Goal: Use online tool/utility: Utilize a website feature to perform a specific function

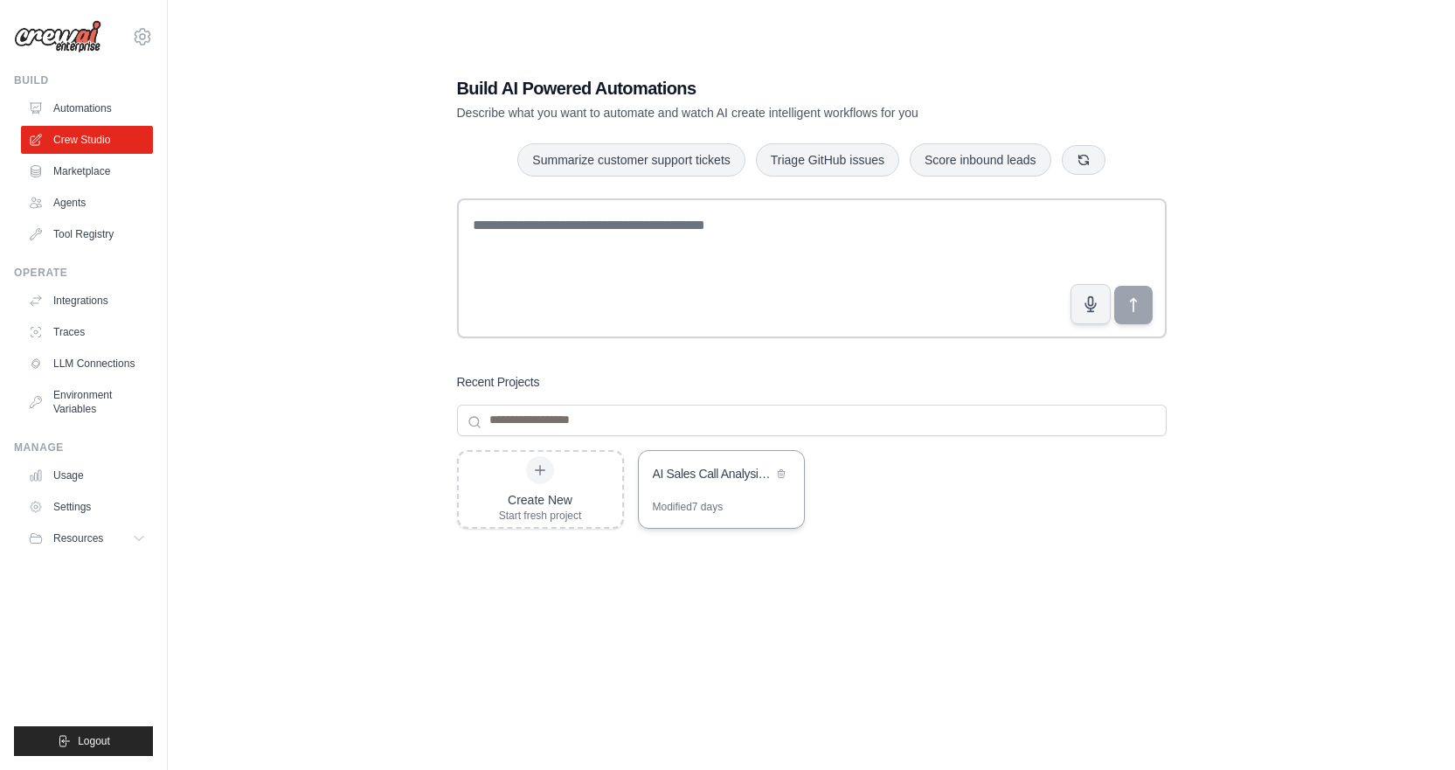
click at [692, 495] on div "AI Sales Call Analysis - Direct Transcript" at bounding box center [721, 475] width 165 height 49
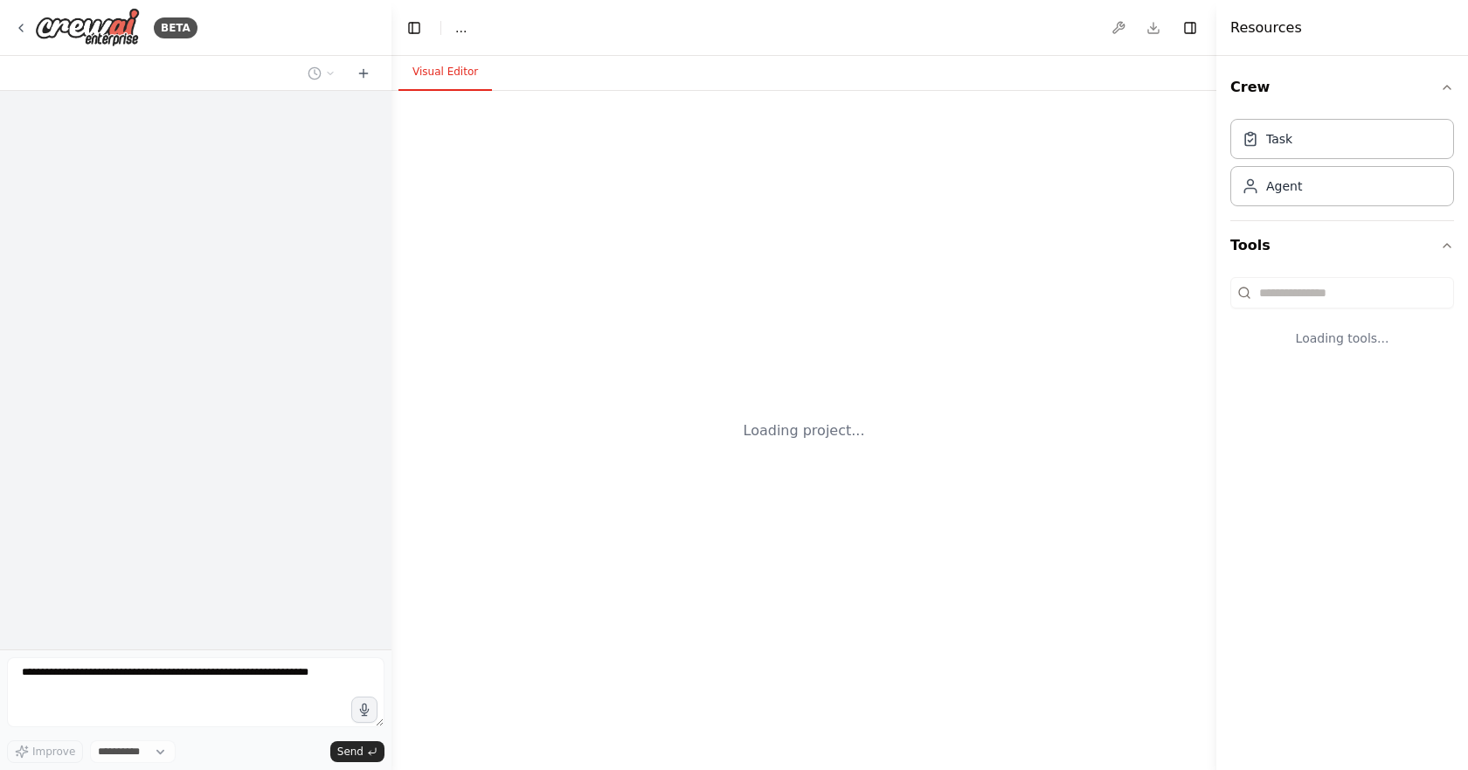
select select "****"
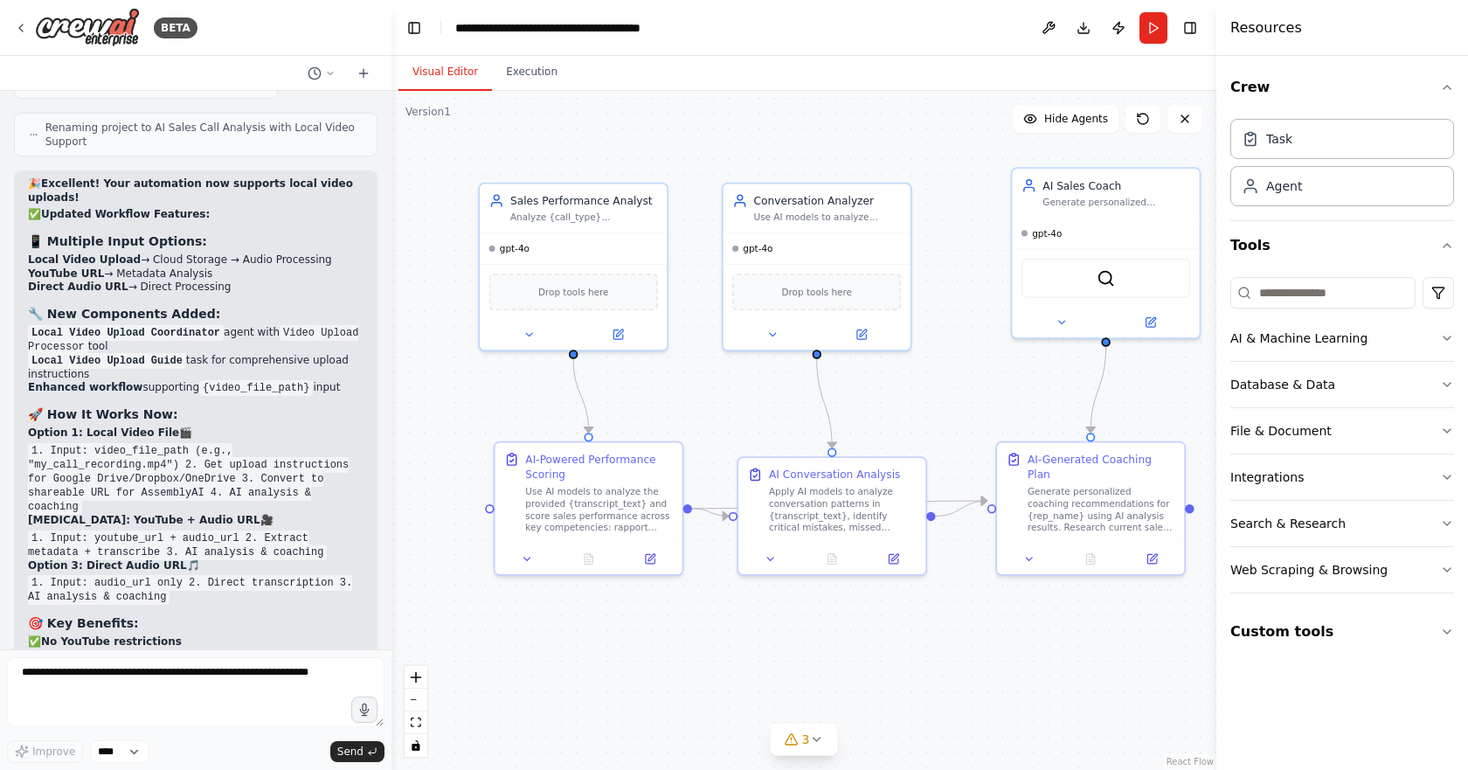
scroll to position [24081, 0]
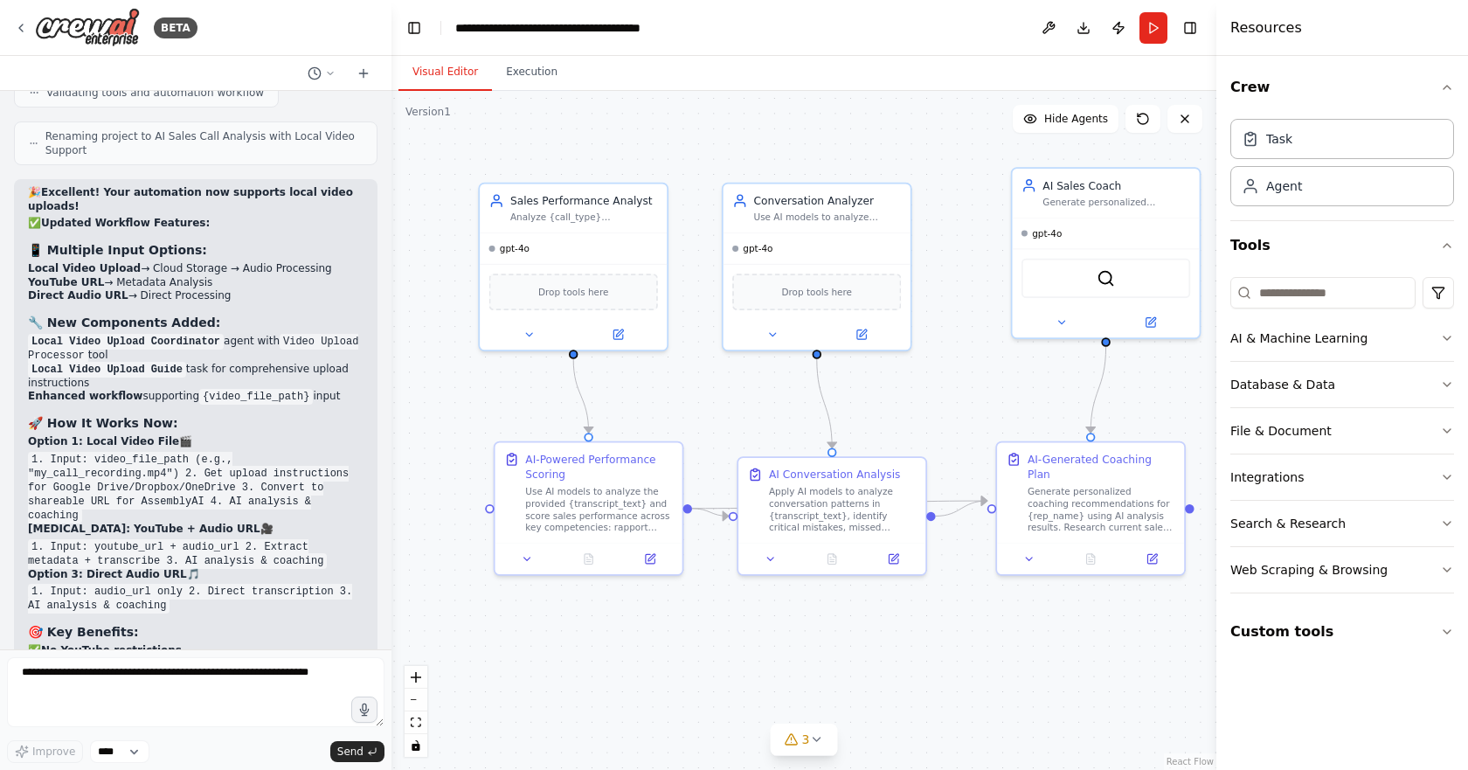
click at [387, 560] on div at bounding box center [388, 385] width 7 height 770
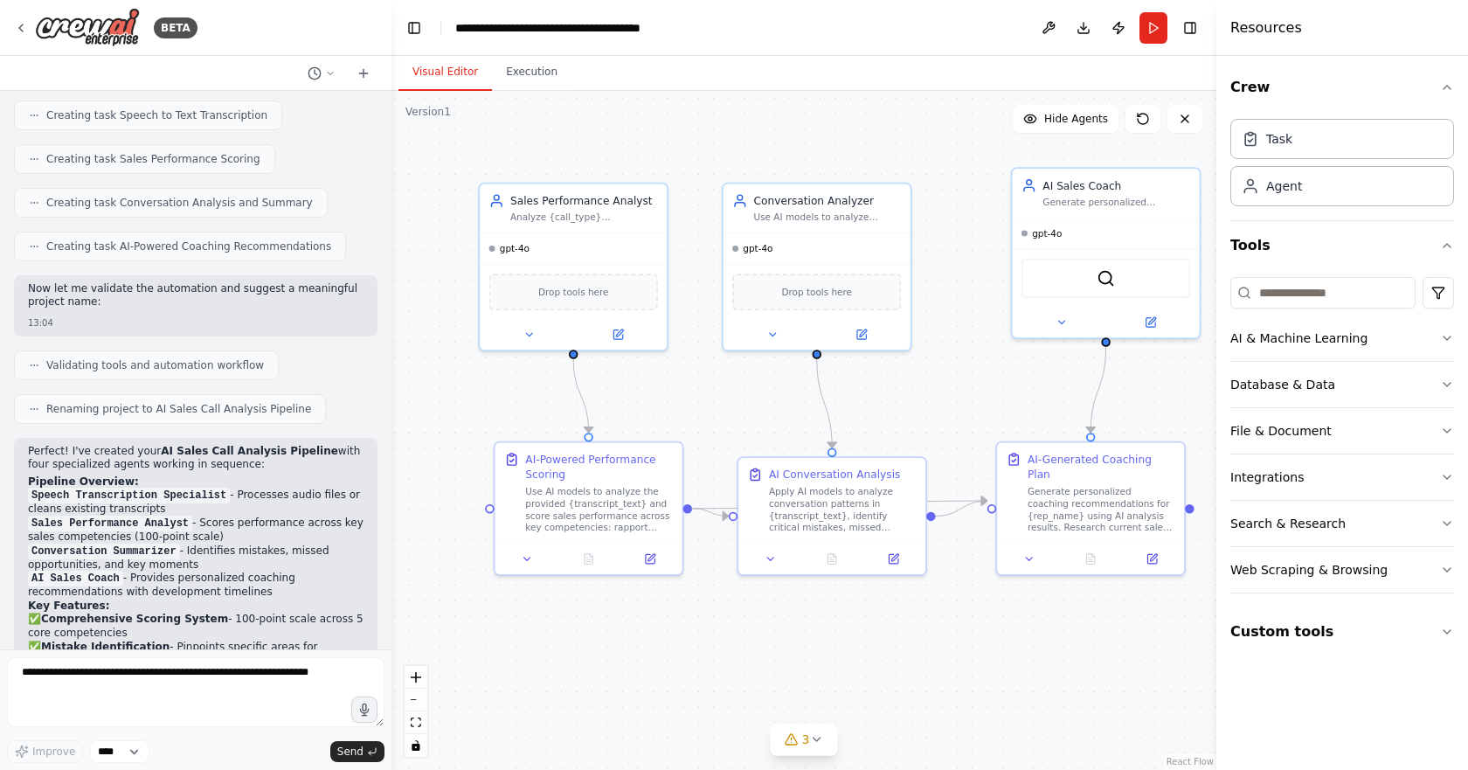
scroll to position [961, 0]
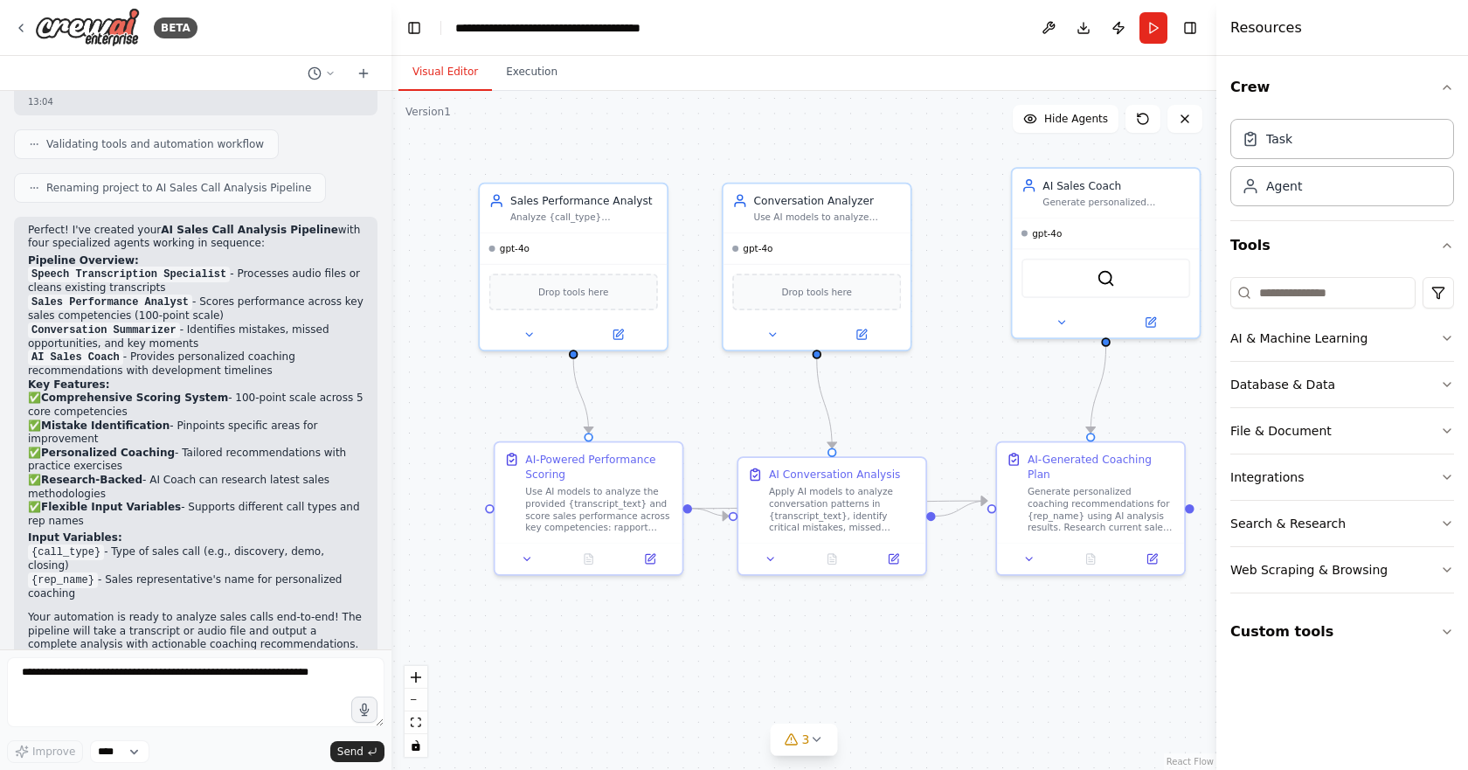
drag, startPoint x: 198, startPoint y: 261, endPoint x: 92, endPoint y: 276, distance: 106.8
click at [92, 276] on ol "Speech Transcription Specialist - Processes audio files or cleans existing tran…" at bounding box center [196, 322] width 336 height 110
drag, startPoint x: 97, startPoint y: 276, endPoint x: 159, endPoint y: 284, distance: 62.6
click at [159, 323] on li "Conversation Summarizer - Identifies mistakes, missed opportunities, and key mo…" at bounding box center [196, 337] width 336 height 28
click at [542, 63] on button "Execution" at bounding box center [532, 72] width 80 height 37
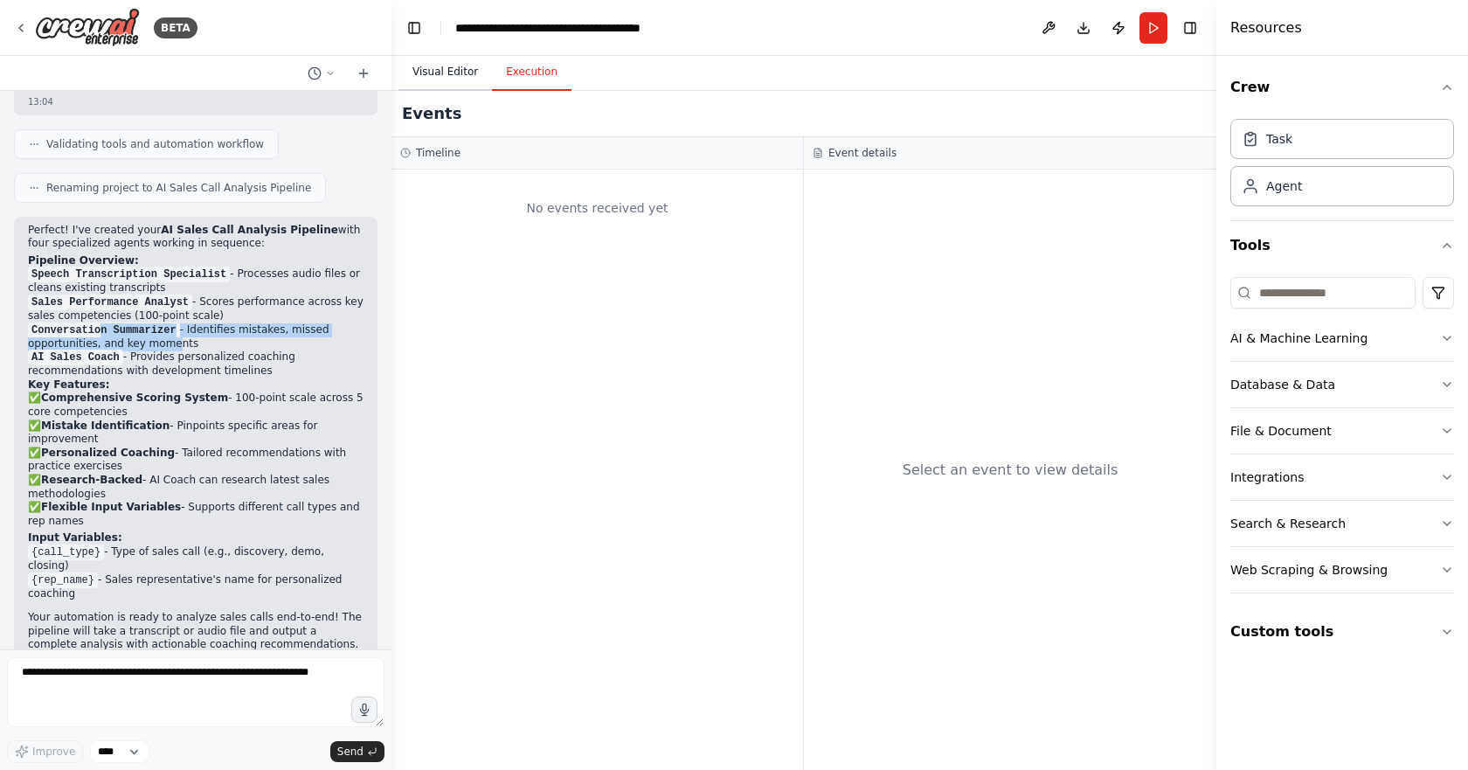
click at [431, 71] on button "Visual Editor" at bounding box center [446, 72] width 94 height 37
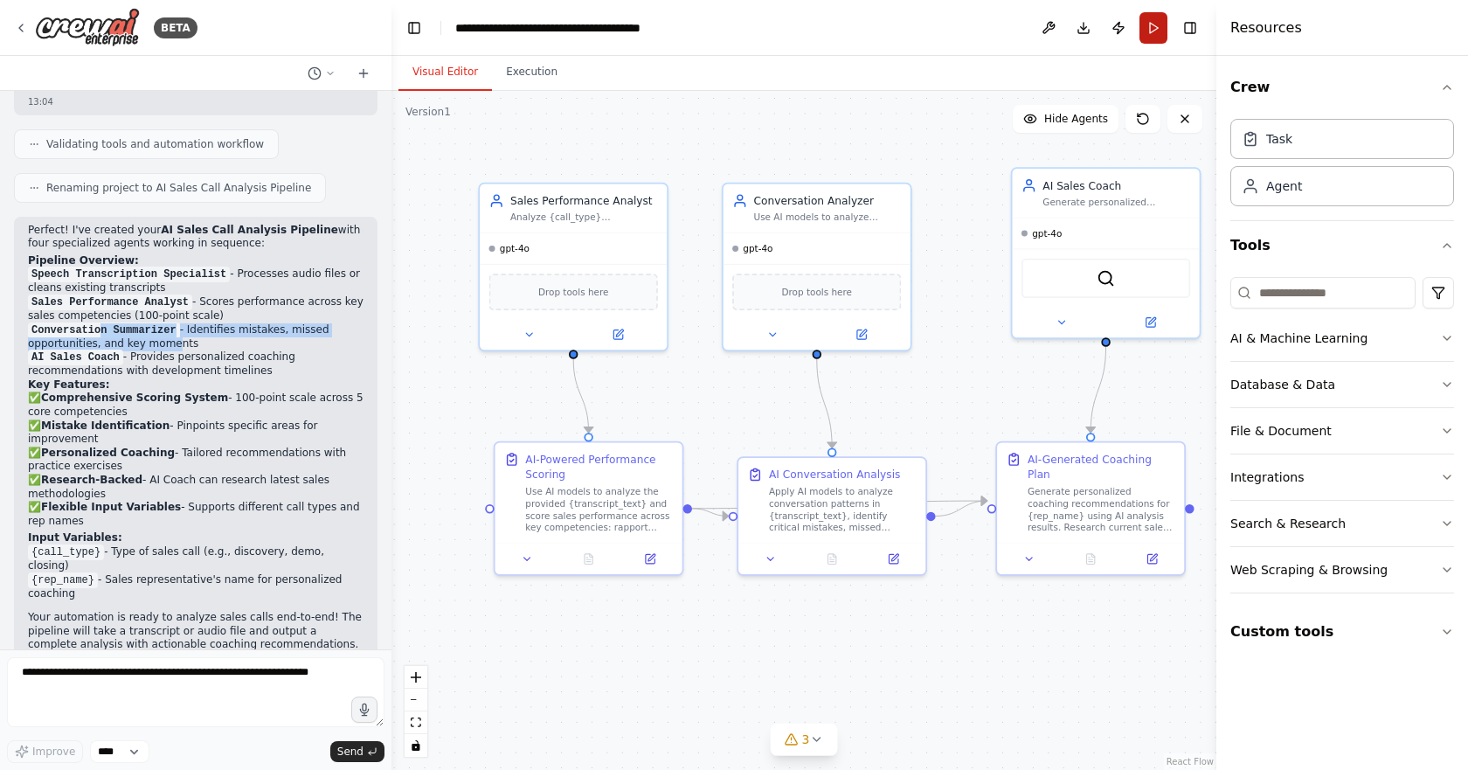
click at [1148, 33] on button "Run" at bounding box center [1154, 27] width 28 height 31
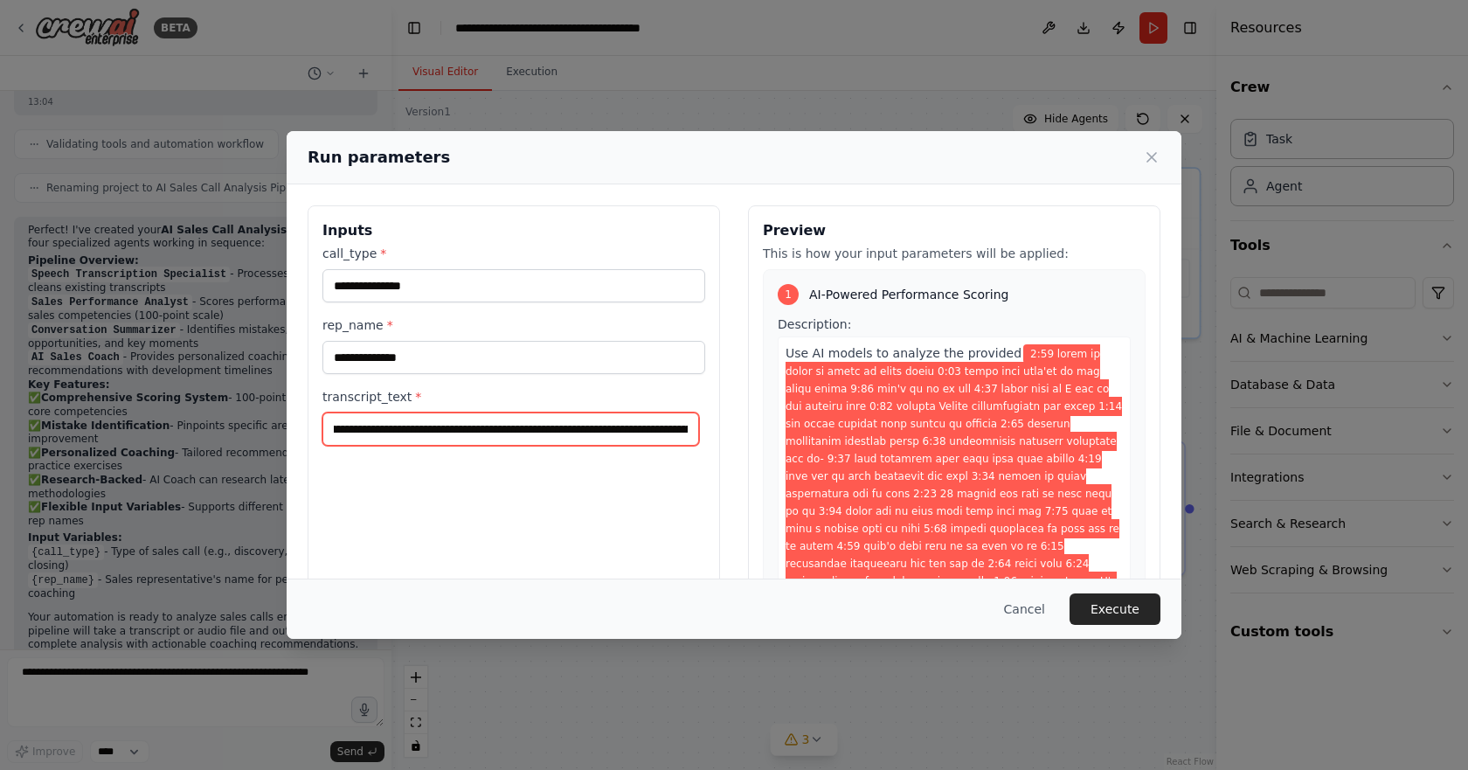
scroll to position [0, 840]
drag, startPoint x: 342, startPoint y: 427, endPoint x: 288, endPoint y: 431, distance: 53.4
click at [288, 431] on div "**********" at bounding box center [734, 412] width 895 height 456
click at [444, 431] on input "transcript_text *" at bounding box center [511, 429] width 377 height 33
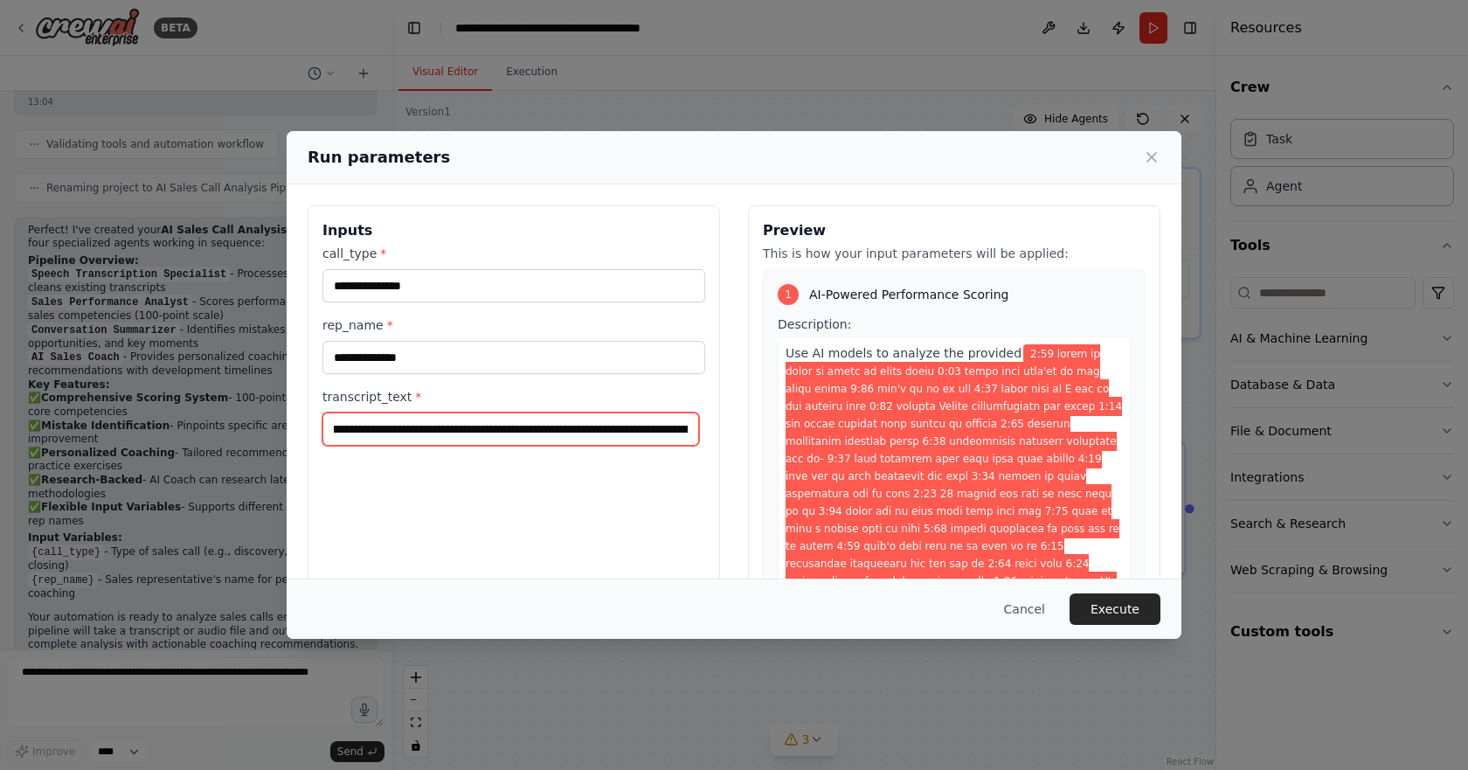
click at [538, 436] on input "transcript_text *" at bounding box center [511, 429] width 377 height 33
drag, startPoint x: 341, startPoint y: 428, endPoint x: 772, endPoint y: 471, distance: 433.0
click at [772, 471] on div "**********" at bounding box center [734, 412] width 853 height 414
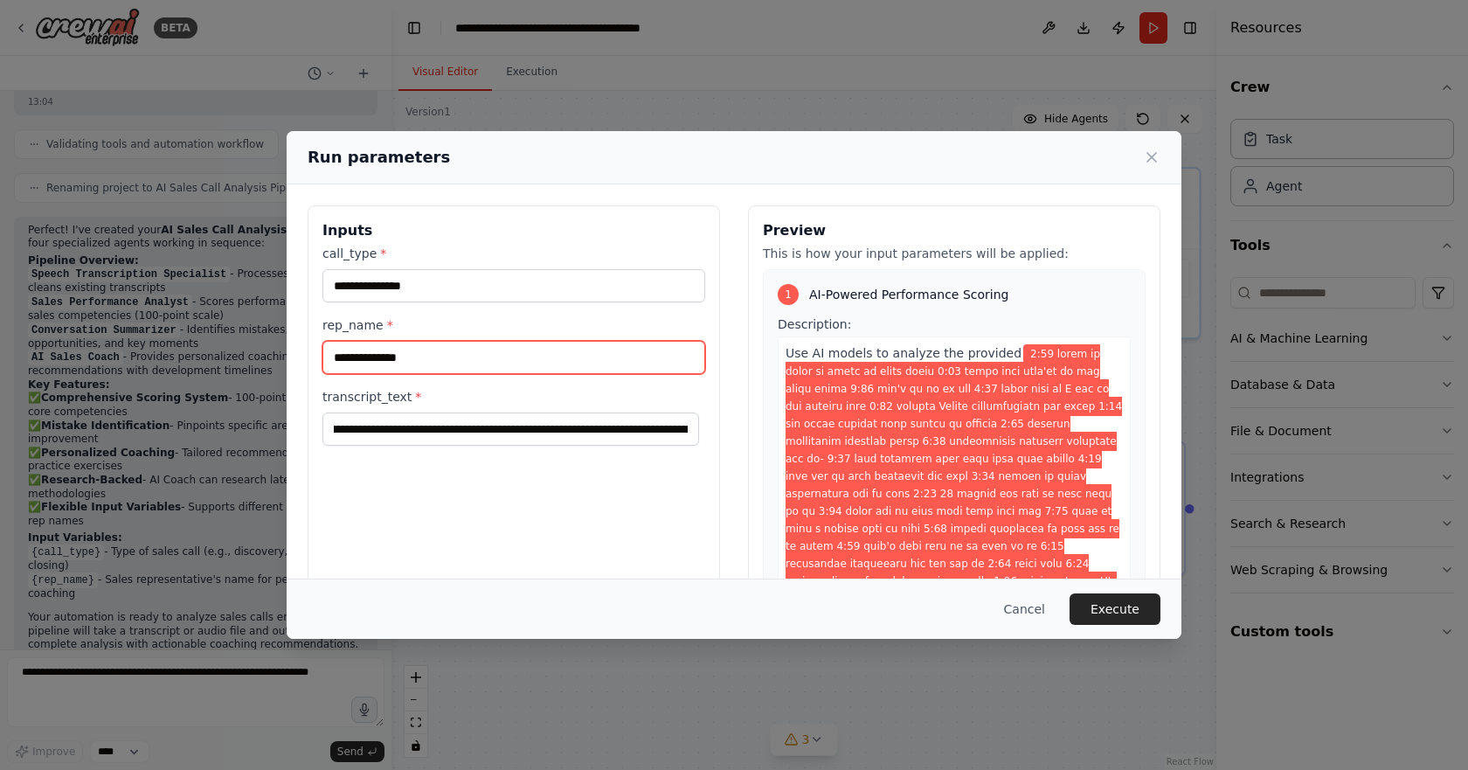
scroll to position [0, 0]
drag, startPoint x: 492, startPoint y: 354, endPoint x: 332, endPoint y: 355, distance: 160.0
click at [332, 355] on input "**********" at bounding box center [514, 357] width 383 height 33
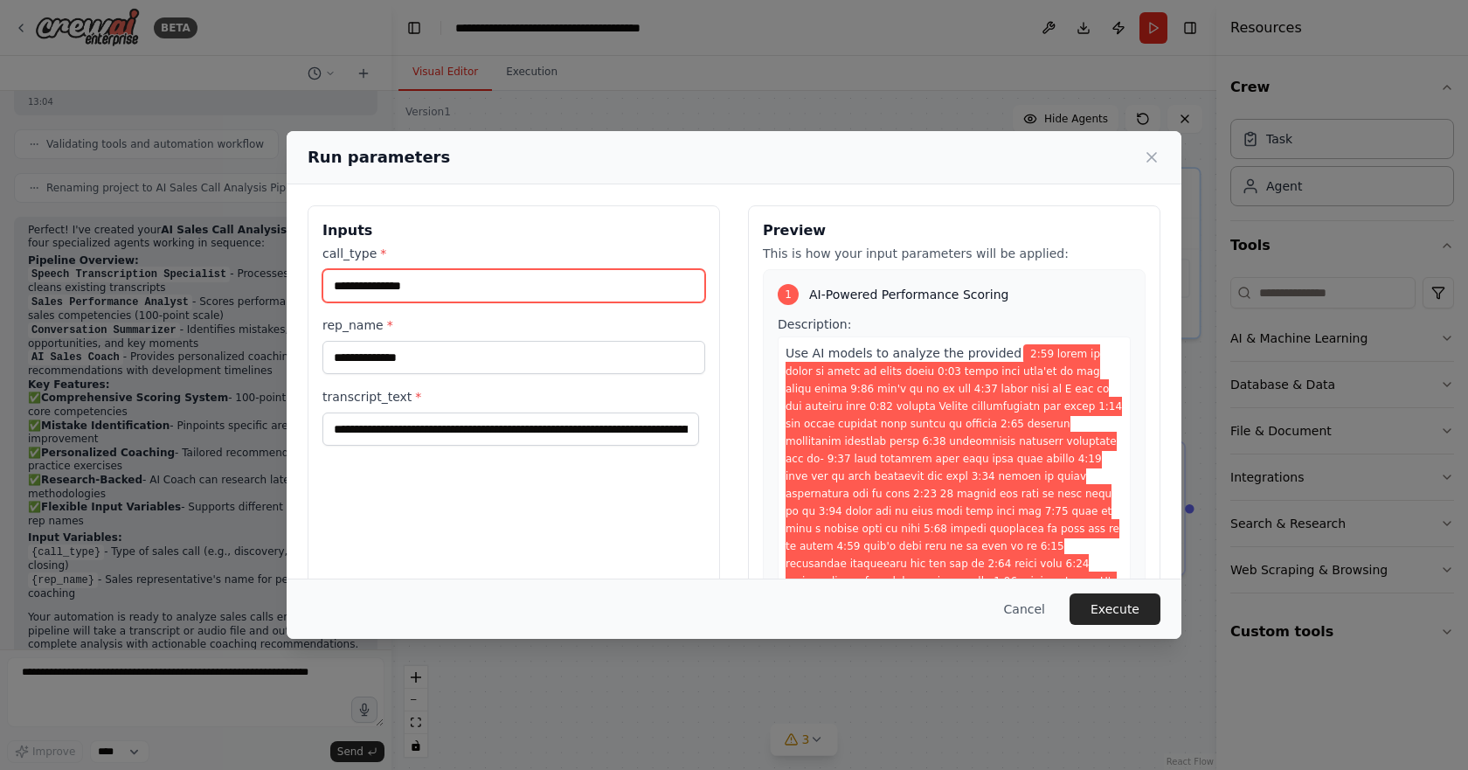
drag, startPoint x: 489, startPoint y: 286, endPoint x: 345, endPoint y: 282, distance: 144.3
click at [345, 282] on input "**********" at bounding box center [514, 285] width 383 height 33
click at [463, 289] on input "**********" at bounding box center [514, 285] width 383 height 33
click at [1128, 609] on button "Execute" at bounding box center [1115, 608] width 91 height 31
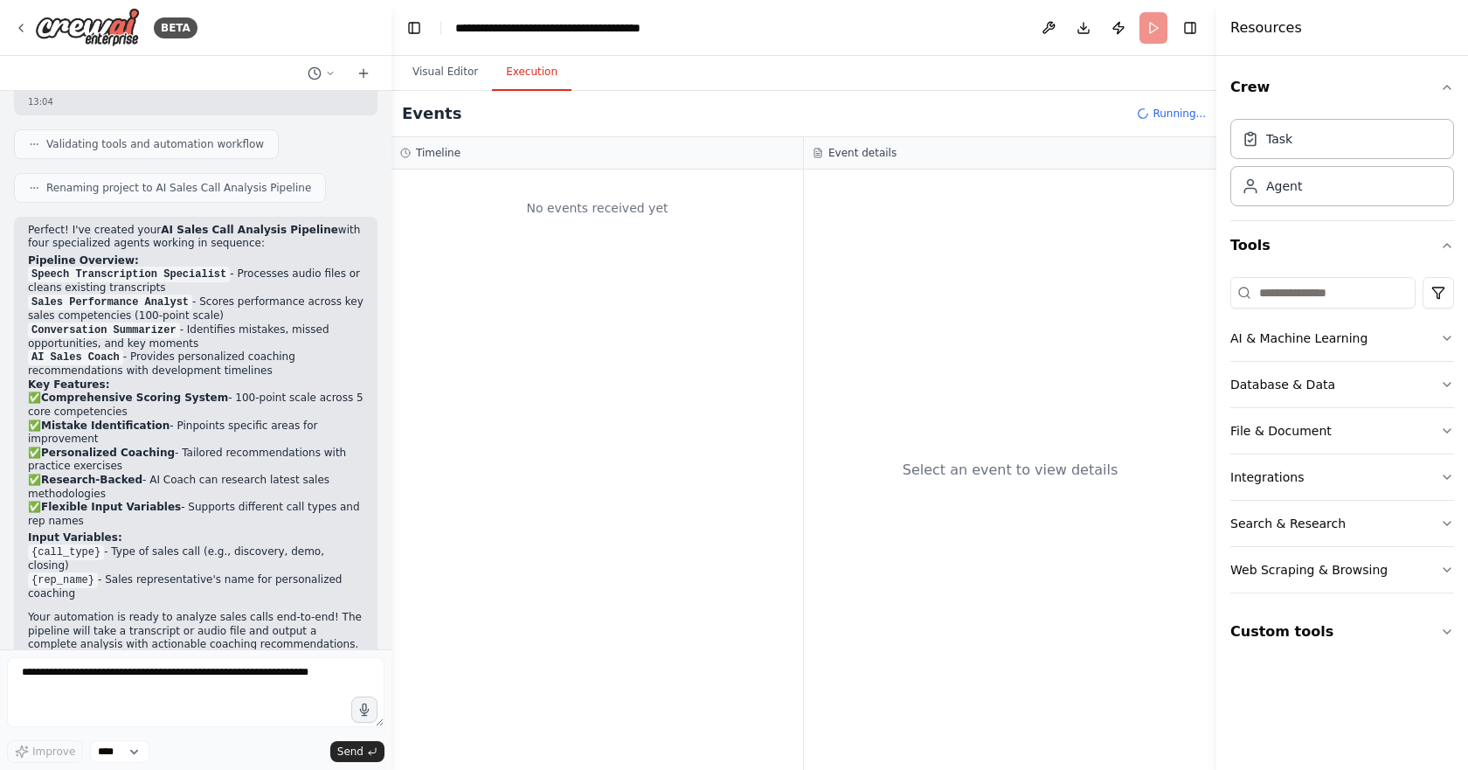
click at [534, 80] on button "Execution" at bounding box center [532, 72] width 80 height 37
click at [608, 230] on div "No events received yet" at bounding box center [597, 207] width 394 height 59
click at [441, 68] on button "Visual Editor" at bounding box center [446, 72] width 94 height 37
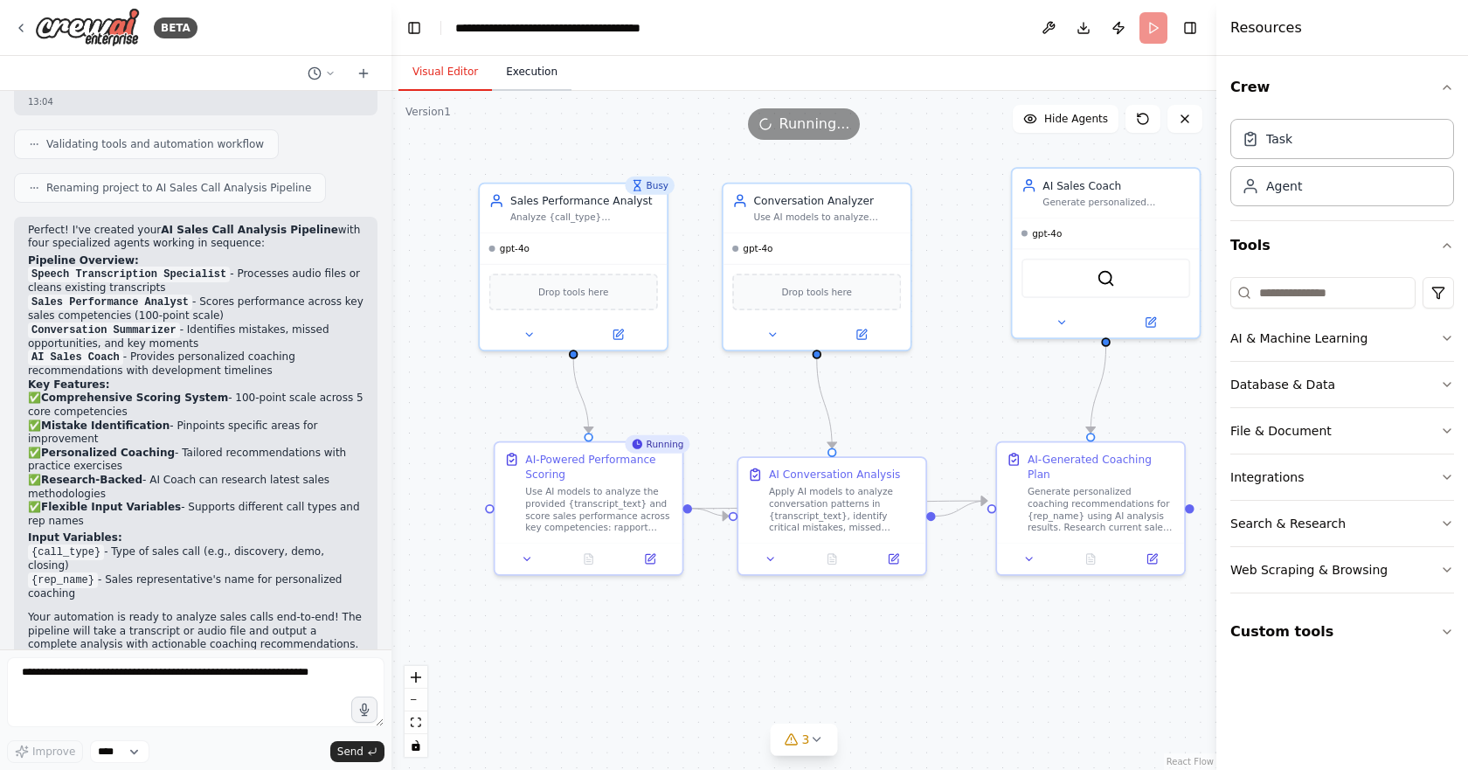
click at [523, 86] on button "Execution" at bounding box center [532, 72] width 80 height 37
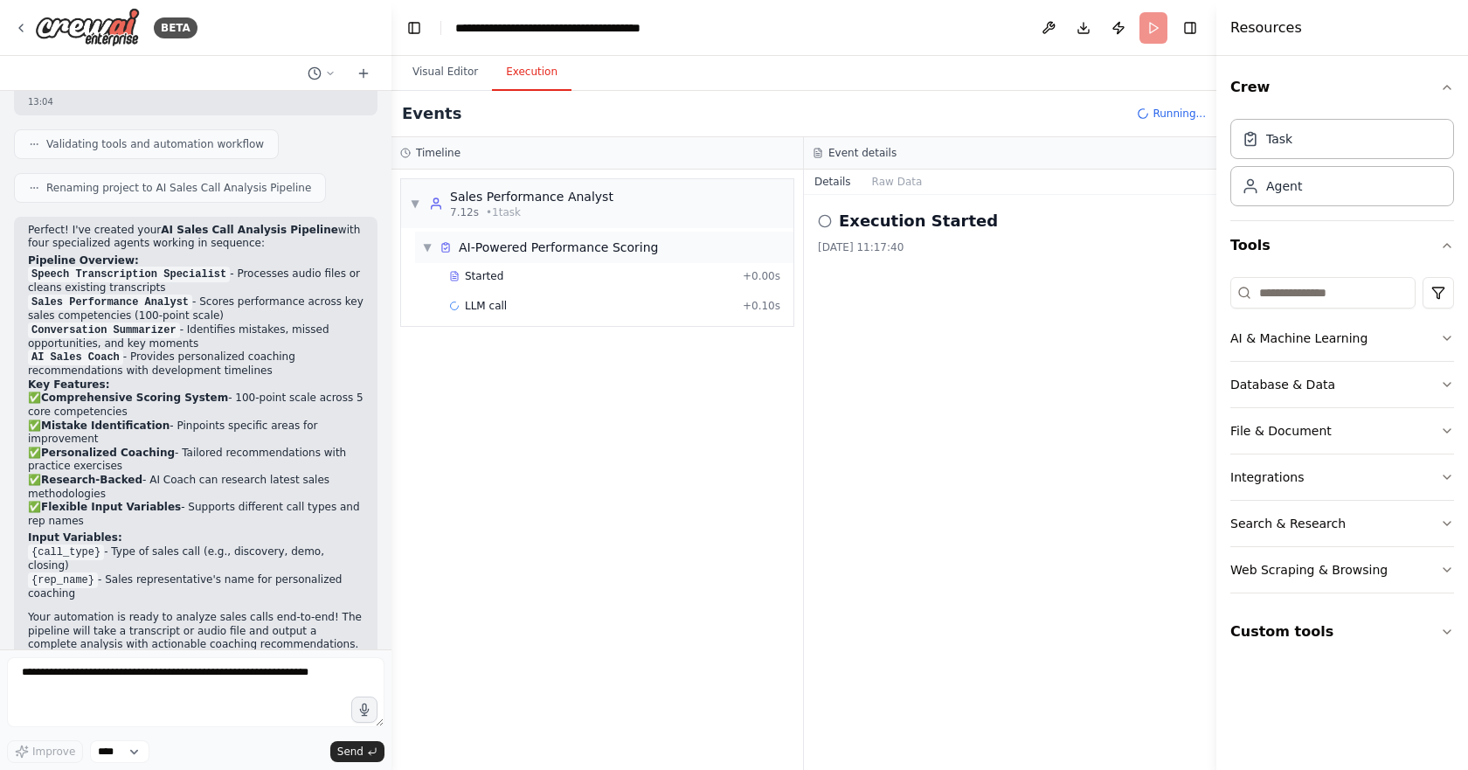
click at [616, 245] on div "AI-Powered Performance Scoring" at bounding box center [558, 247] width 199 height 17
click at [566, 271] on div "Started" at bounding box center [592, 276] width 287 height 14
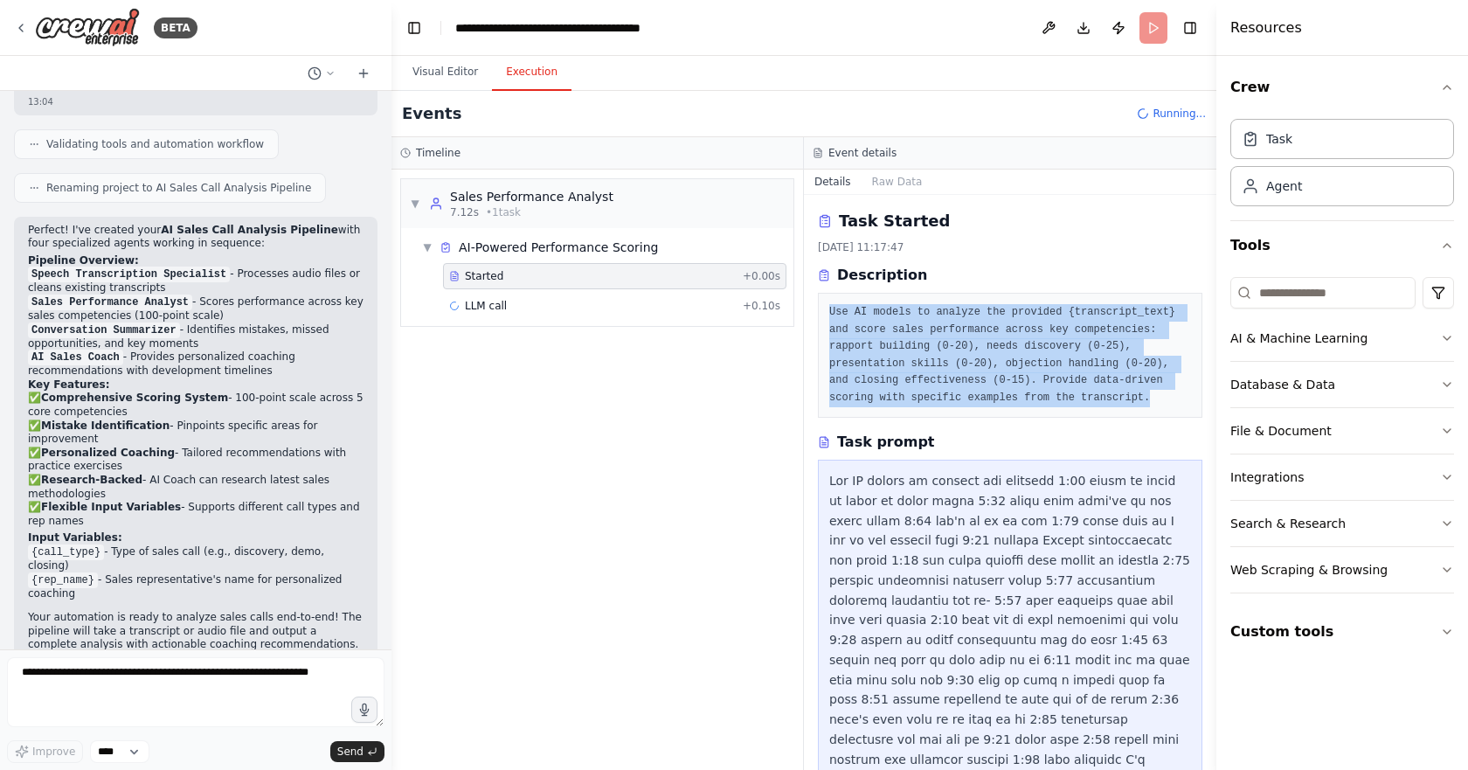
drag, startPoint x: 990, startPoint y: 414, endPoint x: 827, endPoint y: 307, distance: 195.6
click at [827, 307] on div "Use AI models to analyze the provided {transcript_text} and score sales perform…" at bounding box center [1010, 355] width 385 height 125
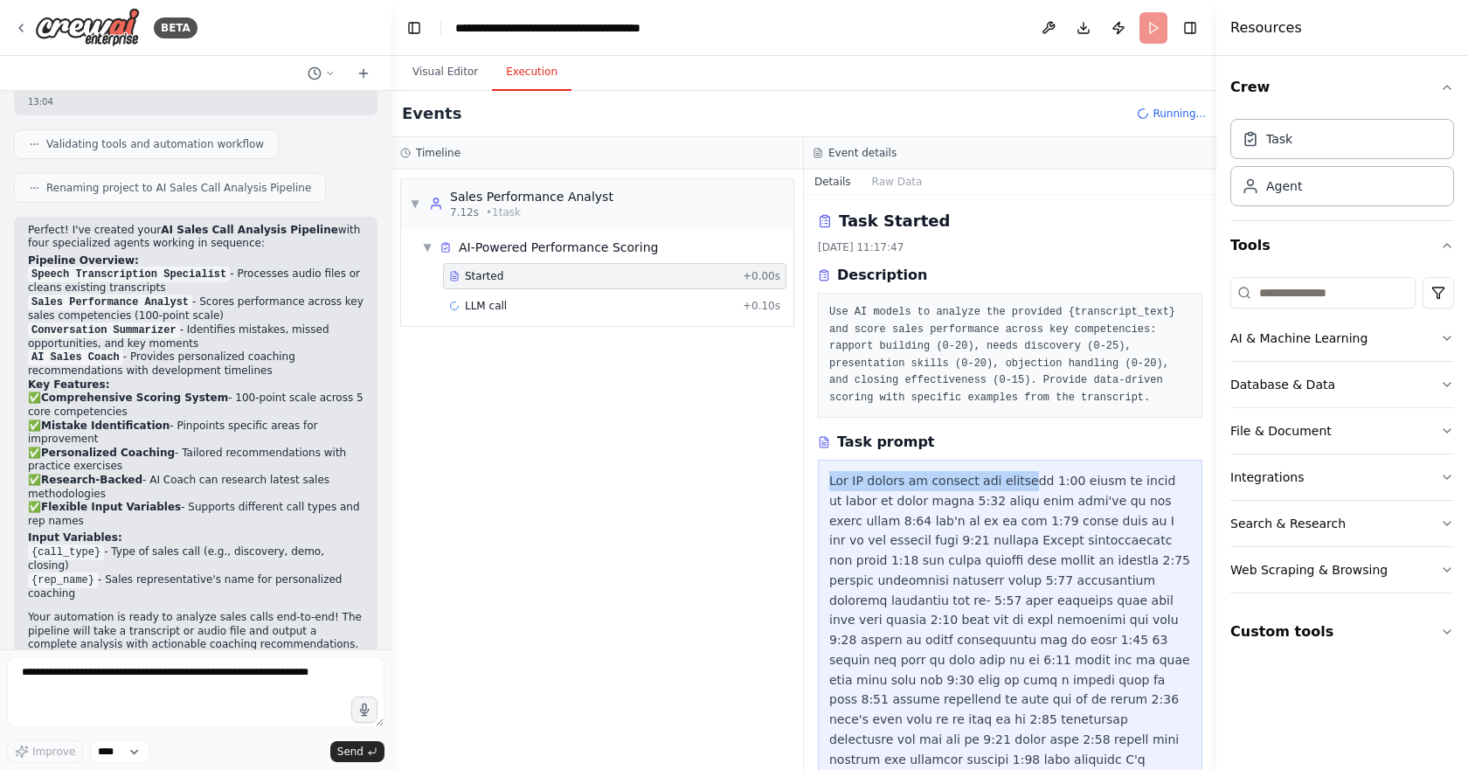
drag, startPoint x: 825, startPoint y: 486, endPoint x: 1041, endPoint y: 488, distance: 215.9
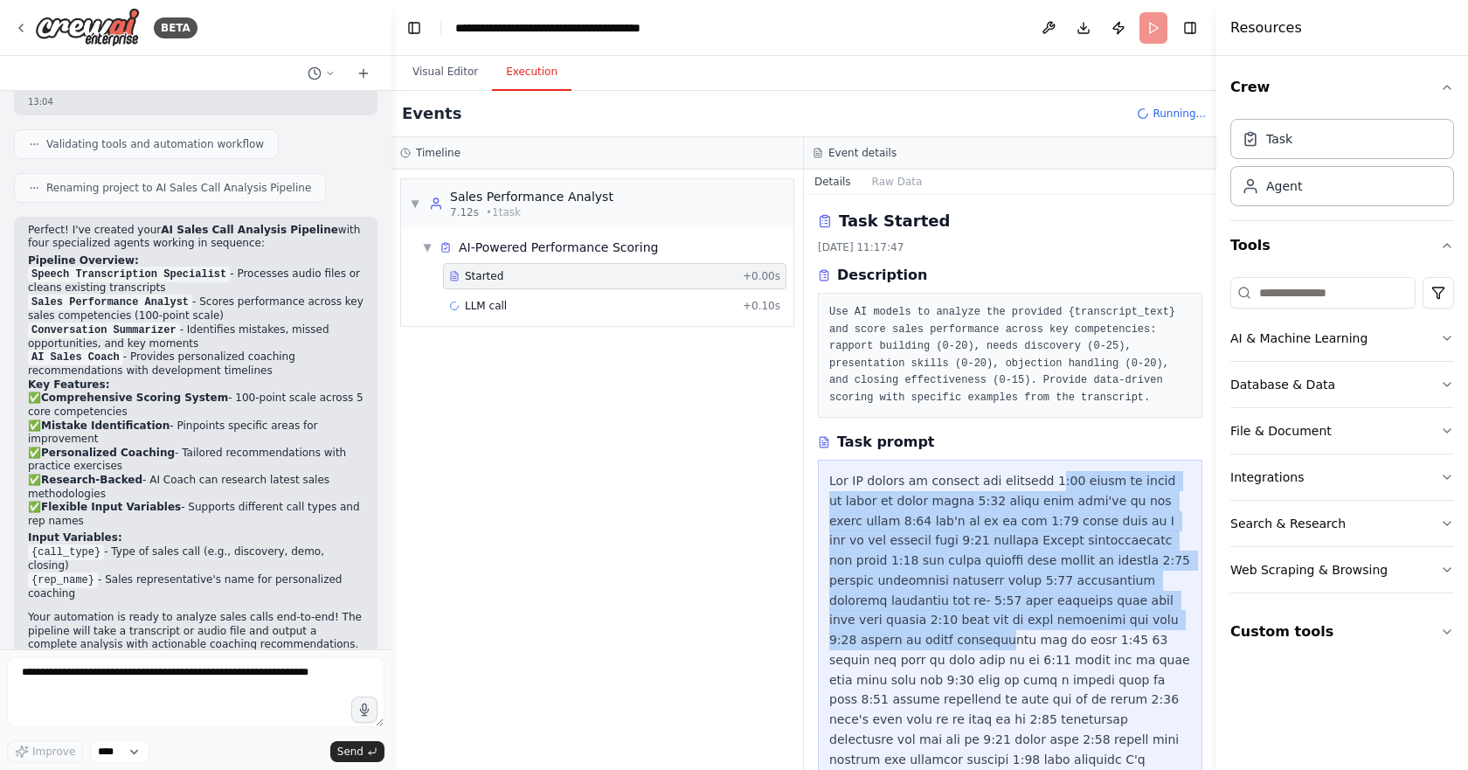
drag, startPoint x: 1045, startPoint y: 482, endPoint x: 1086, endPoint y: 621, distance: 145.2
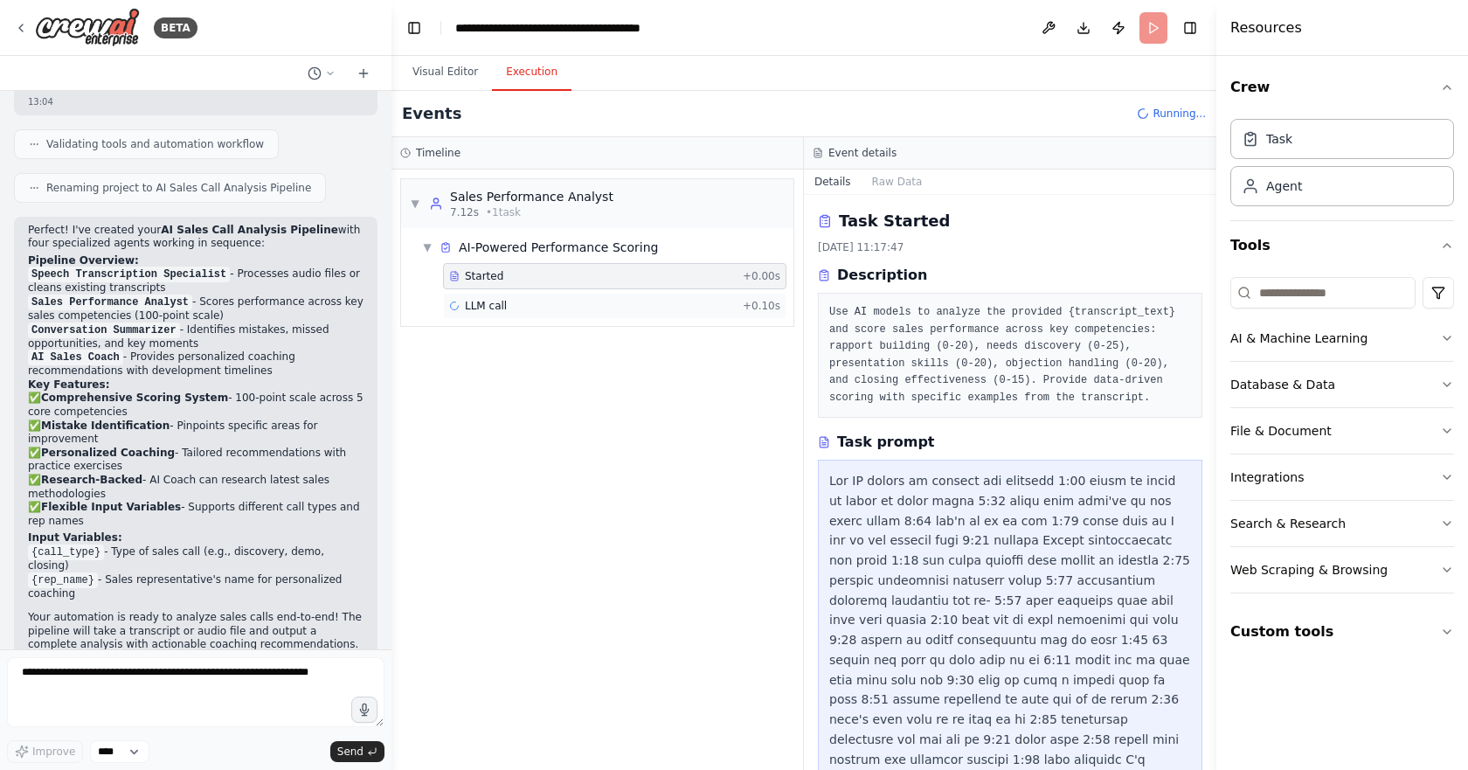
click at [480, 306] on span "LLM call" at bounding box center [486, 306] width 42 height 14
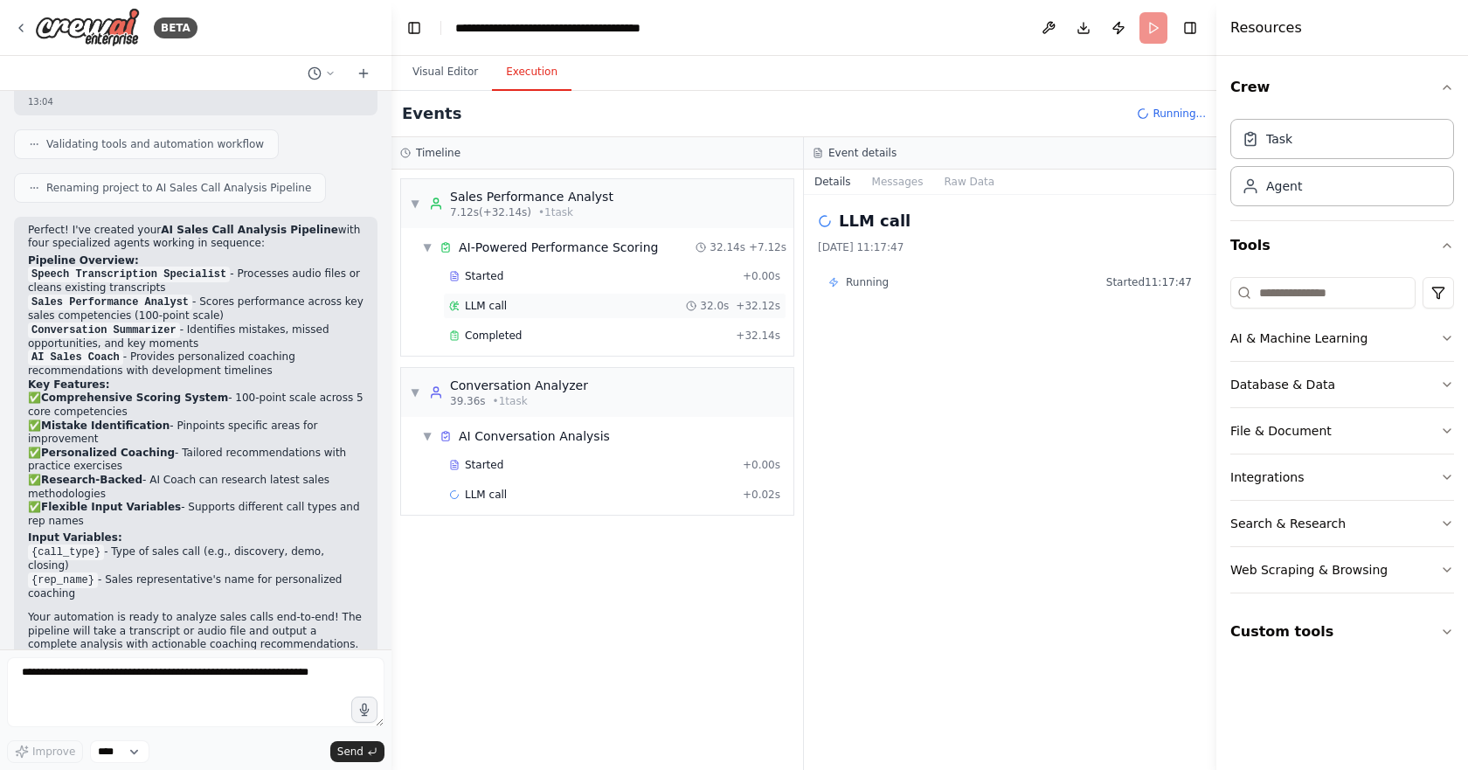
click at [530, 315] on div "LLM call 32.0s + 32.12s" at bounding box center [615, 306] width 344 height 26
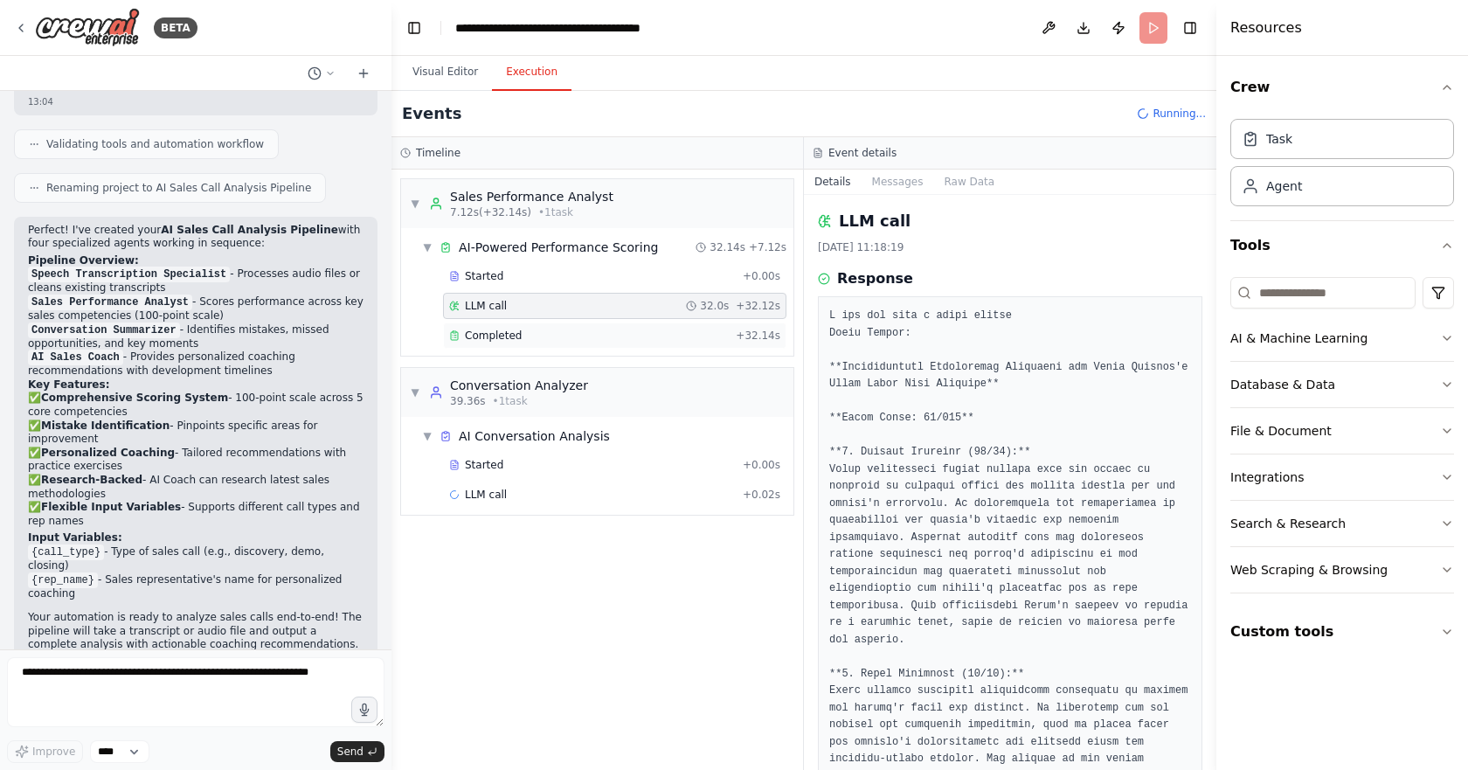
click at [518, 343] on div "Completed + 32.14s" at bounding box center [615, 336] width 344 height 26
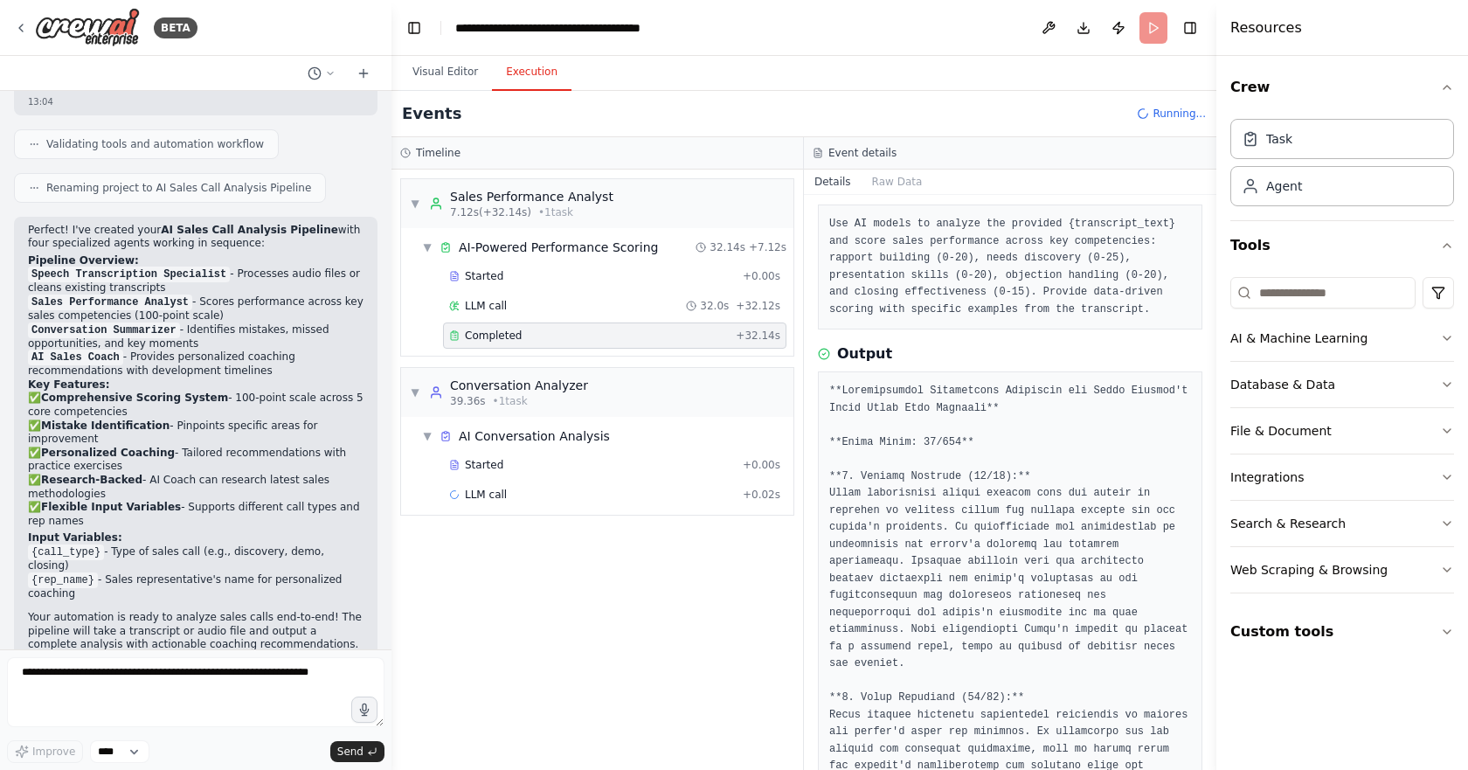
scroll to position [87, 0]
drag, startPoint x: 971, startPoint y: 441, endPoint x: 848, endPoint y: 439, distance: 123.3
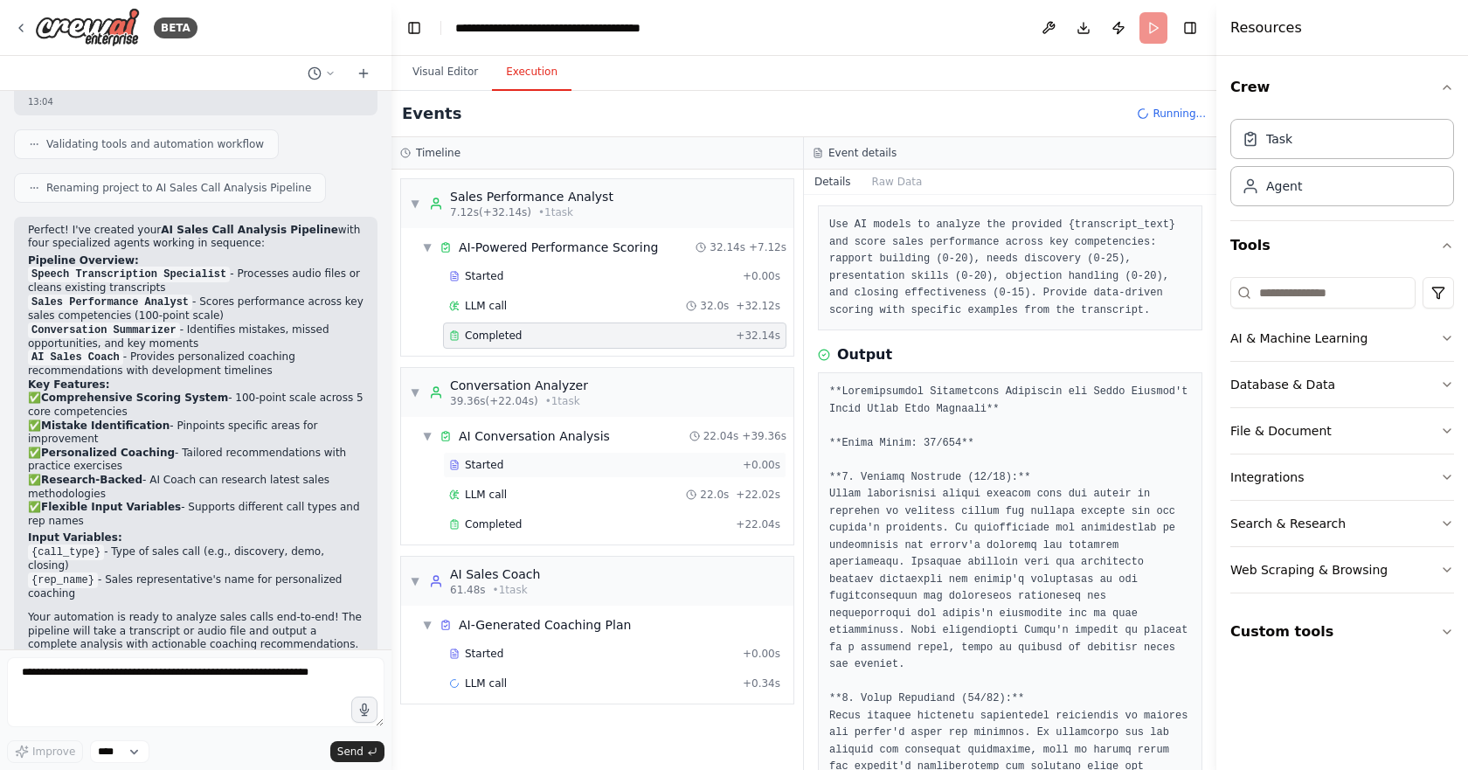
click at [532, 468] on div "Started" at bounding box center [592, 465] width 287 height 14
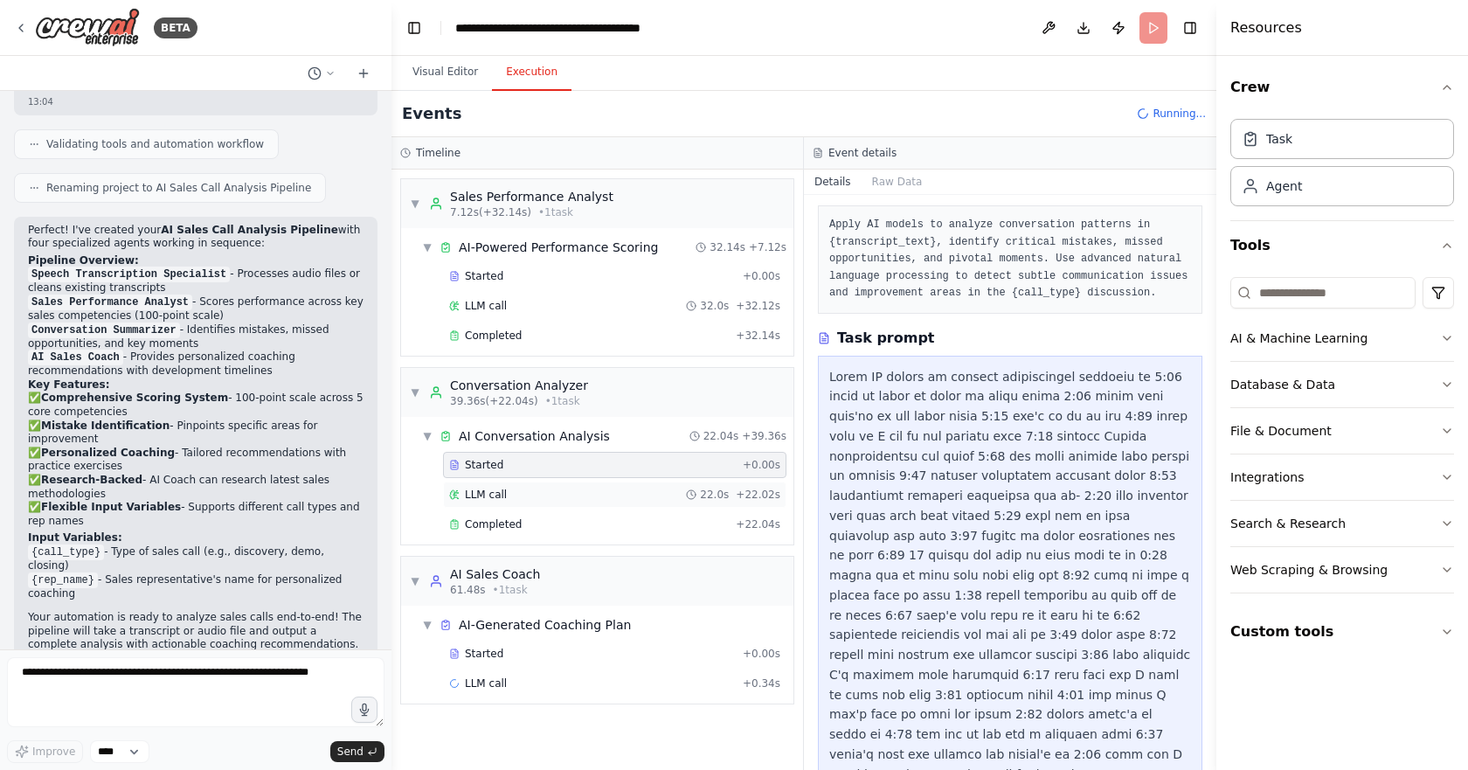
click at [524, 493] on div "LLM call 22.0s + 22.02s" at bounding box center [614, 495] width 331 height 14
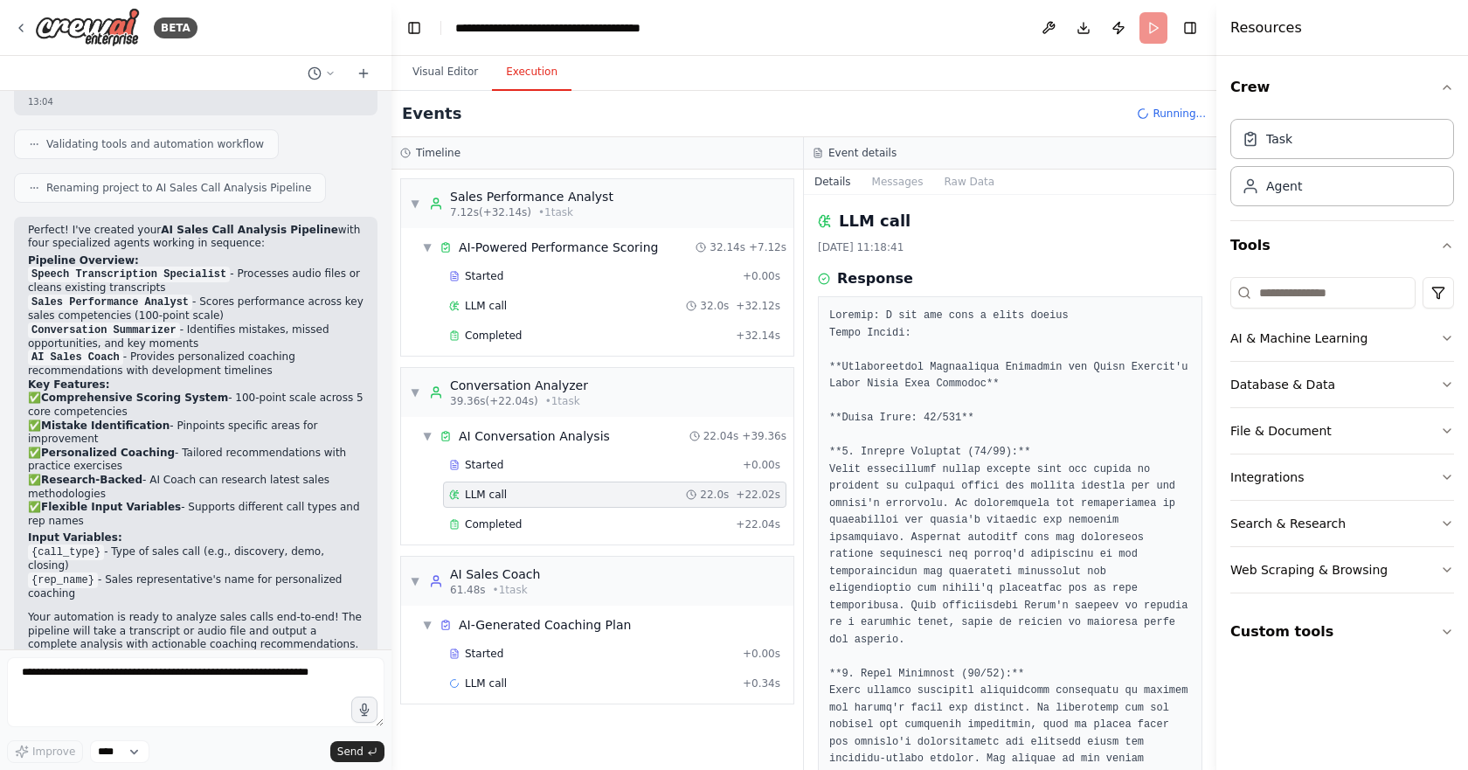
click at [527, 479] on div "Started + 0.00s LLM call 22.0s + 22.02s Completed + 22.04s" at bounding box center [604, 496] width 378 height 89
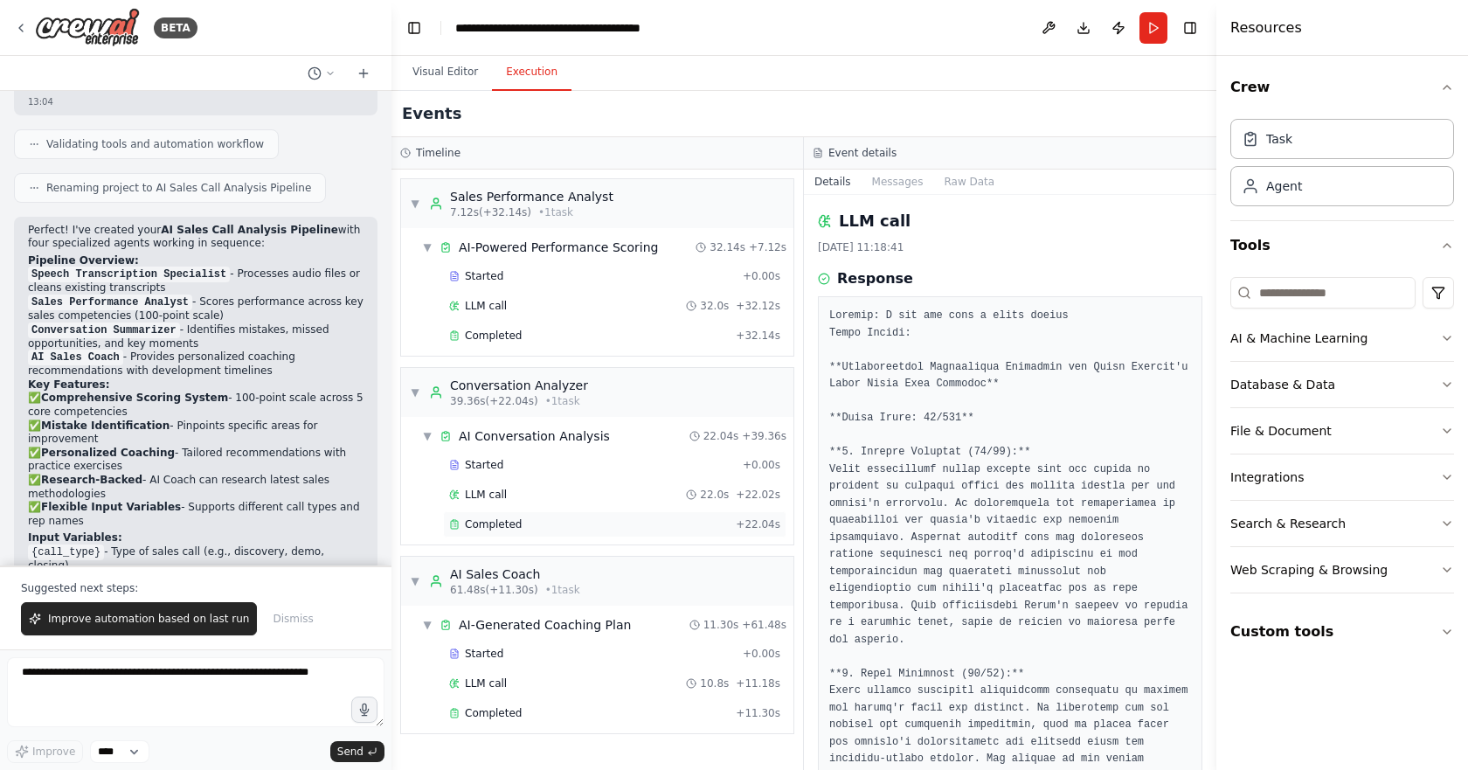
click at [561, 529] on div "Completed" at bounding box center [589, 524] width 280 height 14
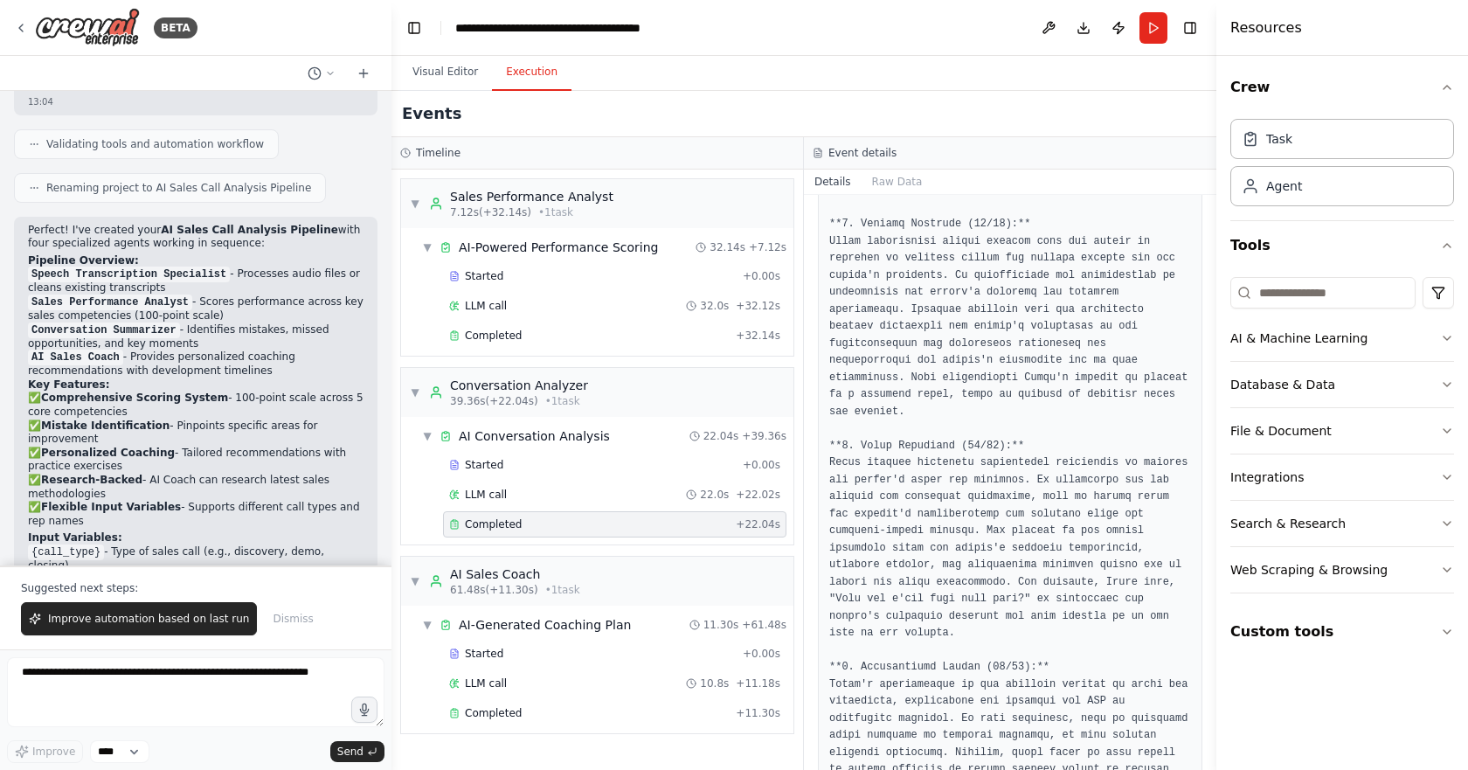
scroll to position [350, 0]
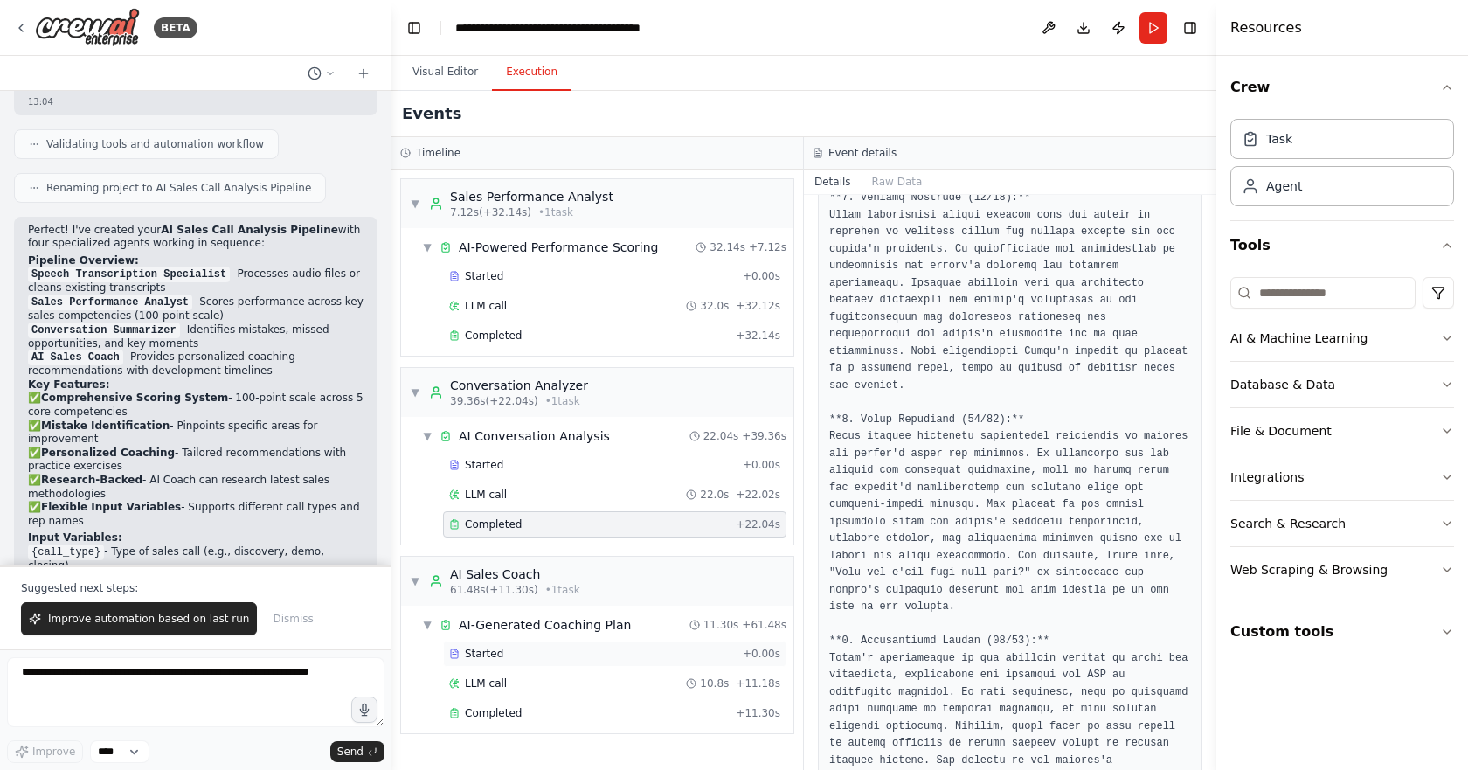
click at [549, 656] on div "Started" at bounding box center [592, 654] width 287 height 14
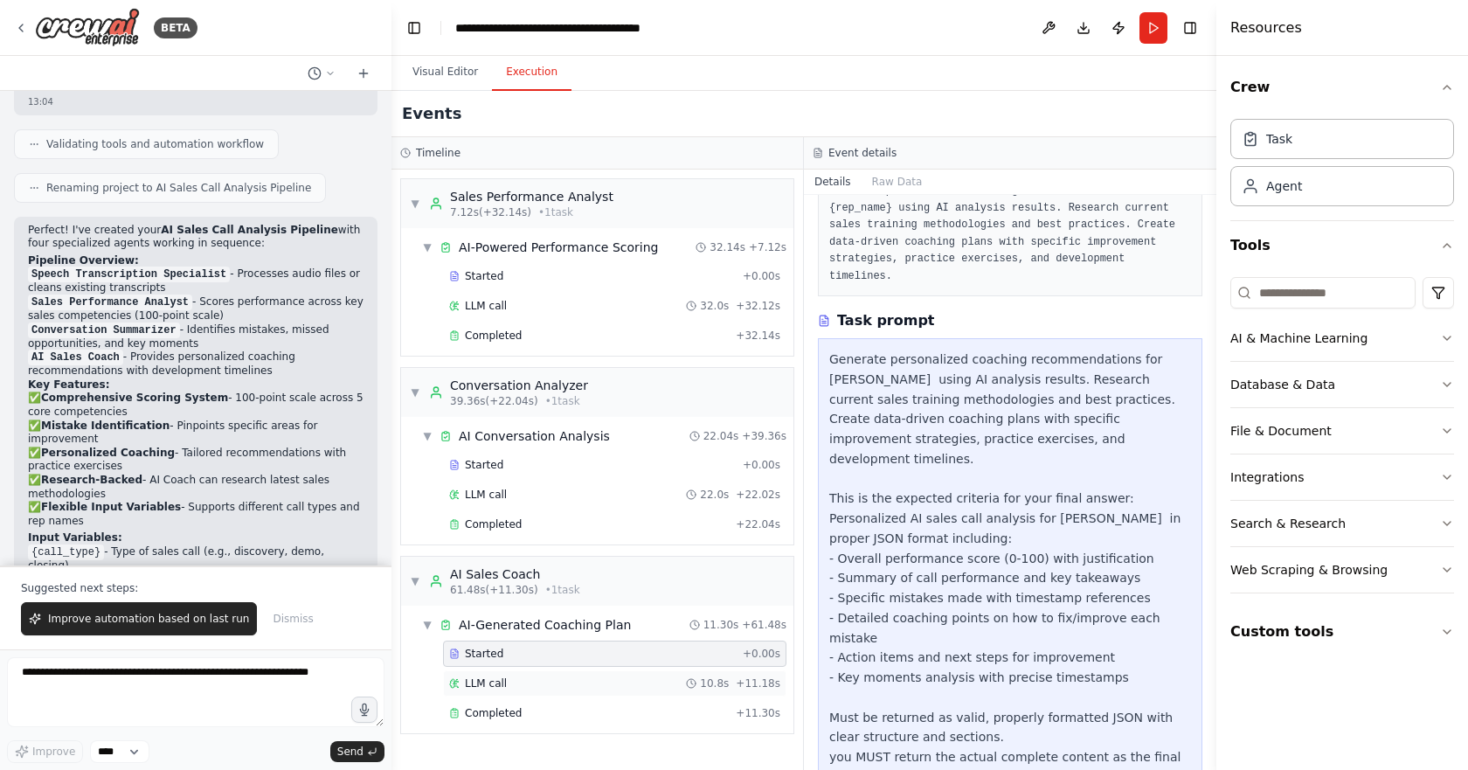
click at [551, 679] on div "LLM call 10.8s + 11.18s" at bounding box center [614, 684] width 331 height 14
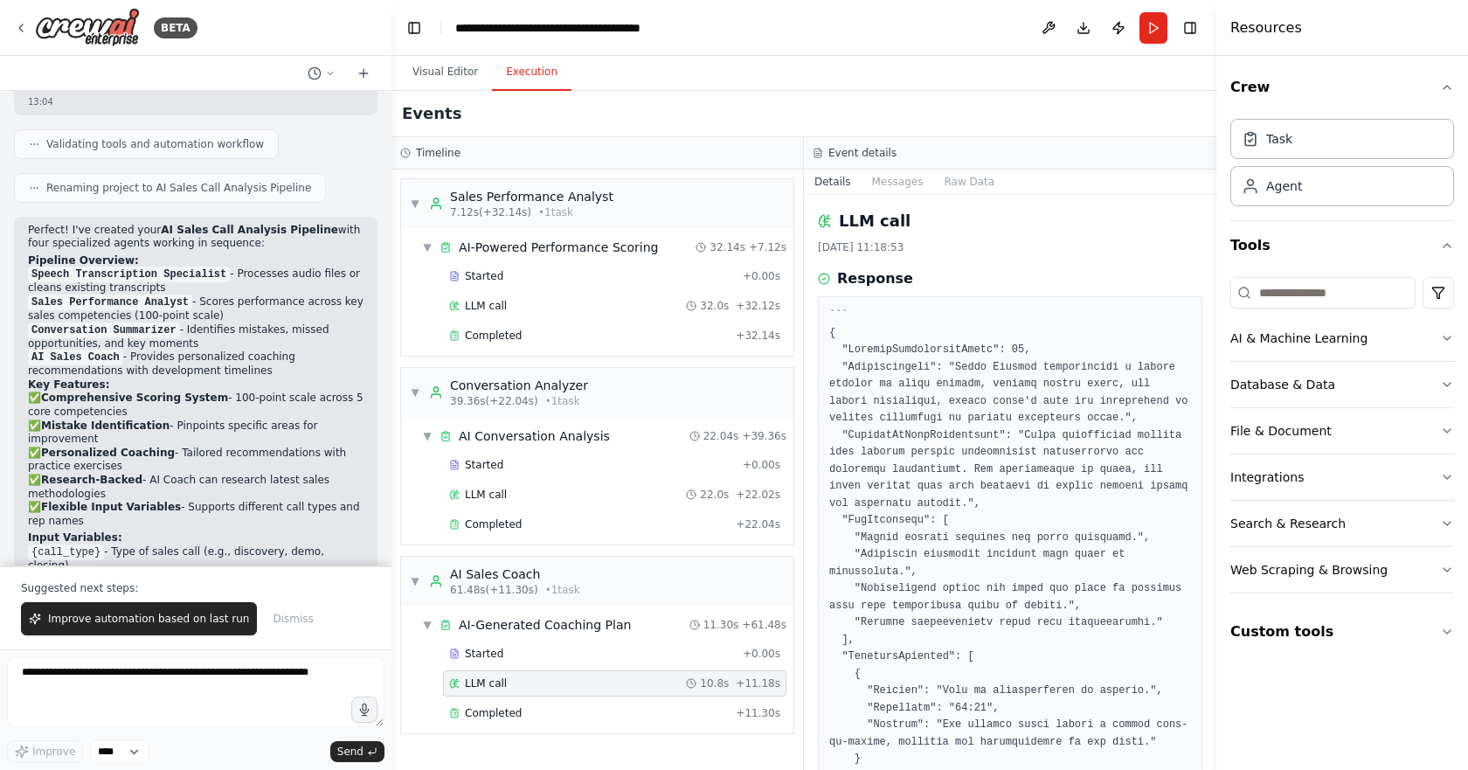
click at [550, 727] on div "Started + 0.00s LLM call 10.8s + 11.18s Completed + 11.30s" at bounding box center [604, 685] width 378 height 89
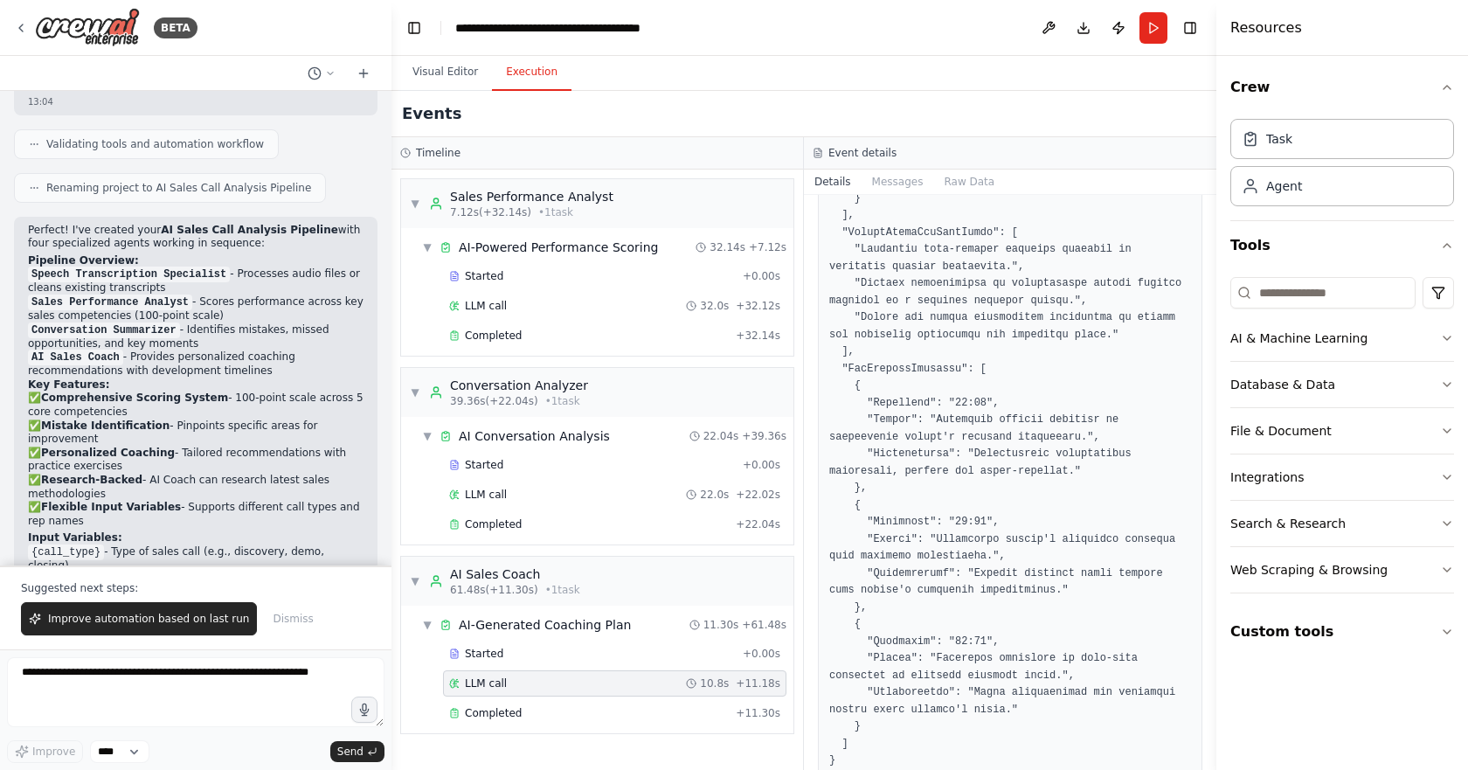
scroll to position [828, 0]
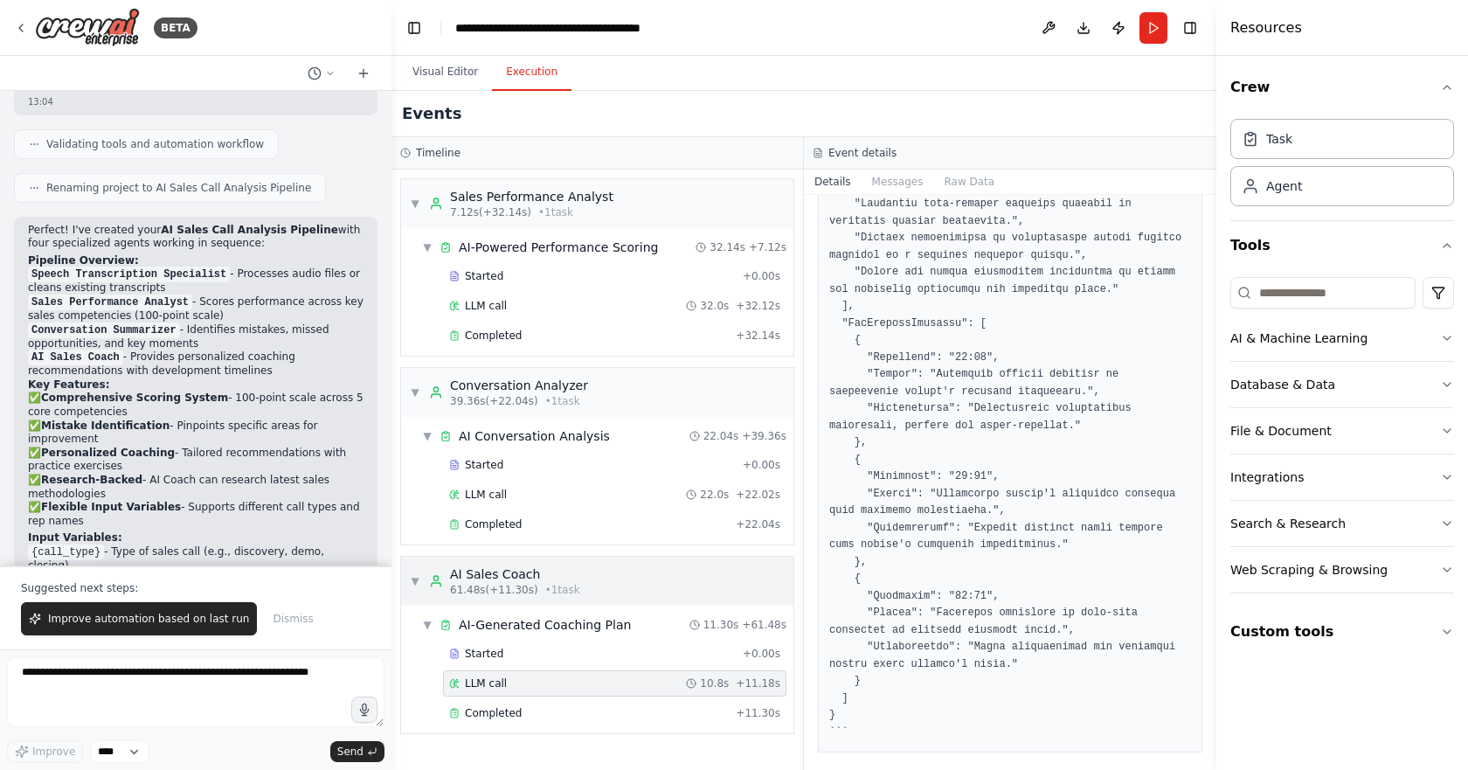
click at [408, 590] on div "▼ AI Sales Coach 61.48s (+11.30s) • 1 task" at bounding box center [597, 581] width 392 height 49
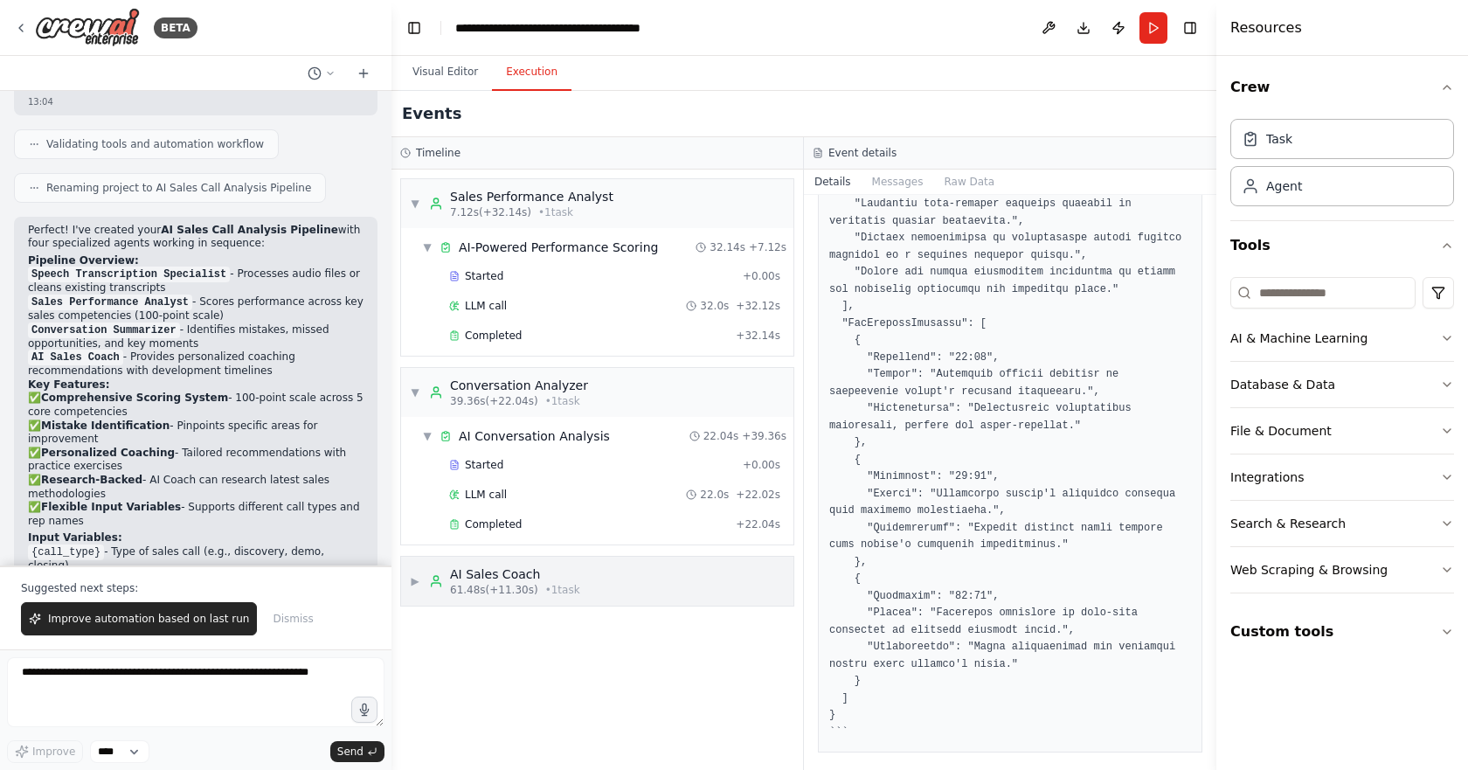
click at [428, 580] on div "▶ AI Sales Coach 61.48s (+11.30s) • 1 task" at bounding box center [495, 581] width 170 height 31
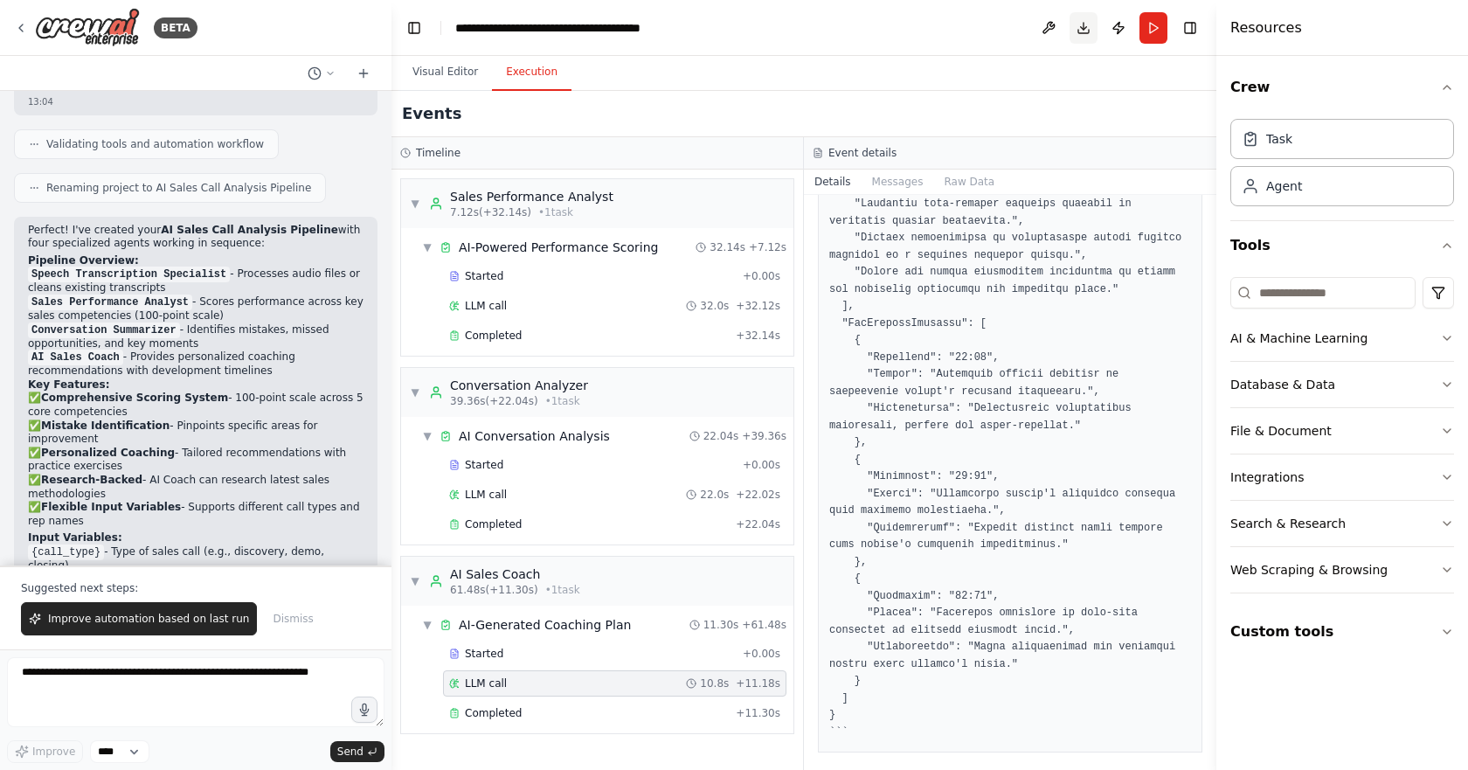
click at [1079, 17] on button "Download" at bounding box center [1084, 27] width 28 height 31
click at [451, 69] on button "Visual Editor" at bounding box center [446, 72] width 94 height 37
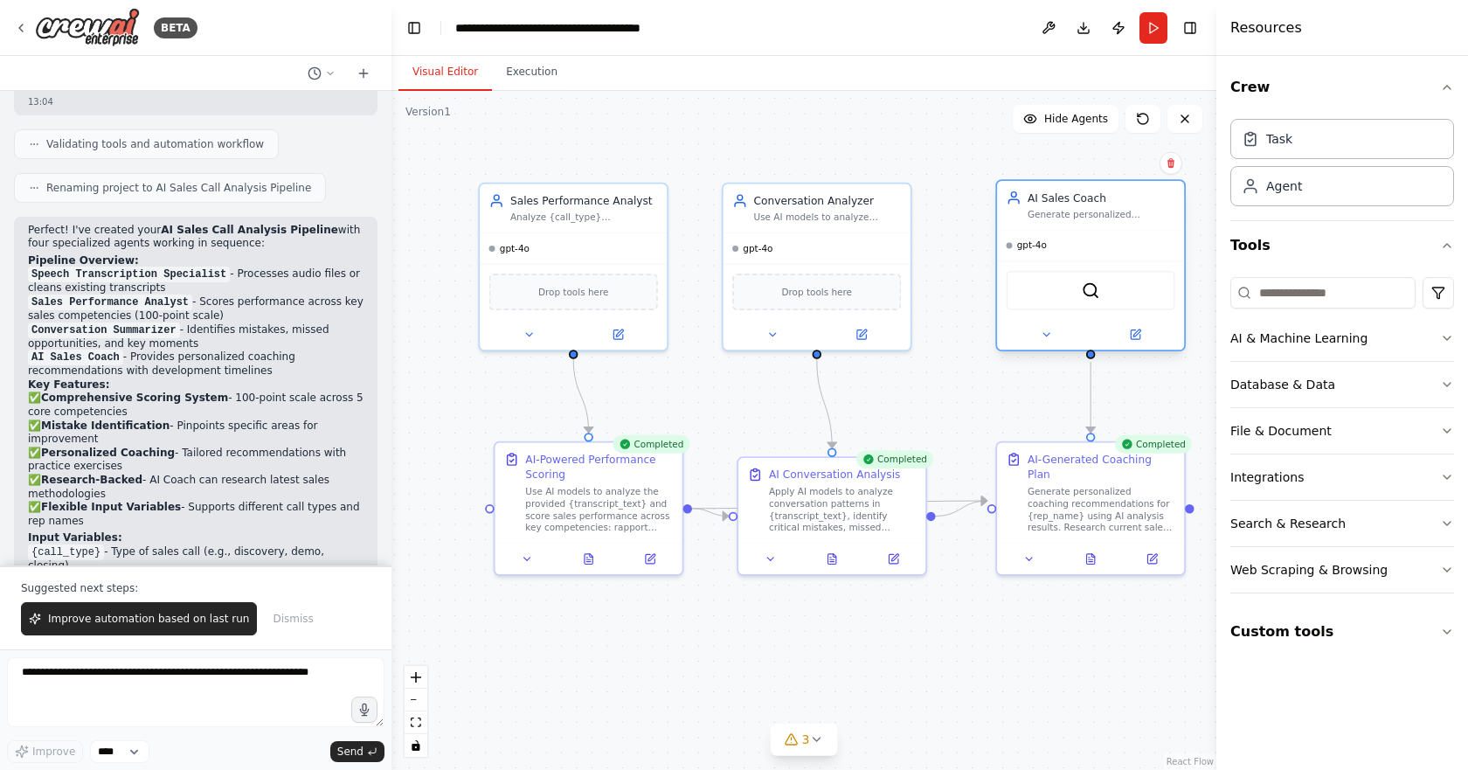
drag, startPoint x: 1143, startPoint y: 246, endPoint x: 1125, endPoint y: 259, distance: 22.6
click at [1125, 259] on div "gpt-4o SerperDevTool" at bounding box center [1090, 290] width 187 height 121
click at [858, 254] on div "gpt-4o" at bounding box center [817, 246] width 187 height 31
click at [1062, 266] on div "SerperDevTool" at bounding box center [1090, 289] width 187 height 59
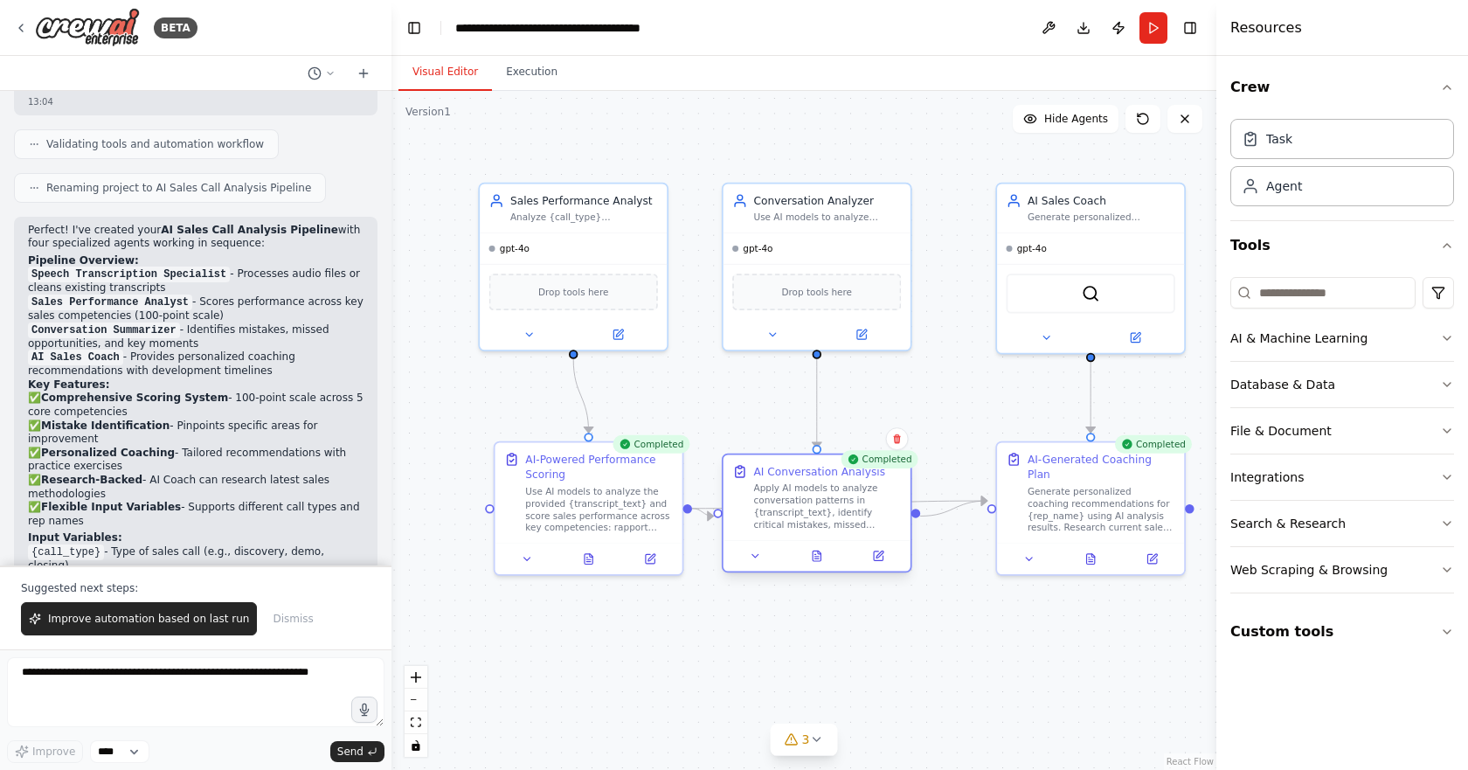
drag, startPoint x: 830, startPoint y: 503, endPoint x: 810, endPoint y: 509, distance: 20.8
click at [810, 509] on div "Apply AI models to analyze conversation patterns in {transcript_text}, identify…" at bounding box center [828, 506] width 148 height 49
click at [1290, 376] on div "Database & Data" at bounding box center [1283, 384] width 105 height 17
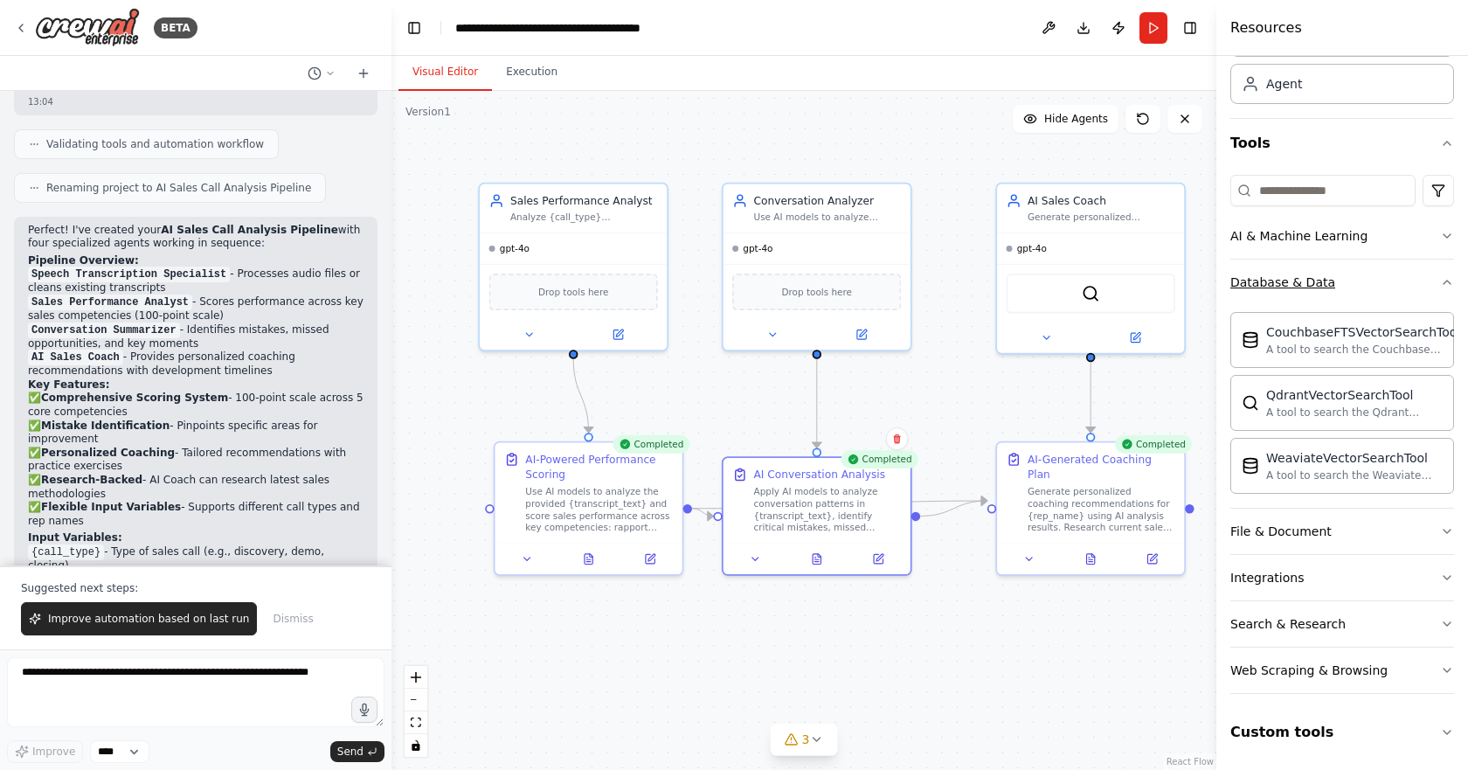
scroll to position [103, 0]
click at [1283, 524] on div "File & Document" at bounding box center [1281, 530] width 101 height 17
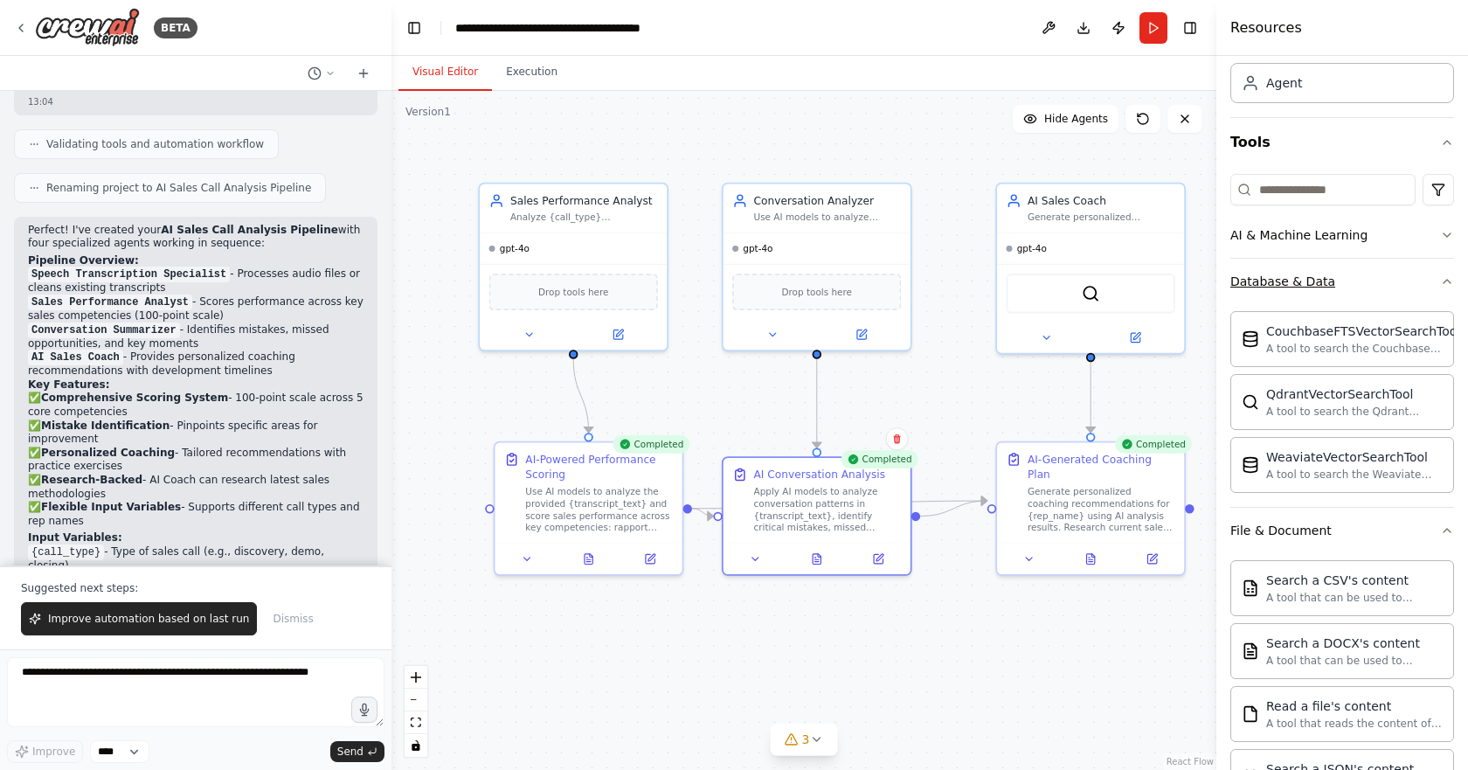
scroll to position [621, 0]
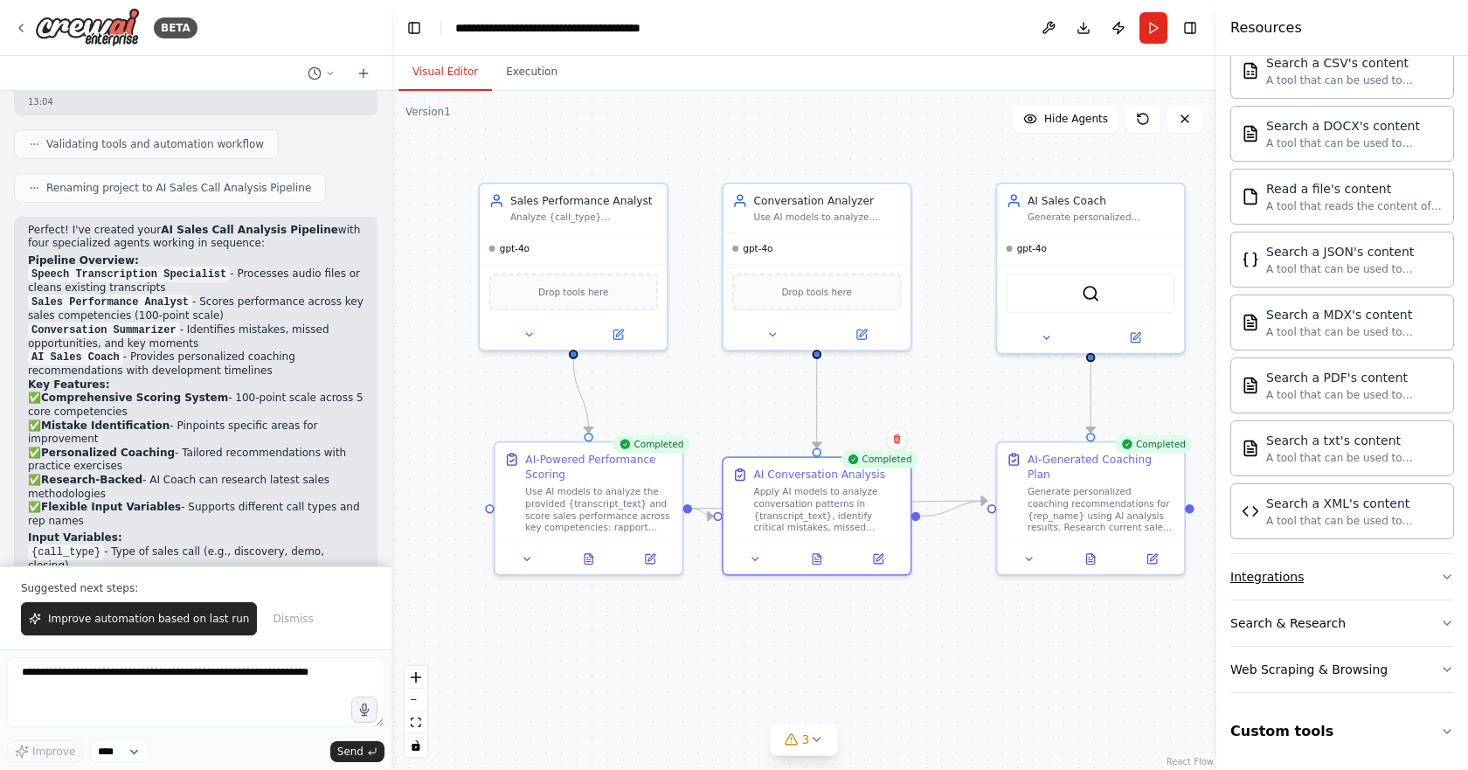
click at [1295, 576] on div "Integrations" at bounding box center [1267, 576] width 73 height 17
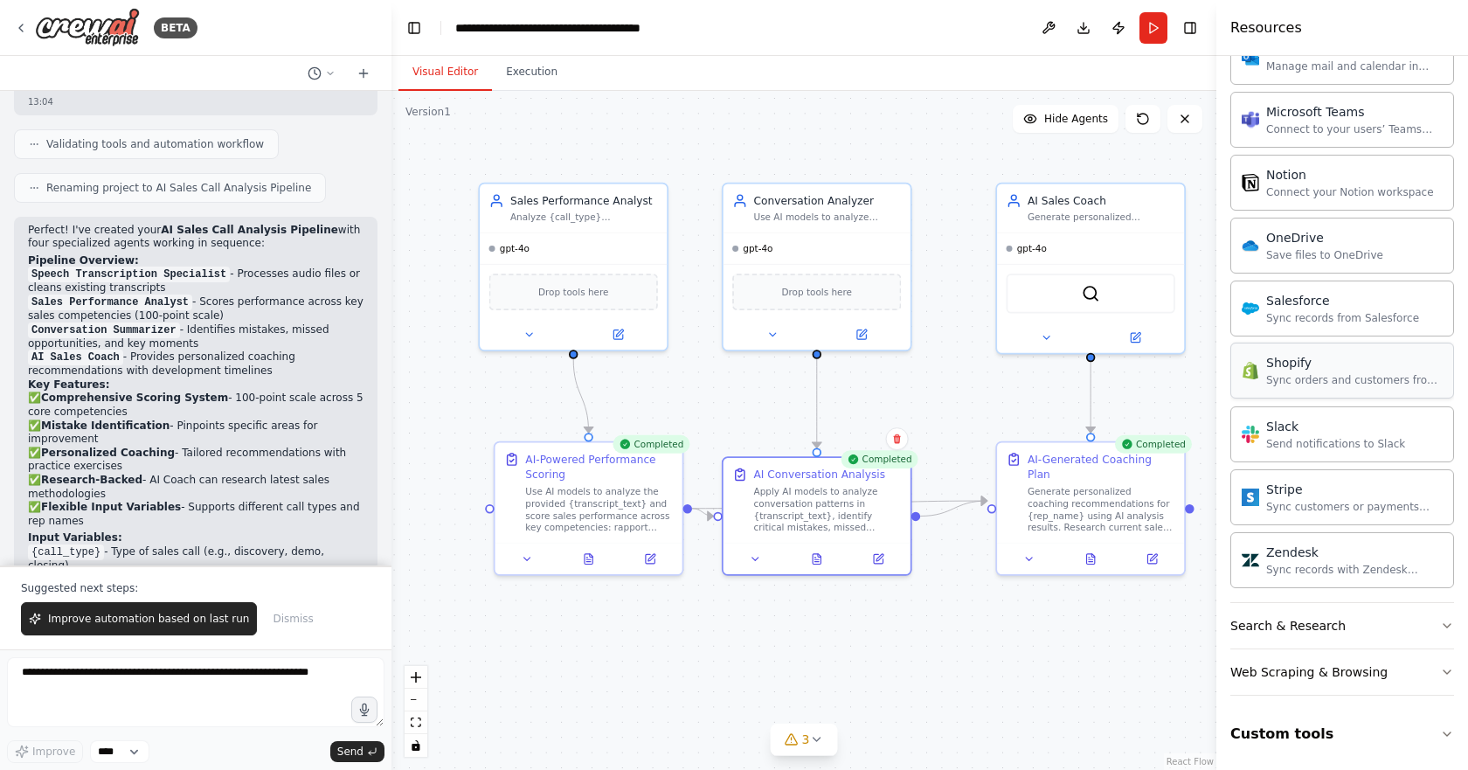
scroll to position [1956, 0]
click at [1324, 618] on div "Search & Research" at bounding box center [1288, 622] width 115 height 17
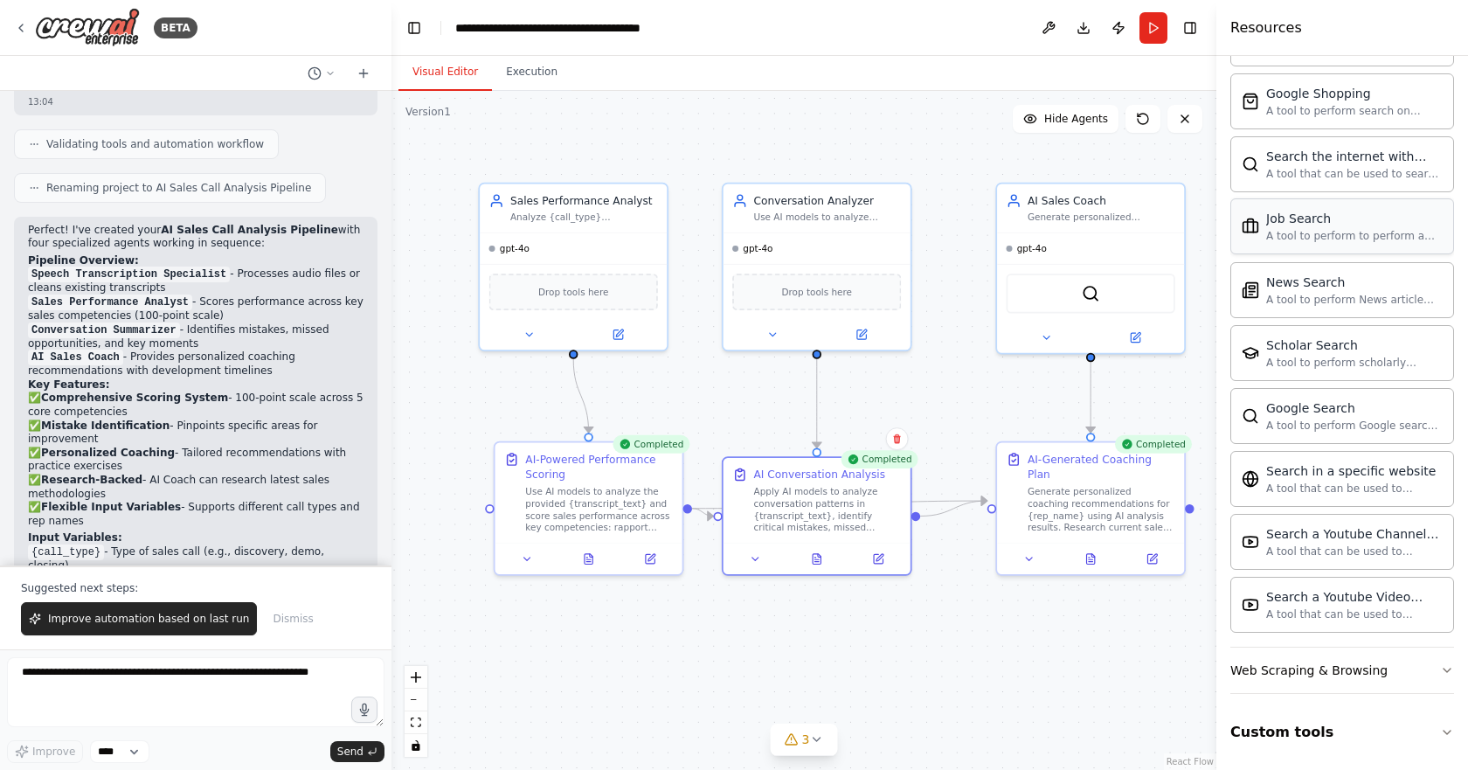
scroll to position [2851, 0]
click at [1323, 660] on button "Web Scraping & Browsing" at bounding box center [1343, 669] width 224 height 45
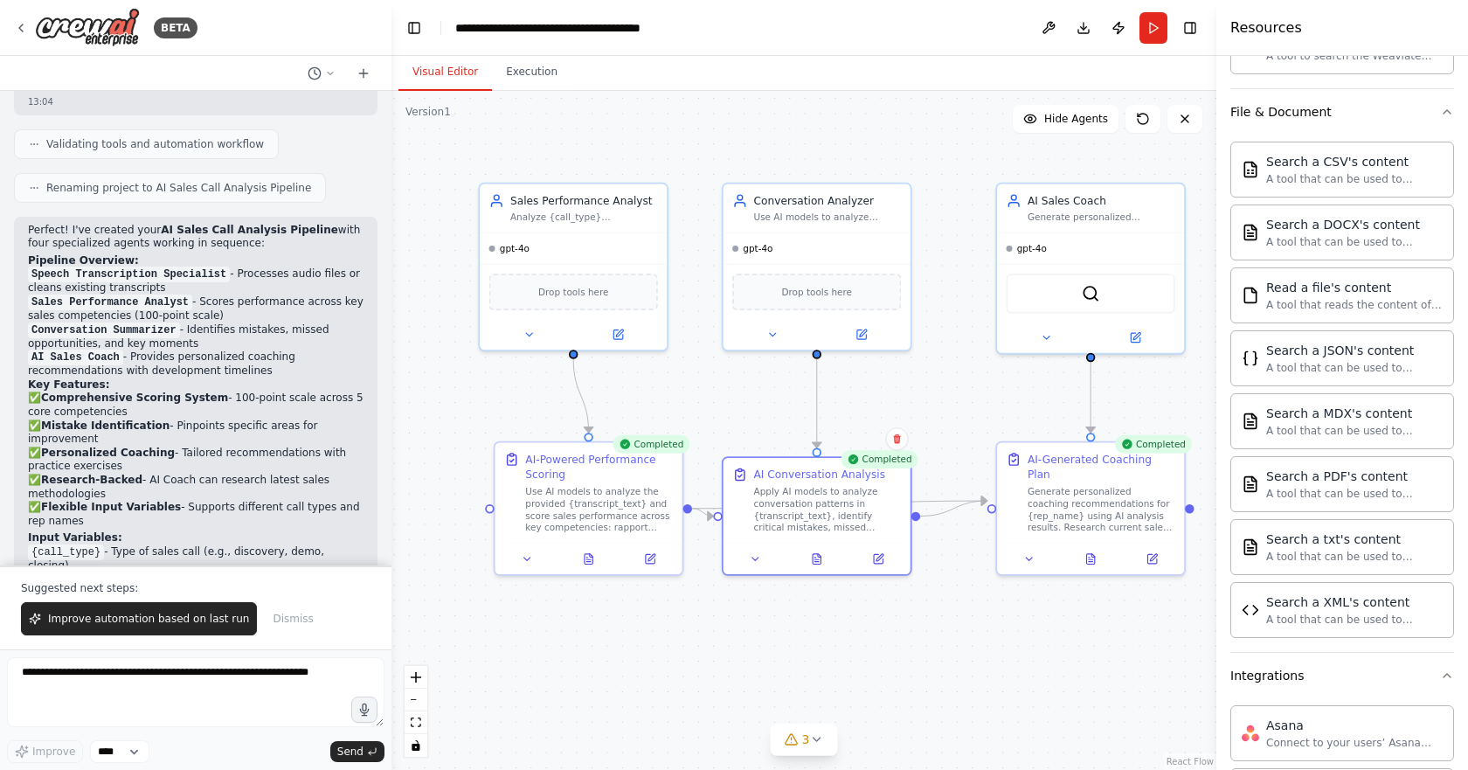
scroll to position [138, 0]
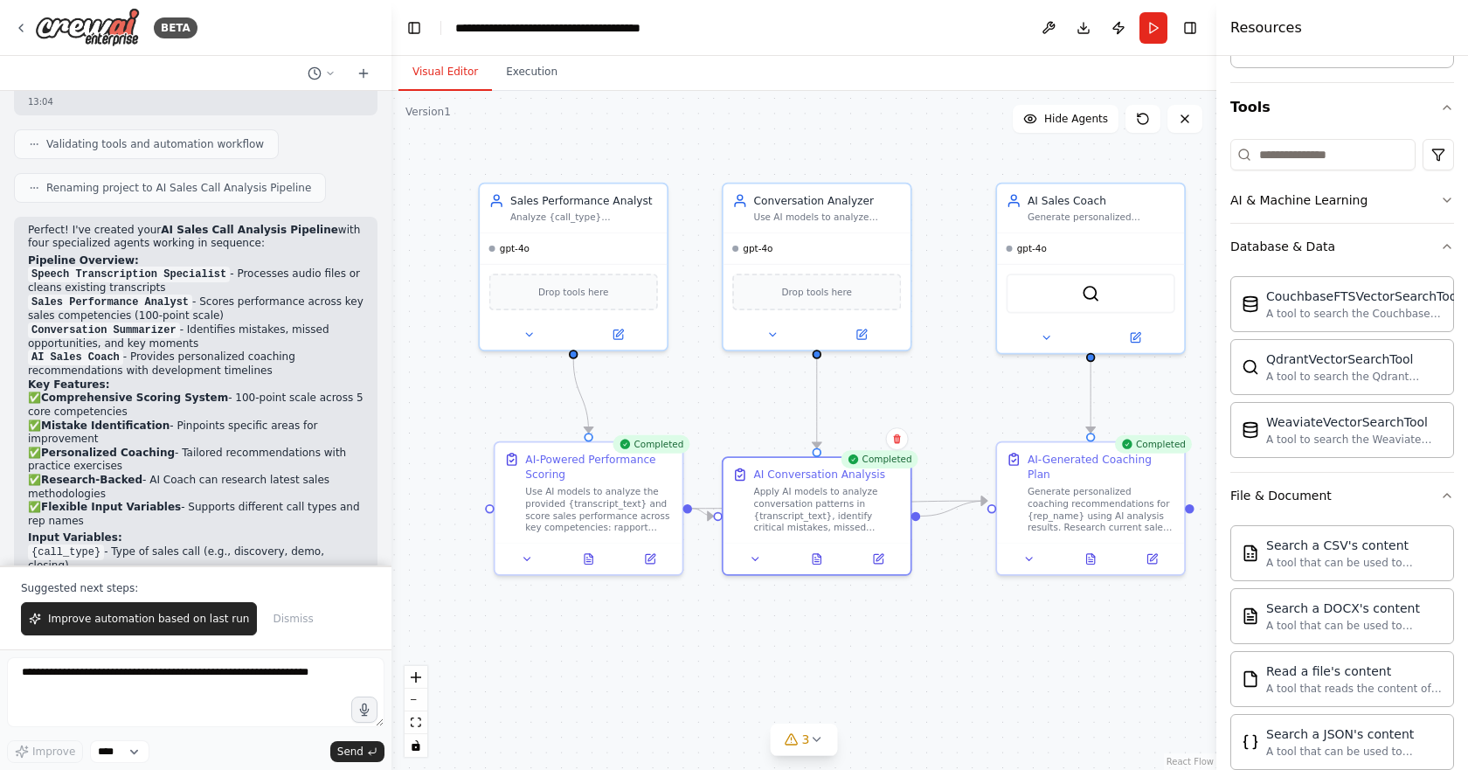
click at [1441, 242] on div "Crew Task Agent Tools AI & Machine Learning Database & Data CouchbaseFTSVectorS…" at bounding box center [1343, 413] width 252 height 714
click at [1440, 252] on icon "button" at bounding box center [1447, 246] width 14 height 14
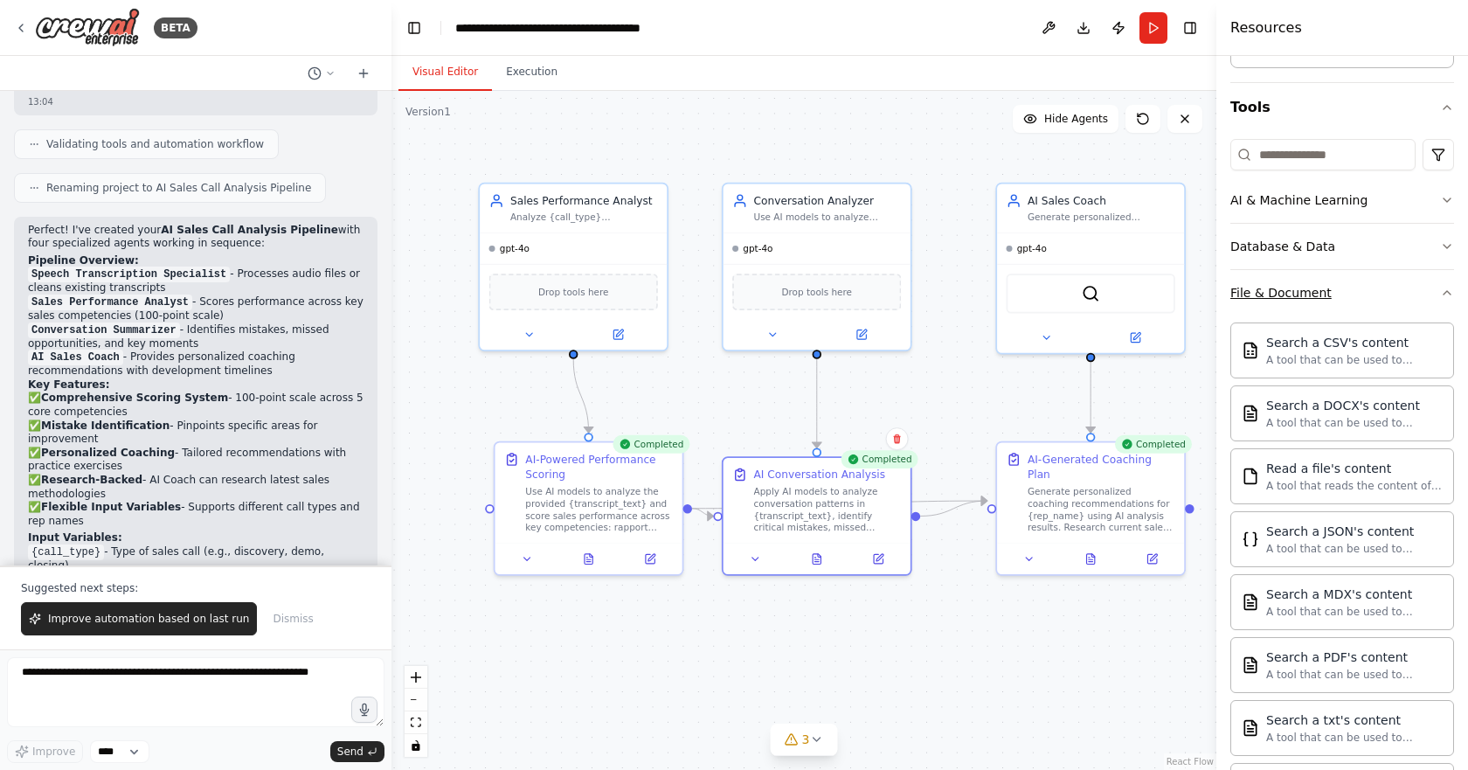
click at [1426, 282] on button "File & Document" at bounding box center [1343, 292] width 224 height 45
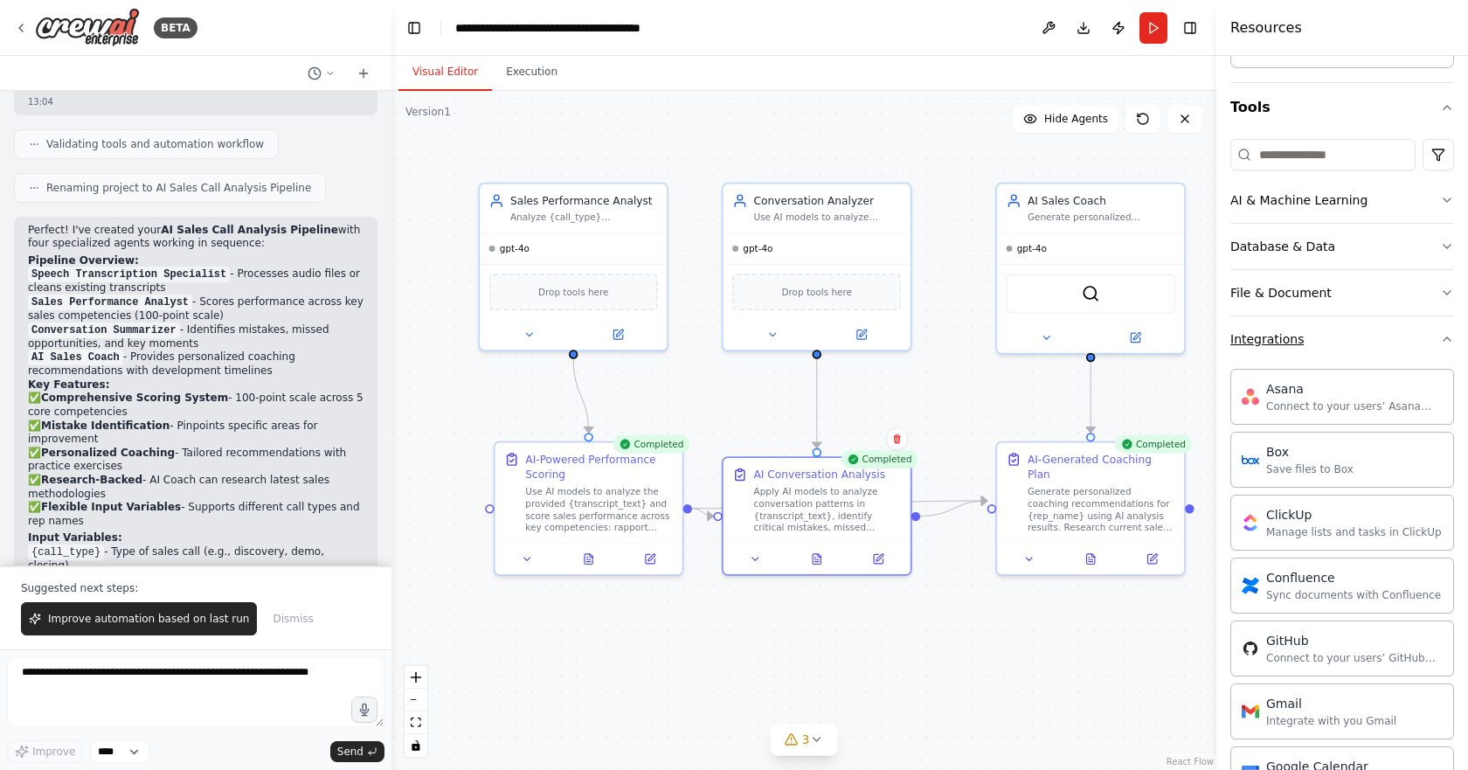
click at [1429, 330] on button "Integrations" at bounding box center [1343, 338] width 224 height 45
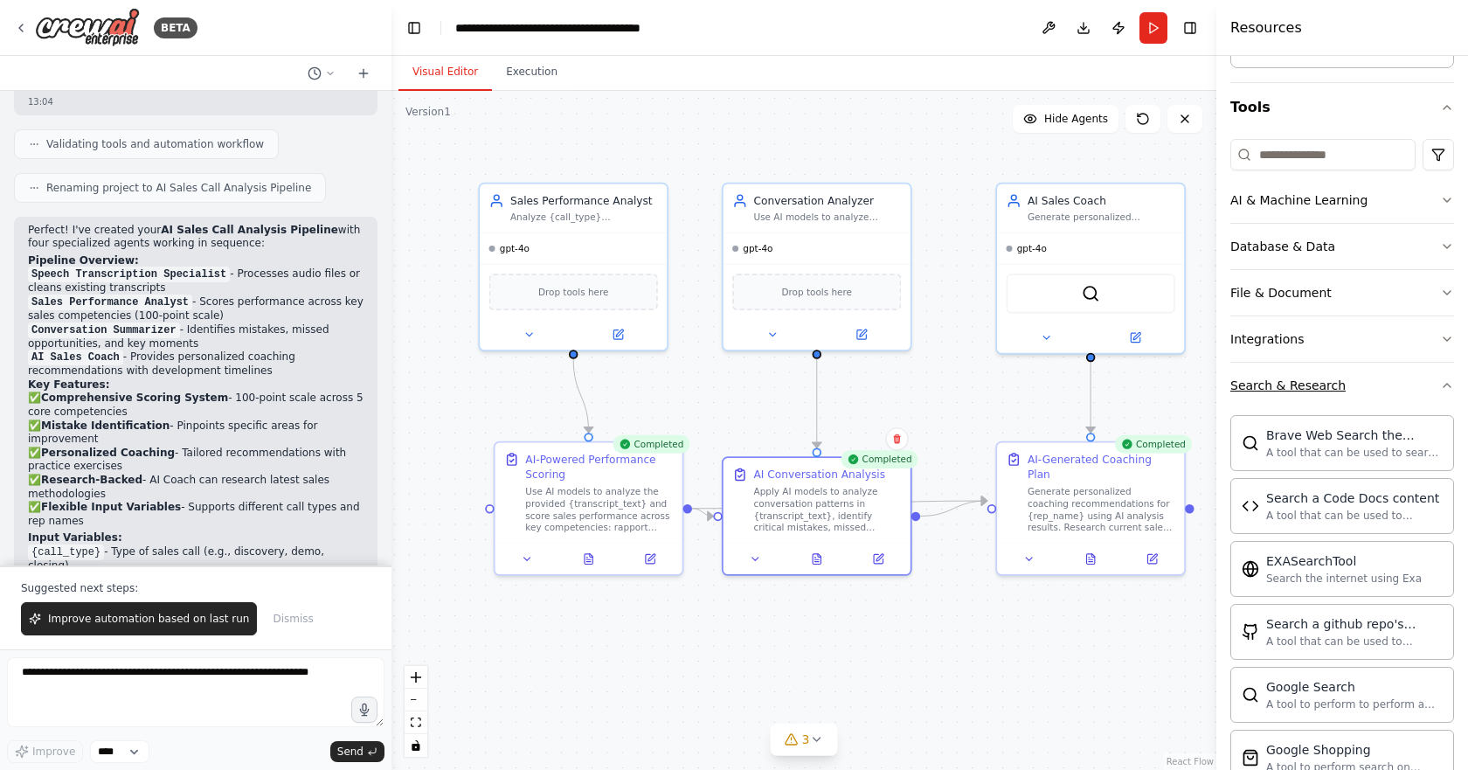
click at [1436, 378] on button "Search & Research" at bounding box center [1343, 385] width 224 height 45
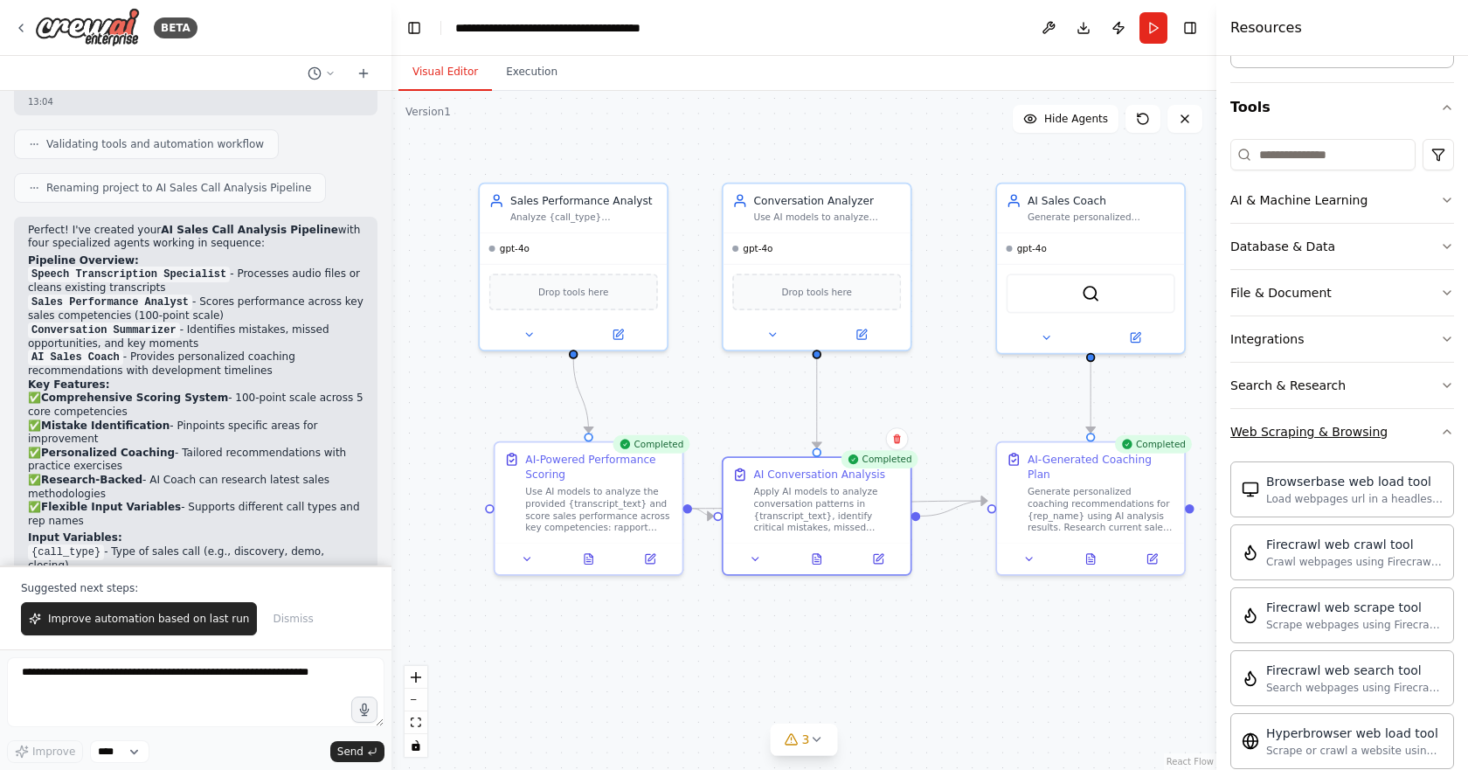
click at [1436, 439] on button "Web Scraping & Browsing" at bounding box center [1343, 431] width 224 height 45
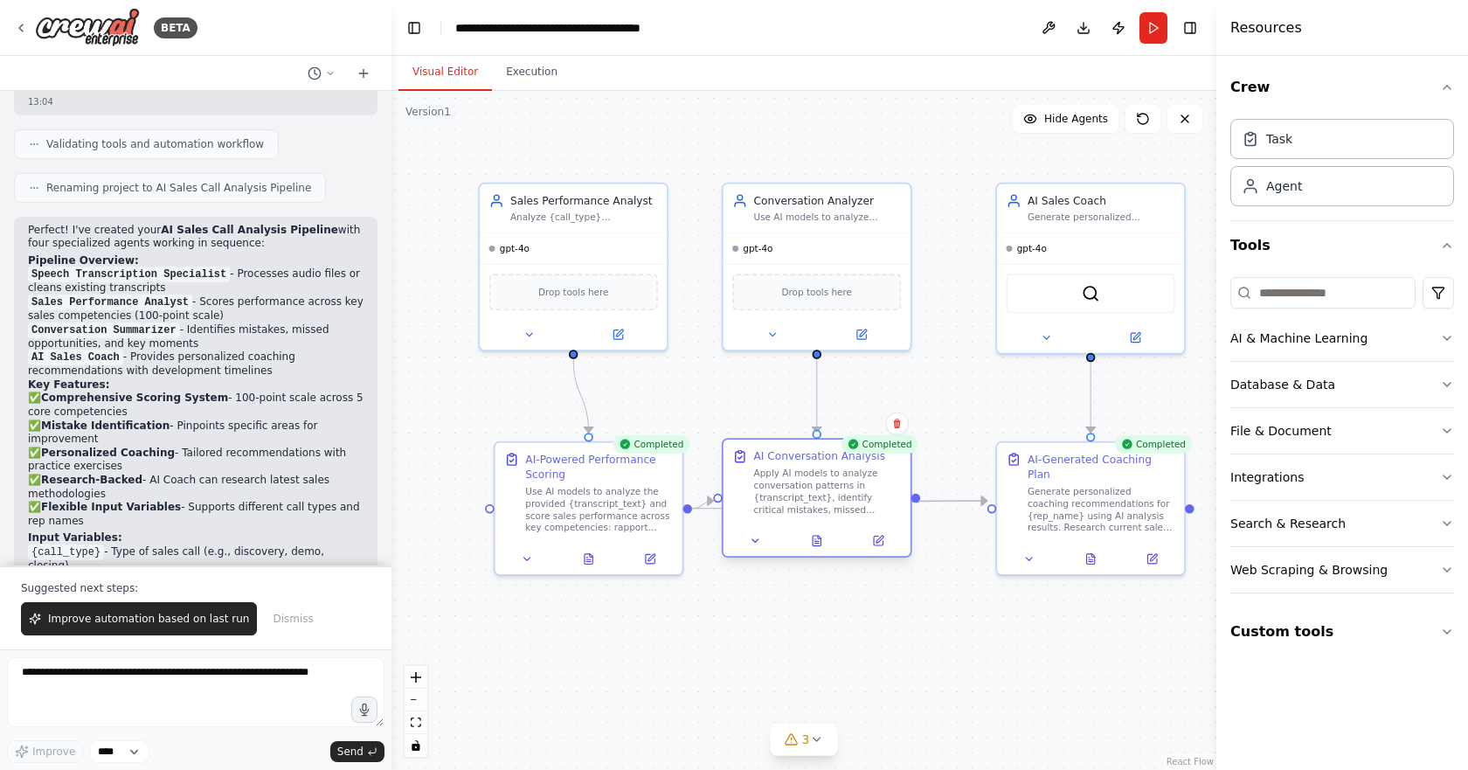
drag, startPoint x: 855, startPoint y: 510, endPoint x: 857, endPoint y: 496, distance: 13.2
click at [857, 496] on div "Apply AI models to analyze conversation patterns in {transcript_text}, identify…" at bounding box center [828, 491] width 148 height 49
click at [996, 631] on div ".deletable-edge-delete-btn { width: 20px; height: 20px; border: 0px solid #ffff…" at bounding box center [804, 430] width 825 height 679
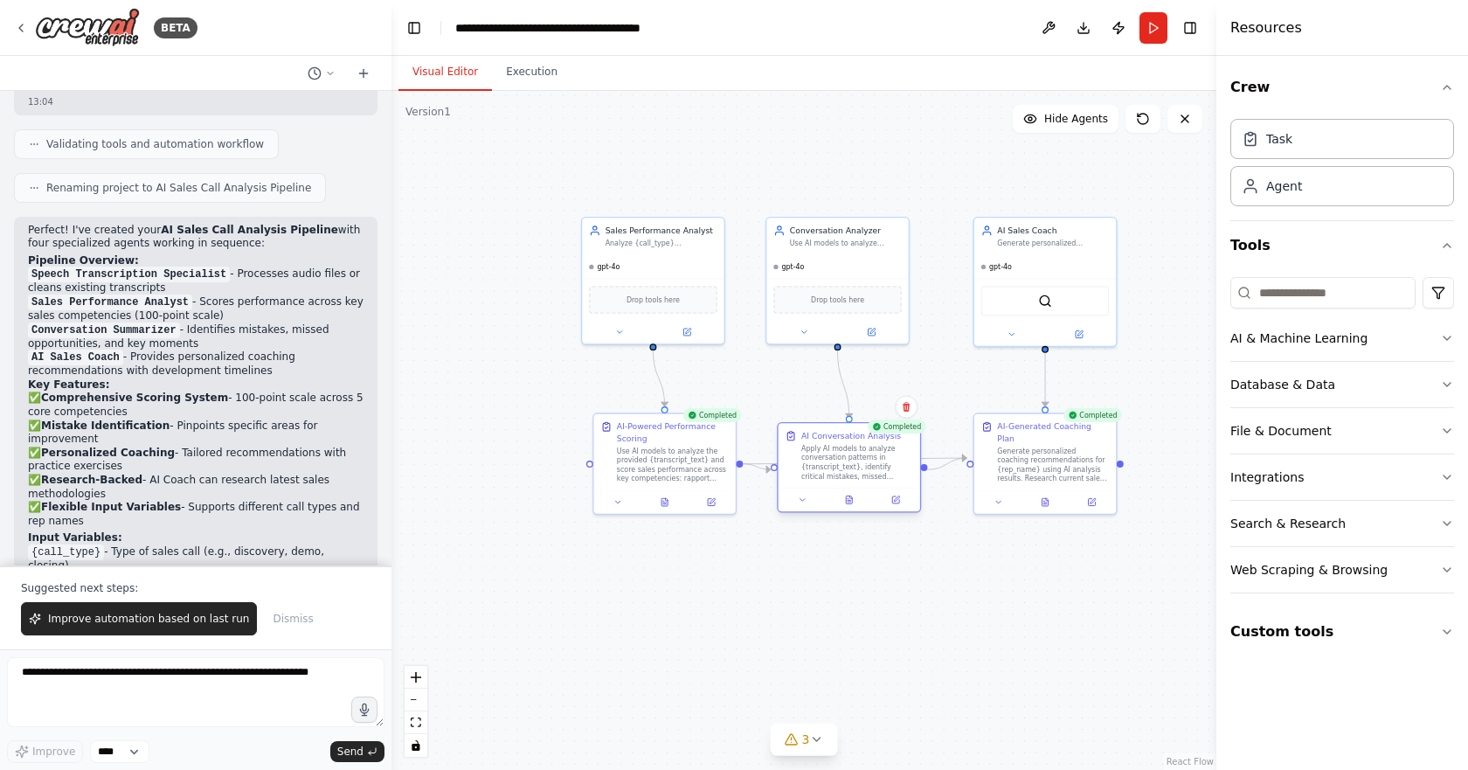
drag, startPoint x: 866, startPoint y: 446, endPoint x: 877, endPoint y: 455, distance: 14.2
click at [877, 455] on div "Apply AI models to analyze conversation patterns in {transcript_text}, identify…" at bounding box center [858, 462] width 112 height 37
drag, startPoint x: 699, startPoint y: 465, endPoint x: 663, endPoint y: 467, distance: 36.8
click at [663, 467] on div "Use AI models to analyze the provided {transcript_text} and score sales perform…" at bounding box center [638, 462] width 112 height 37
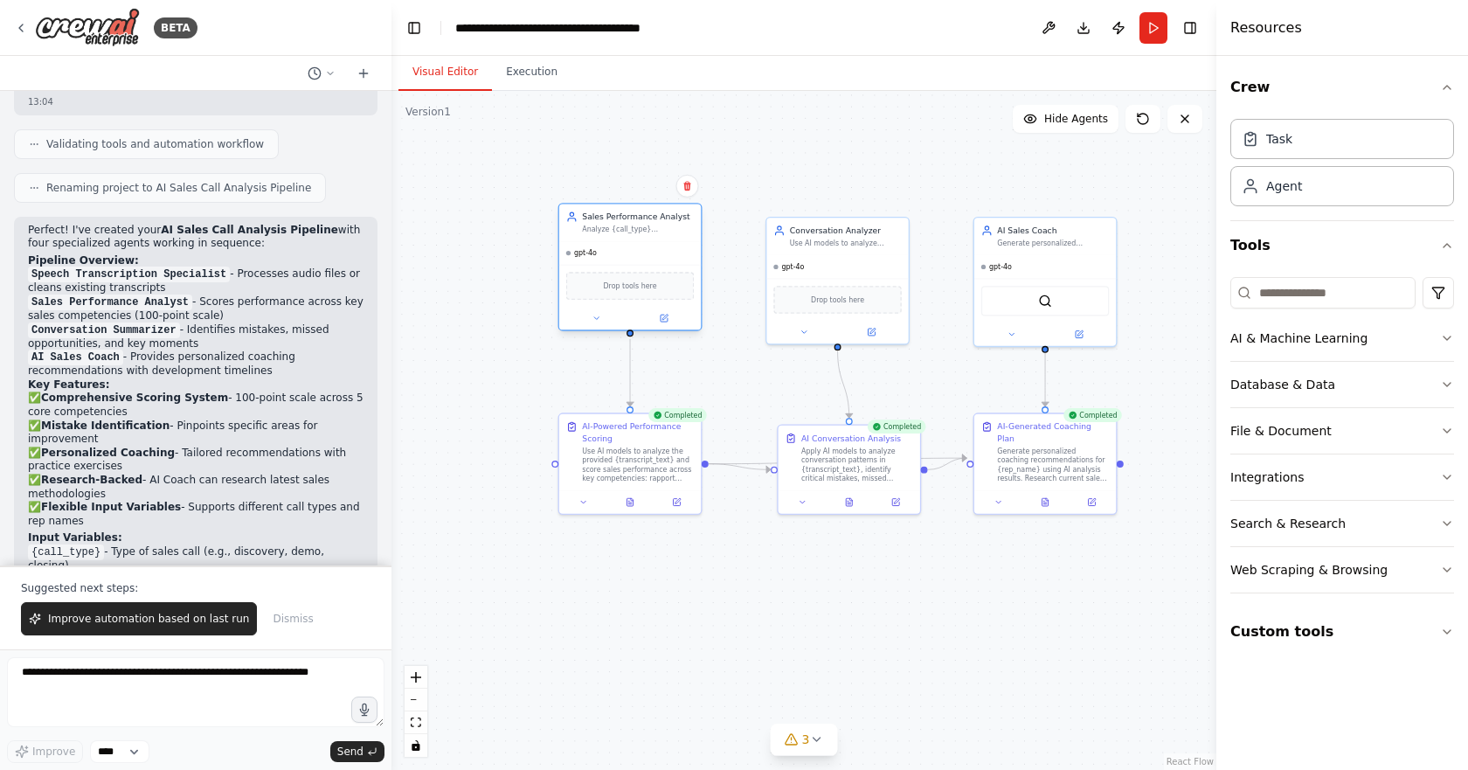
drag, startPoint x: 657, startPoint y: 289, endPoint x: 629, endPoint y: 281, distance: 29.3
click at [629, 281] on div "Drop tools here" at bounding box center [630, 286] width 128 height 28
drag, startPoint x: 820, startPoint y: 289, endPoint x: 828, endPoint y: 284, distance: 9.5
click at [828, 284] on div "Drop tools here" at bounding box center [850, 298] width 128 height 28
drag, startPoint x: 1047, startPoint y: 471, endPoint x: 1057, endPoint y: 482, distance: 14.2
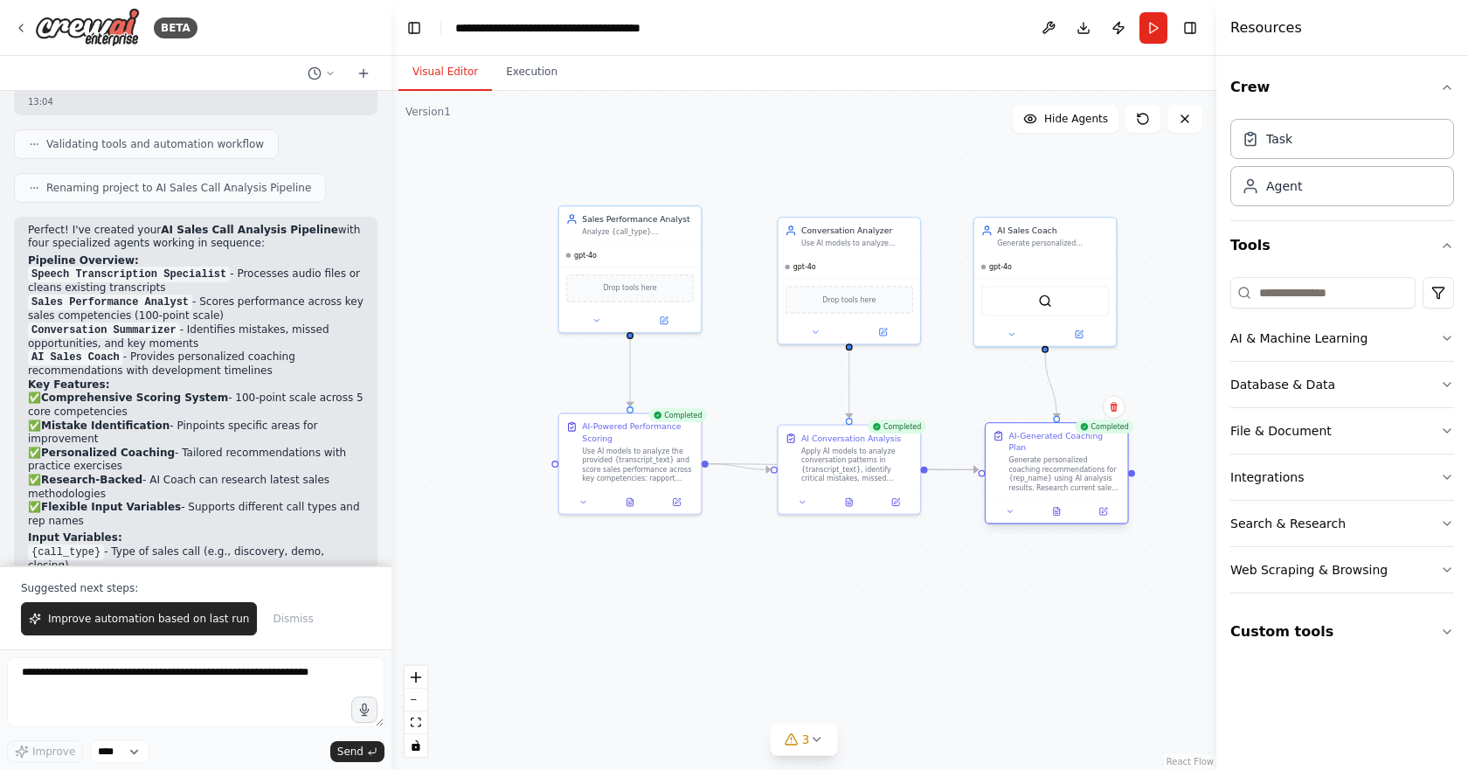
click at [1057, 482] on div "AI-Generated Coaching Plan Generate personalized coaching recommendations for {…" at bounding box center [1057, 461] width 142 height 76
drag, startPoint x: 1046, startPoint y: 259, endPoint x: 1062, endPoint y: 253, distance: 16.9
click at [1062, 253] on div "gpt-4o" at bounding box center [1057, 264] width 142 height 23
click at [1057, 640] on div ".deletable-edge-delete-btn { width: 20px; height: 20px; border: 0px solid #ffff…" at bounding box center [804, 430] width 825 height 679
drag, startPoint x: 829, startPoint y: 270, endPoint x: 831, endPoint y: 260, distance: 10.6
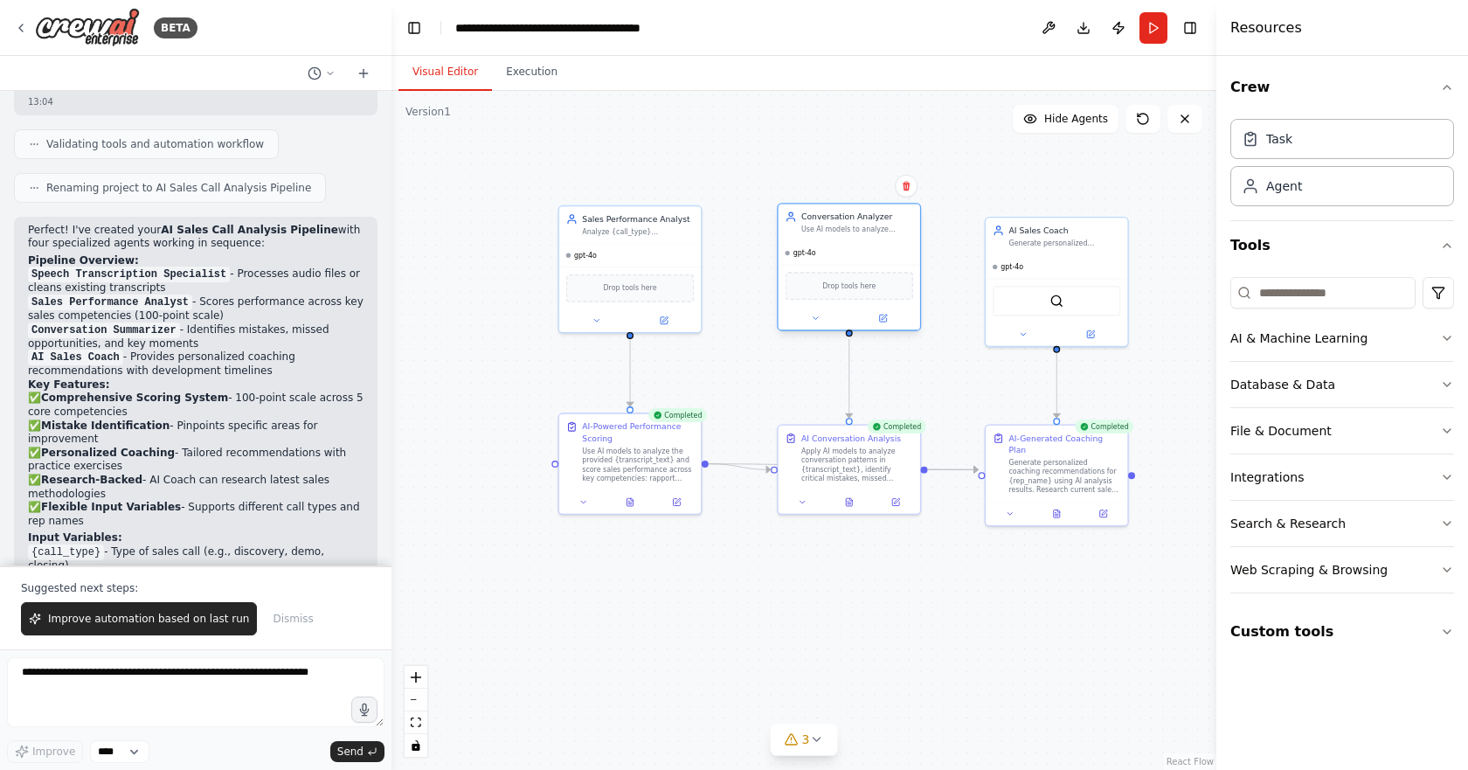
click at [831, 260] on div "gpt-4o" at bounding box center [850, 252] width 142 height 23
drag, startPoint x: 1028, startPoint y: 267, endPoint x: 1031, endPoint y: 258, distance: 9.4
click at [1031, 258] on div "gpt-4o" at bounding box center [1057, 252] width 142 height 23
click at [809, 743] on icon at bounding box center [816, 739] width 14 height 14
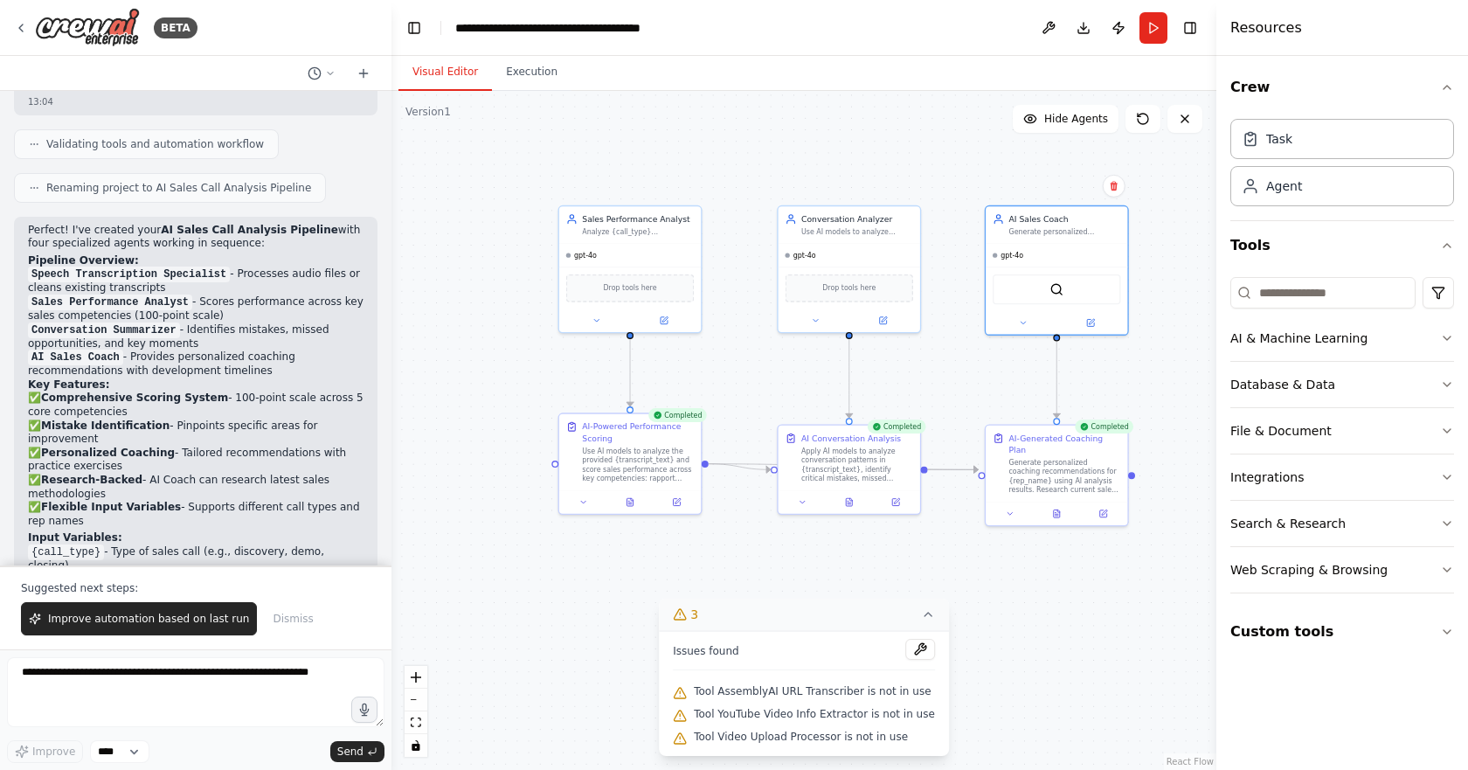
click at [854, 693] on span "Tool AssemblyAI URL Transcriber is not in use" at bounding box center [812, 691] width 237 height 14
click at [841, 716] on span "Tool YouTube Video Info Extractor is not in use" at bounding box center [814, 714] width 241 height 14
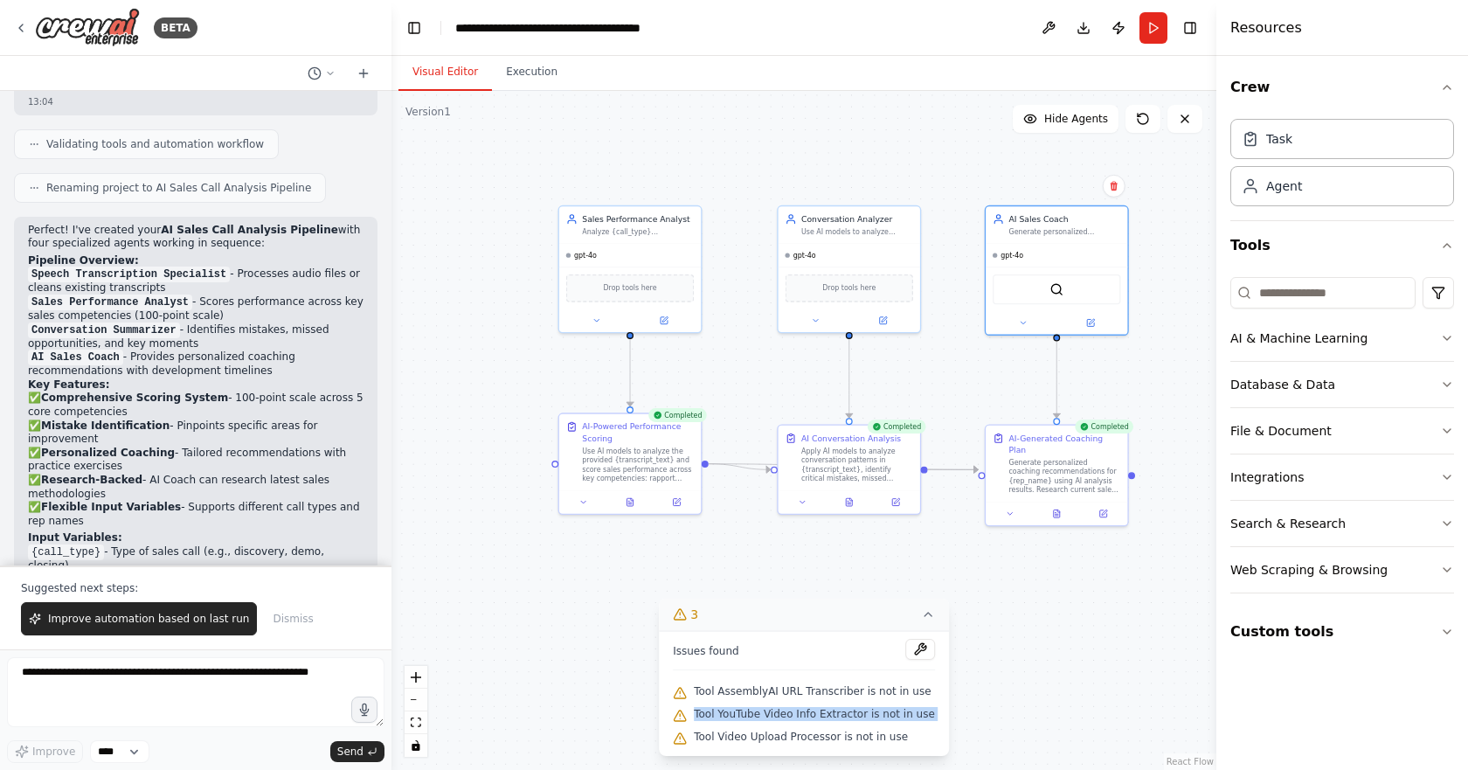
click at [841, 716] on span "Tool YouTube Video Info Extractor is not in use" at bounding box center [814, 714] width 241 height 14
click at [836, 745] on div "Tool Video Upload Processor is not in use" at bounding box center [804, 737] width 262 height 23
click at [907, 614] on button "3" at bounding box center [804, 615] width 290 height 32
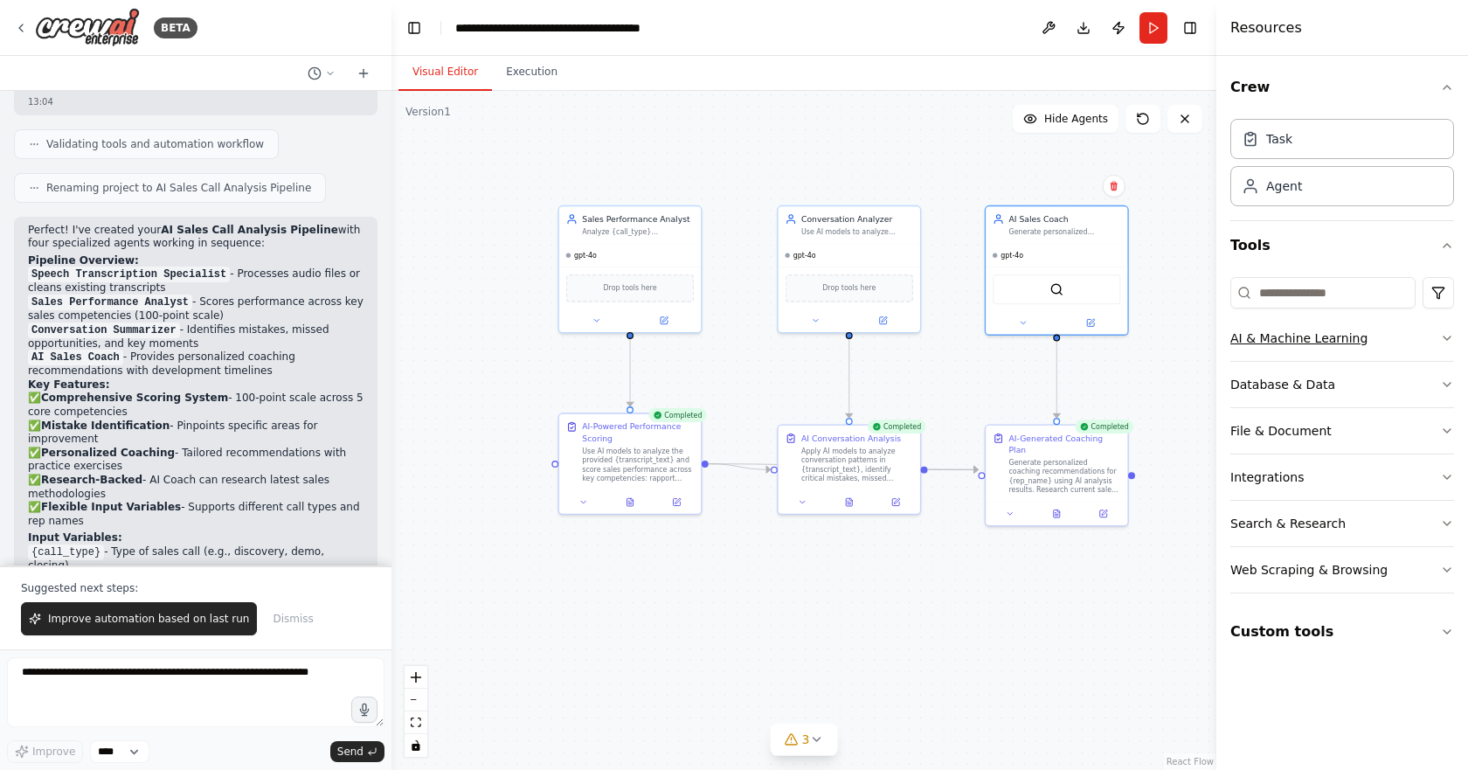
click at [1290, 349] on button "AI & Machine Learning" at bounding box center [1343, 338] width 224 height 45
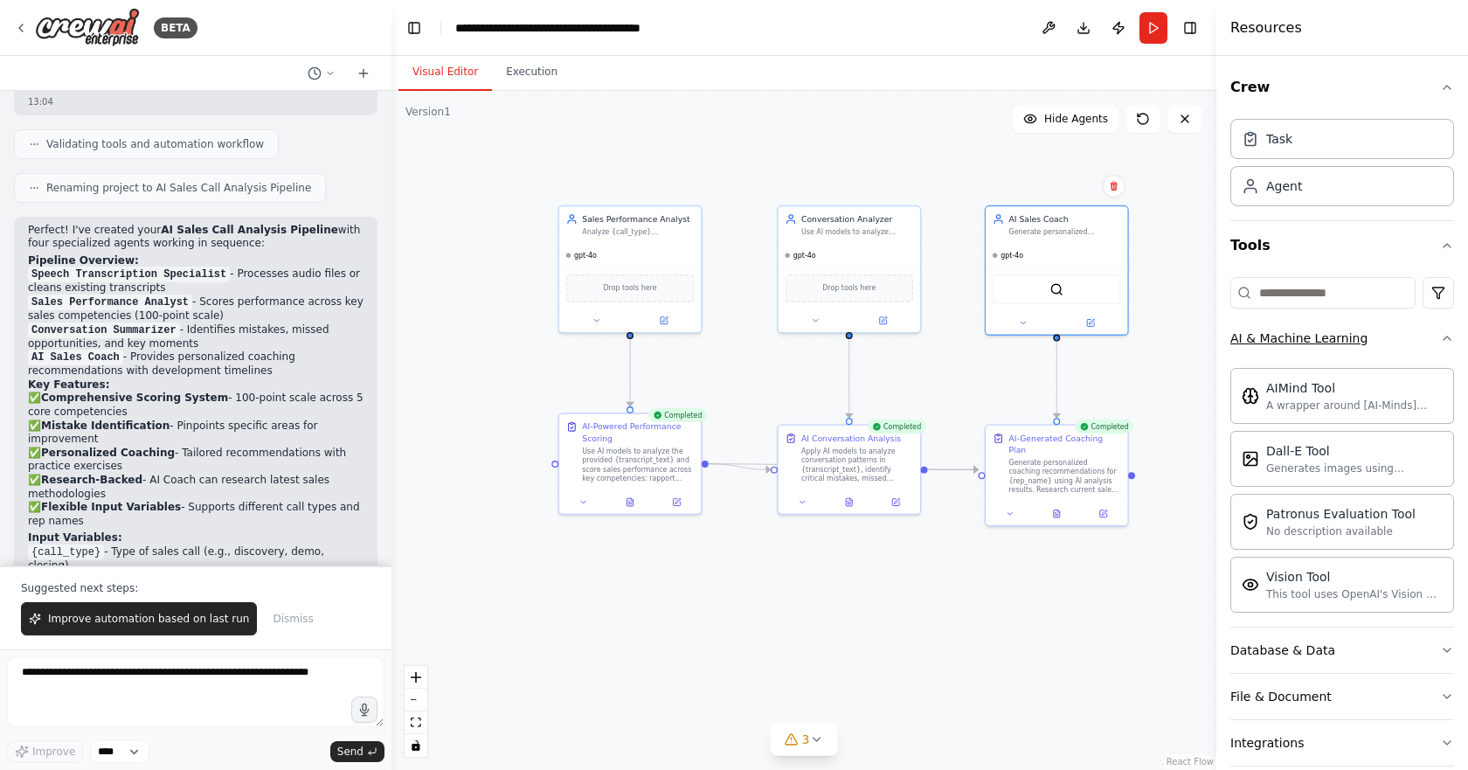
click at [1290, 349] on button "AI & Machine Learning" at bounding box center [1343, 338] width 224 height 45
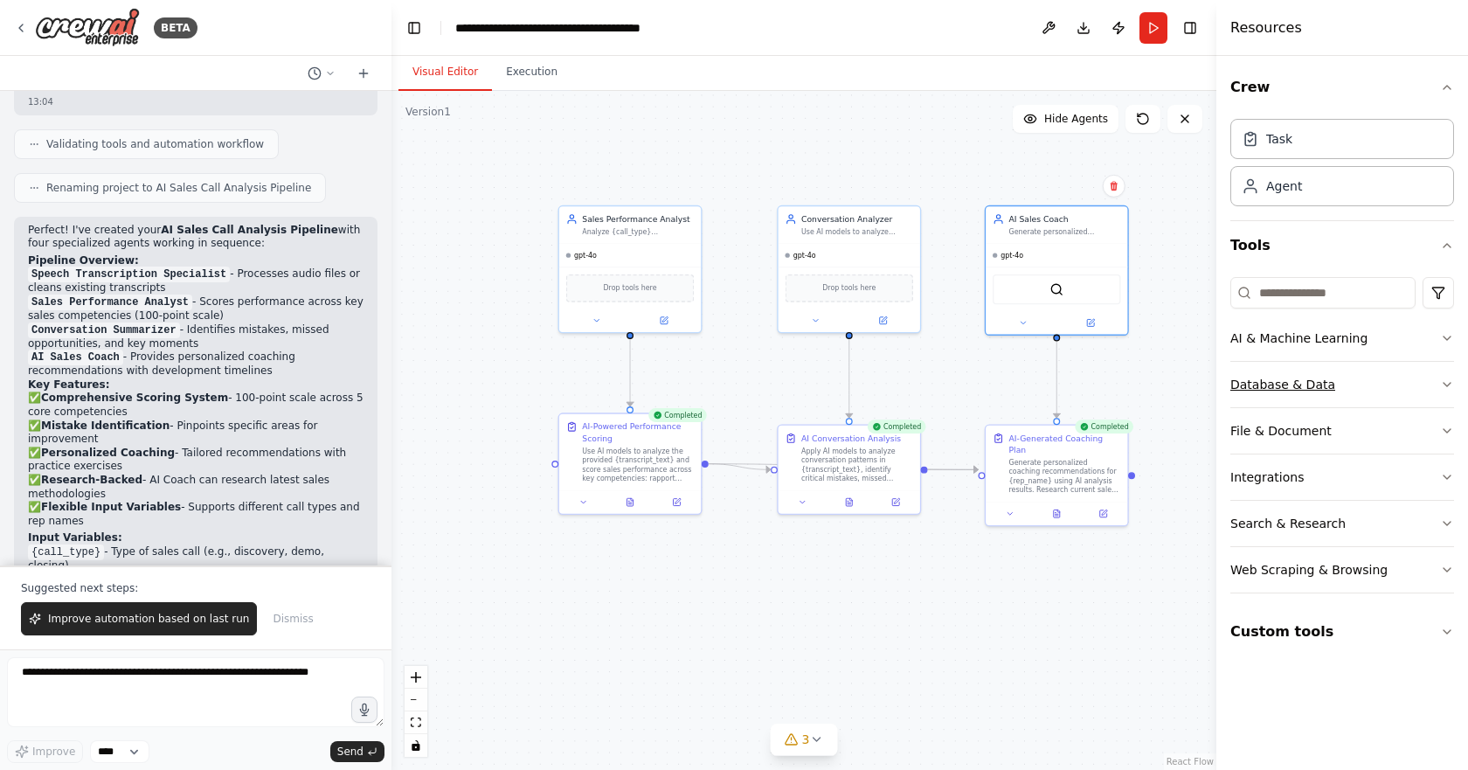
click at [1290, 378] on div "Database & Data" at bounding box center [1283, 384] width 105 height 17
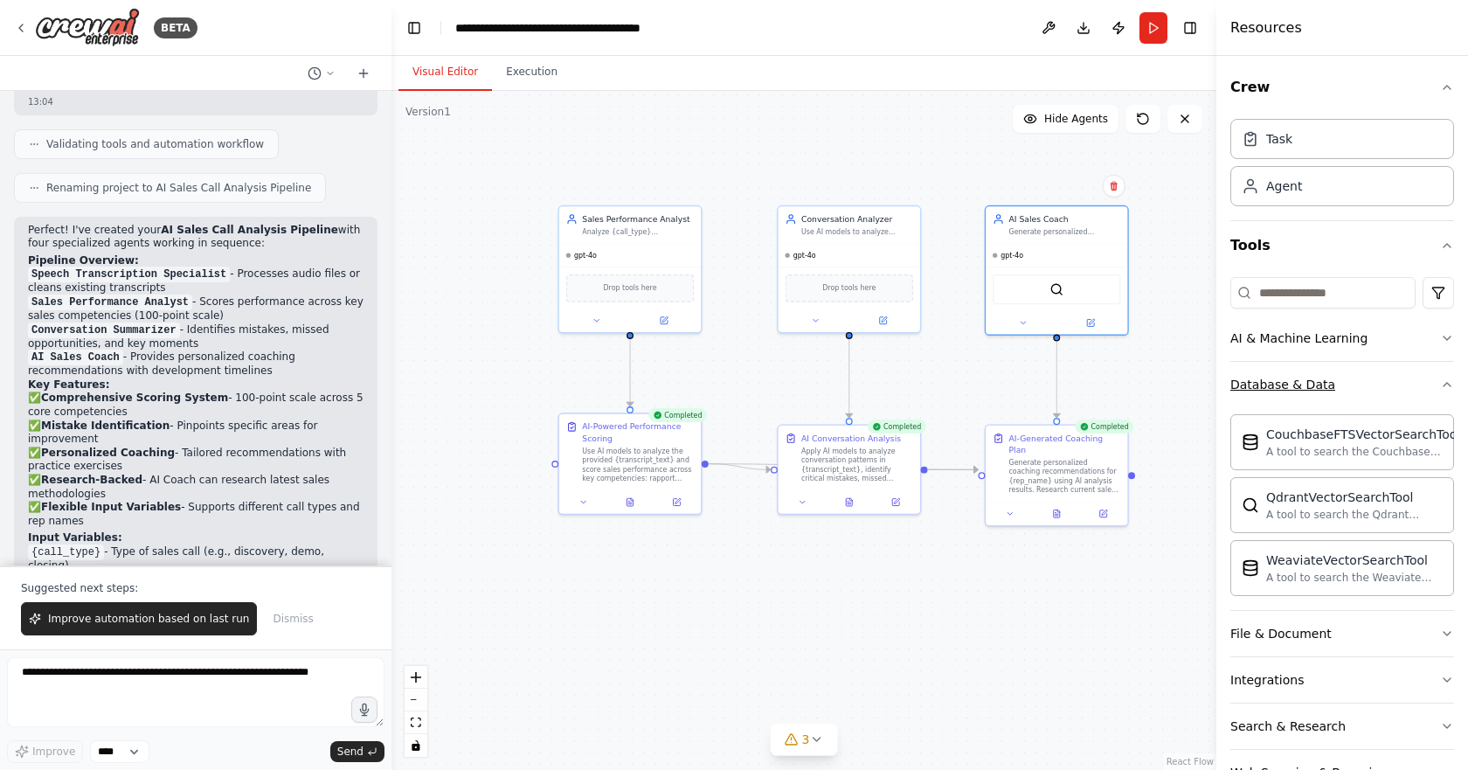
click at [1290, 378] on div "Database & Data" at bounding box center [1283, 384] width 105 height 17
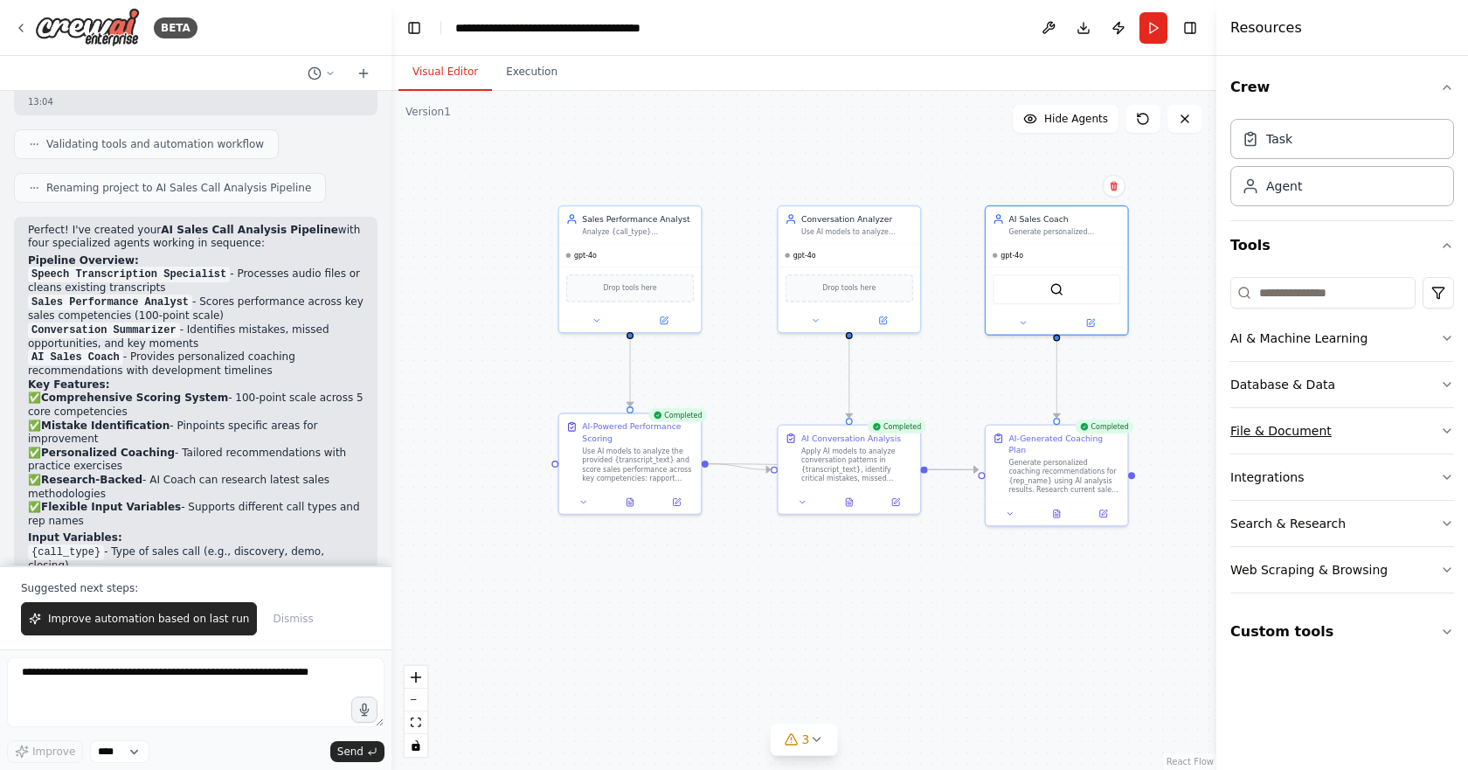
click at [1294, 434] on div "File & Document" at bounding box center [1281, 430] width 101 height 17
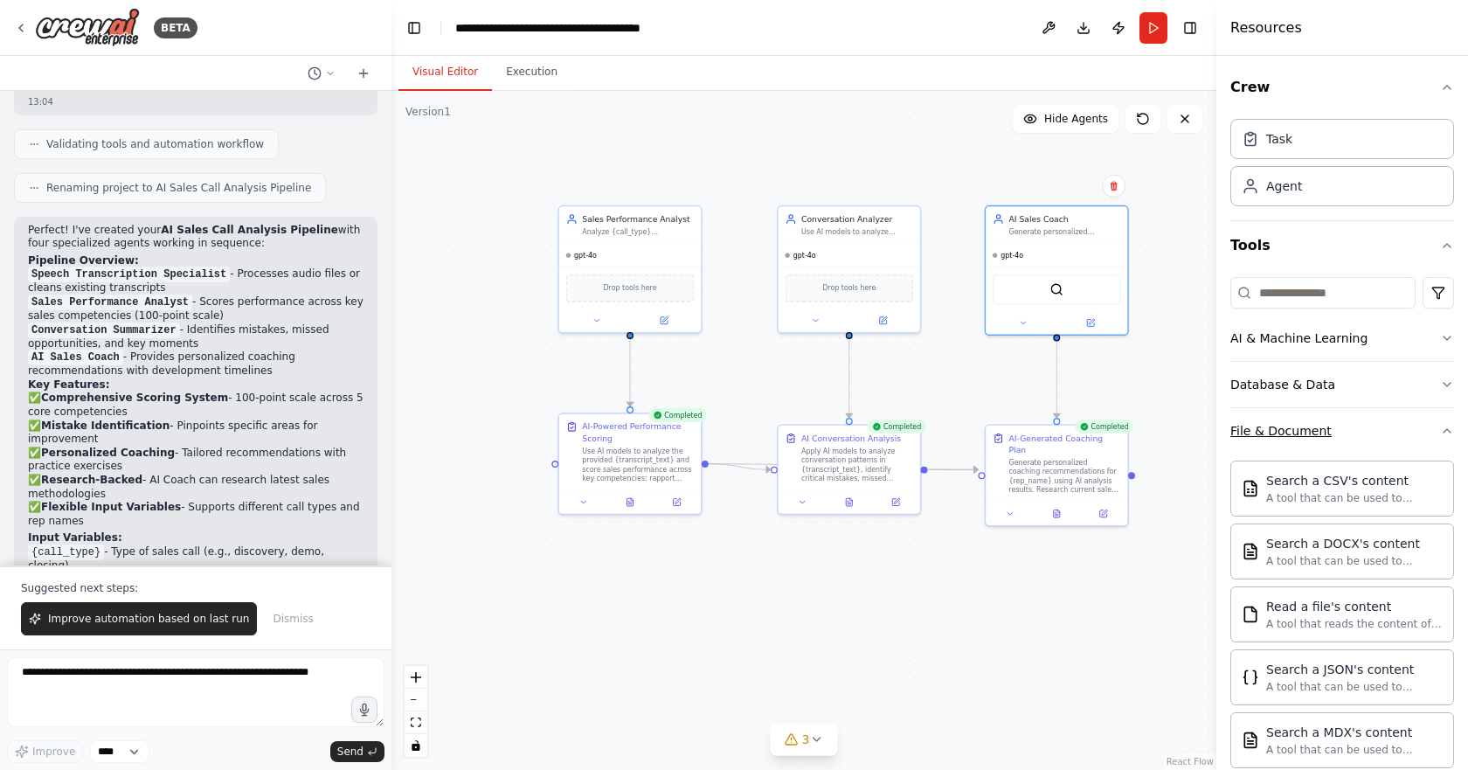
click at [1294, 434] on div "File & Document" at bounding box center [1281, 430] width 101 height 17
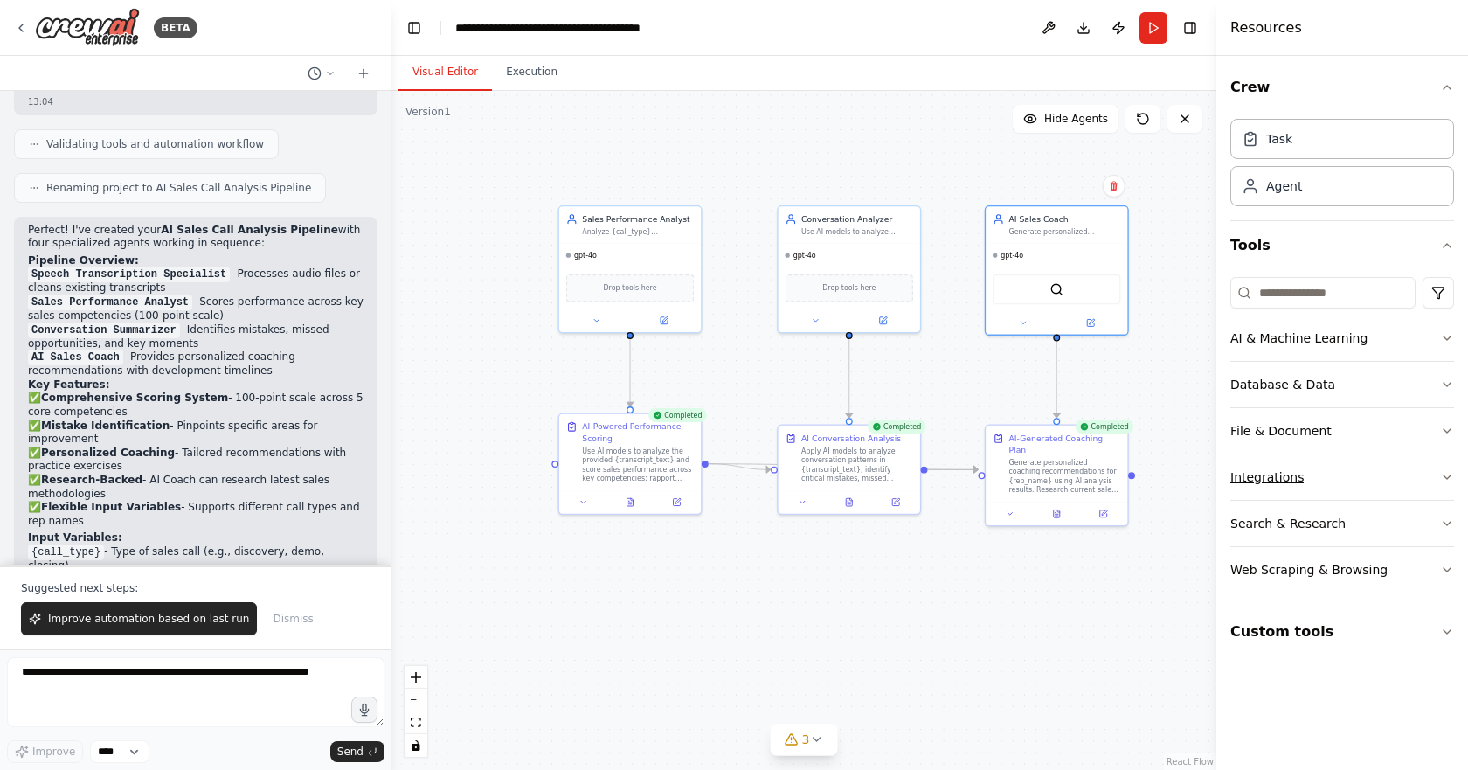
click at [1292, 475] on div "Integrations" at bounding box center [1267, 477] width 73 height 17
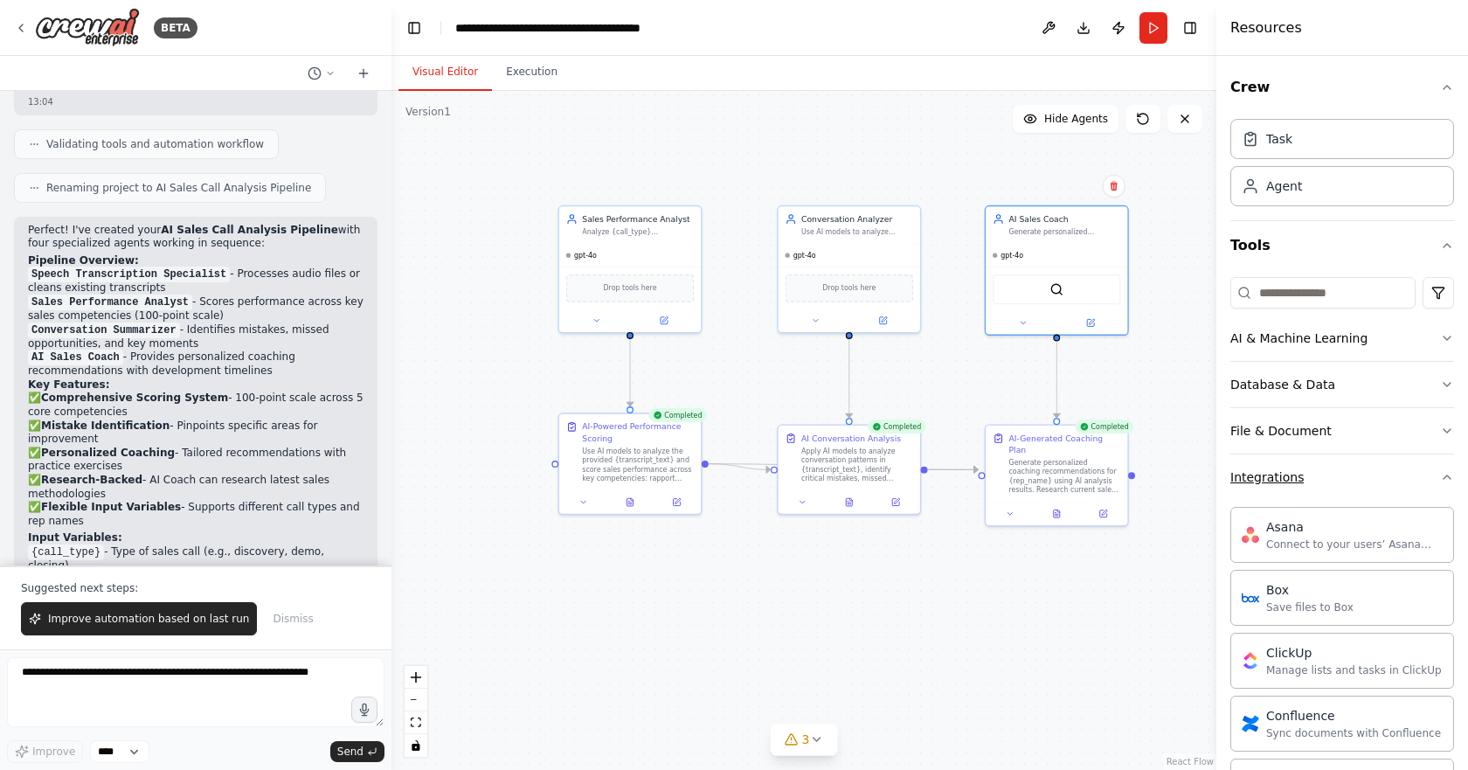
click at [1292, 475] on div "Integrations" at bounding box center [1267, 477] width 73 height 17
